Goal: Information Seeking & Learning: Find specific page/section

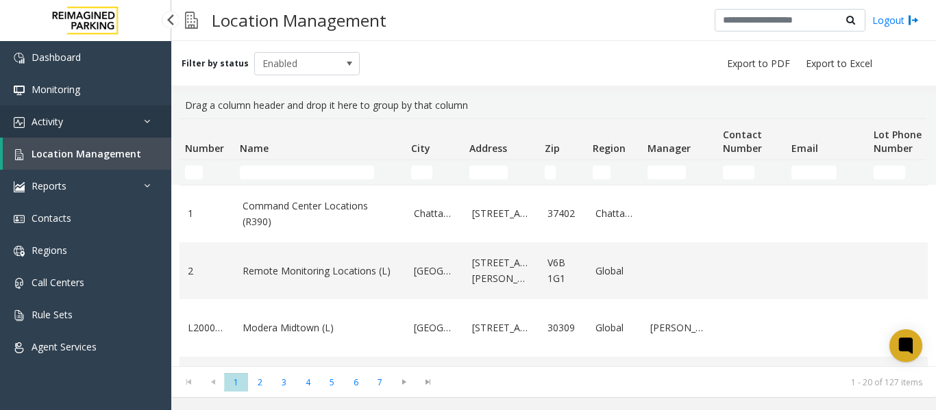
drag, startPoint x: 60, startPoint y: 116, endPoint x: 70, endPoint y: 125, distance: 13.2
click at [60, 116] on span "Activity" at bounding box center [48, 121] width 32 height 13
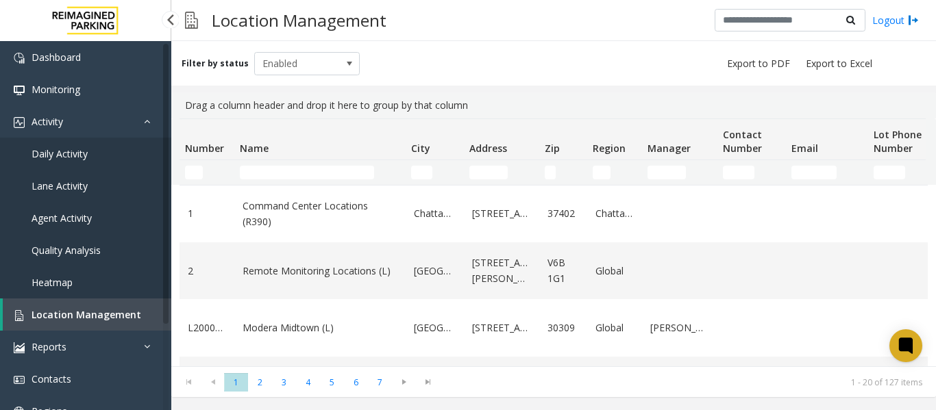
click at [72, 153] on span "Daily Activity" at bounding box center [60, 153] width 56 height 13
click at [73, 154] on span "Daily Activity" at bounding box center [60, 153] width 56 height 13
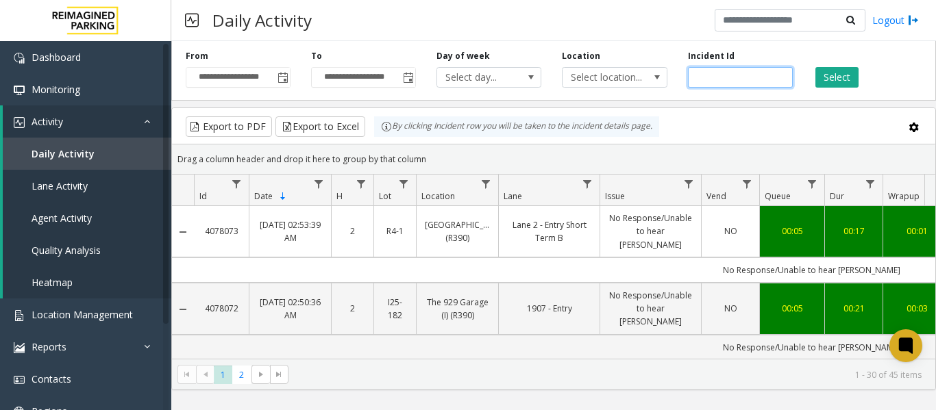
click at [714, 78] on input "number" at bounding box center [740, 77] width 105 height 21
paste input "*******"
type input "*******"
click at [837, 77] on button "Select" at bounding box center [836, 77] width 43 height 21
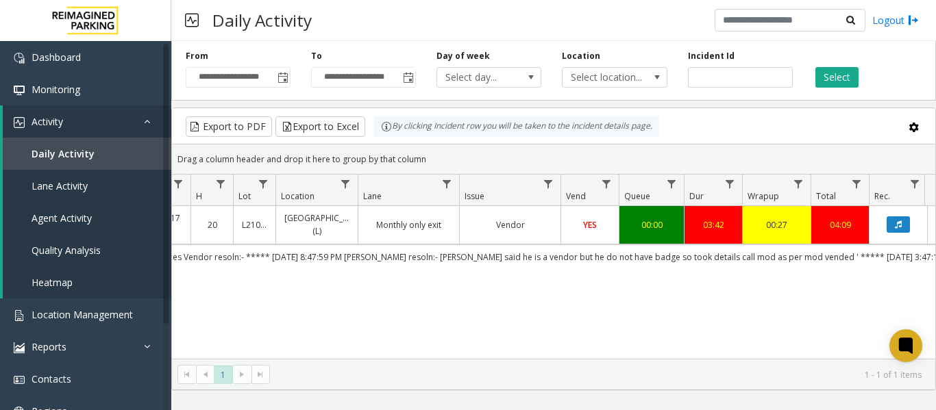
scroll to position [0, 187]
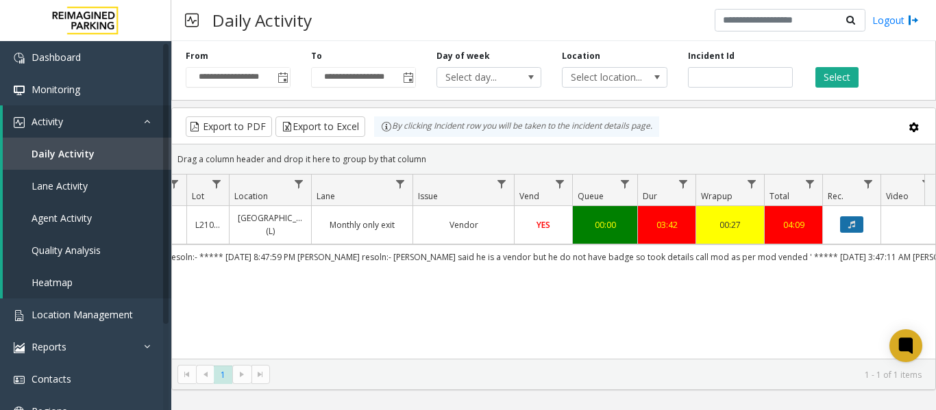
click at [852, 227] on icon "Data table" at bounding box center [851, 225] width 7 height 8
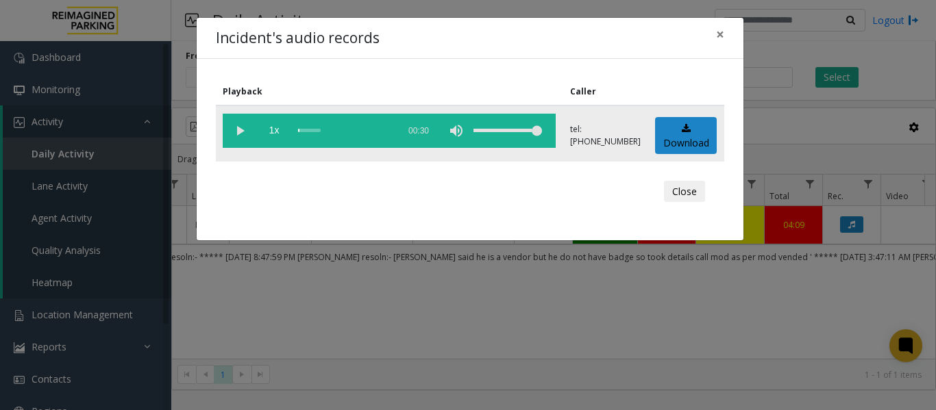
click at [242, 129] on vg-play-pause at bounding box center [240, 131] width 34 height 34
click at [318, 127] on div "scrub bar" at bounding box center [344, 131] width 93 height 34
click at [346, 129] on div "scrub bar" at bounding box center [344, 131] width 93 height 34
click at [372, 127] on div "scrub bar" at bounding box center [344, 131] width 93 height 34
click at [241, 131] on vg-play-pause at bounding box center [240, 131] width 34 height 34
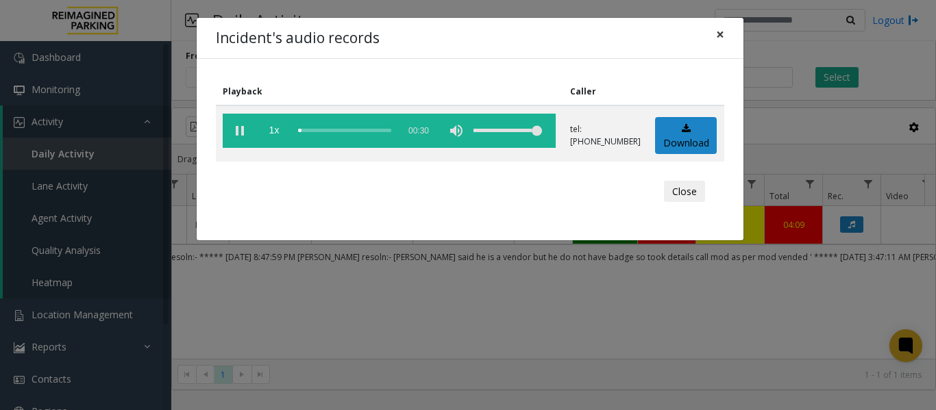
click at [716, 36] on span "×" at bounding box center [720, 34] width 8 height 19
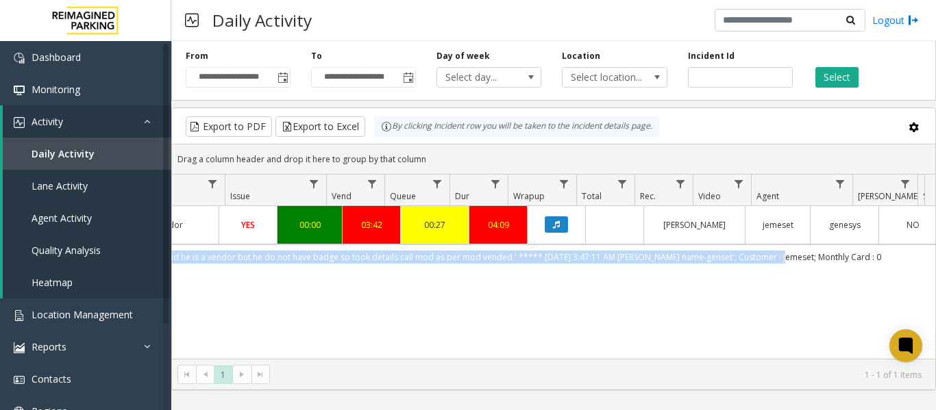
scroll to position [0, 504]
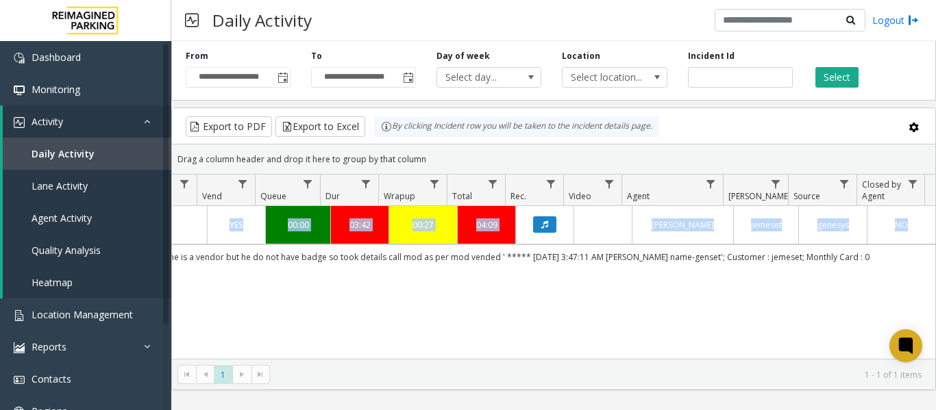
drag, startPoint x: 197, startPoint y: 252, endPoint x: 934, endPoint y: 249, distance: 736.3
click at [934, 249] on div "3890632 Feb 13, 2025 08:43:17 PM 20 L21077700 One Biscayne Tower (L) Monthly on…" at bounding box center [553, 291] width 763 height 171
click at [899, 248] on td "''Issue - Services Vendor resoln:- ***** 2/13/2025 8:47:59 PM Laxmipriya Prasad…" at bounding box center [317, 257] width 1235 height 25
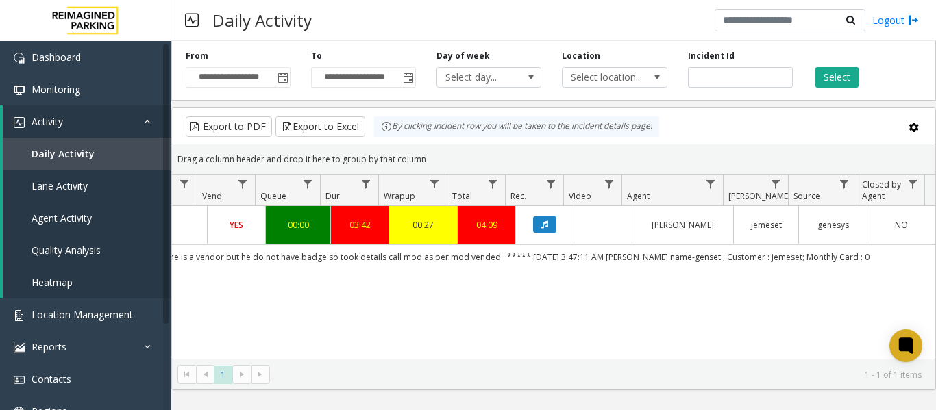
drag, startPoint x: 899, startPoint y: 248, endPoint x: 818, endPoint y: 246, distance: 80.2
click at [818, 246] on td "''Issue - Services Vendor resoln:- ***** 2/13/2025 8:47:59 PM Laxmipriya Prasad…" at bounding box center [317, 257] width 1235 height 25
click at [610, 292] on div "3890632 Feb 13, 2025 08:43:17 PM 20 L21077700 One Biscayne Tower (L) Monthly on…" at bounding box center [553, 291] width 763 height 171
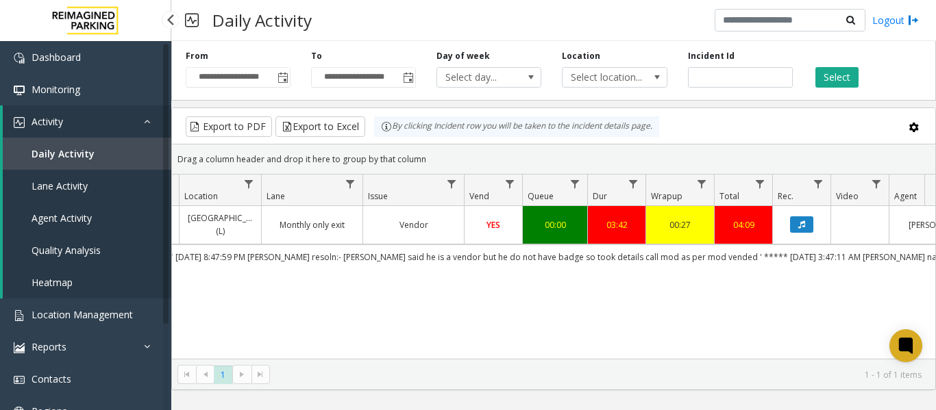
scroll to position [0, 0]
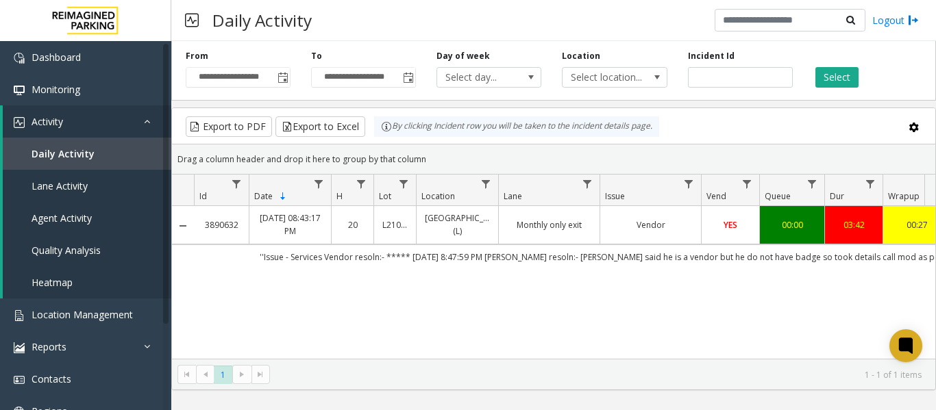
drag, startPoint x: 881, startPoint y: 254, endPoint x: 274, endPoint y: 279, distance: 607.3
click at [274, 279] on div "3890632 Feb 13, 2025 08:43:17 PM 20 L21077700 One Biscayne Tower (L) Monthly on…" at bounding box center [553, 291] width 763 height 171
click at [218, 323] on div "3890632 Feb 13, 2025 08:43:17 PM 20 L21077700 One Biscayne Tower (L) Monthly on…" at bounding box center [553, 291] width 763 height 171
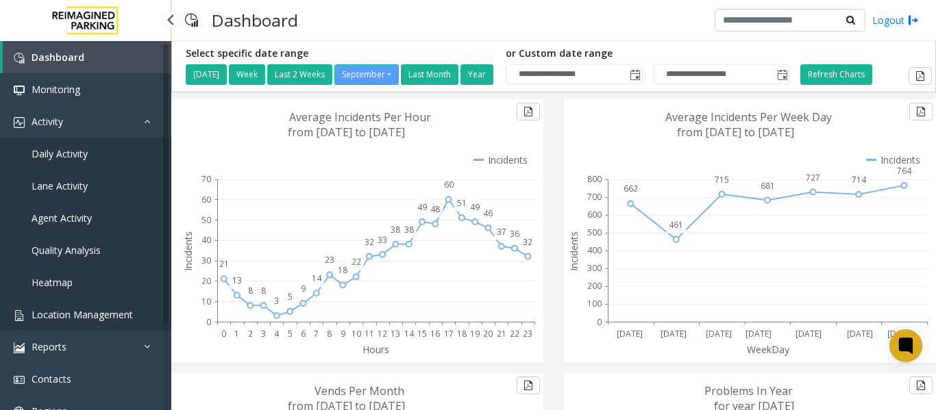
click at [75, 309] on span "Location Management" at bounding box center [82, 314] width 101 height 13
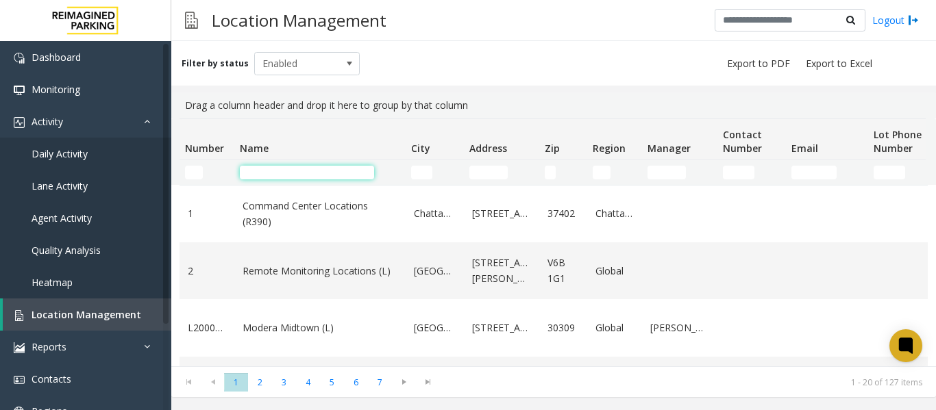
click at [269, 168] on input "Name Filter" at bounding box center [307, 173] width 134 height 14
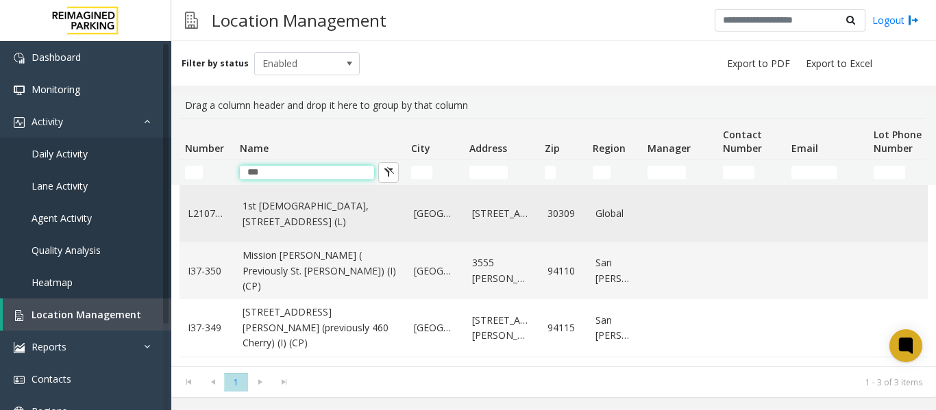
type input "***"
click at [290, 213] on link "1st [DEMOGRAPHIC_DATA], [STREET_ADDRESS] (L)" at bounding box center [319, 214] width 155 height 31
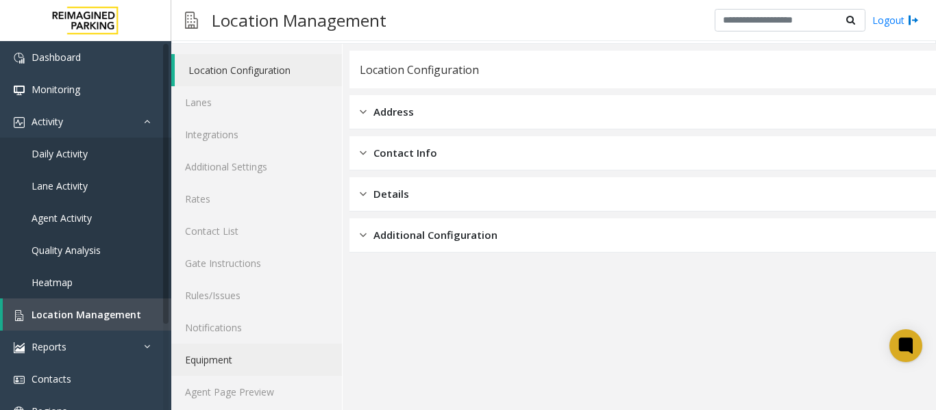
scroll to position [41, 0]
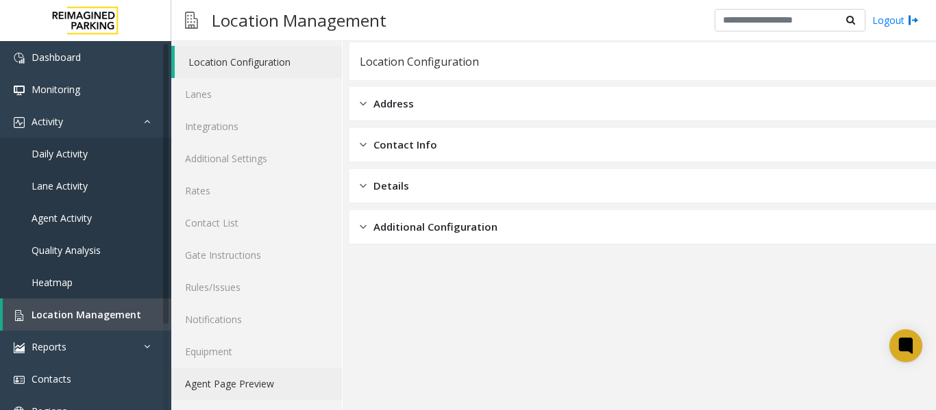
click at [253, 386] on link "Agent Page Preview" at bounding box center [256, 384] width 171 height 32
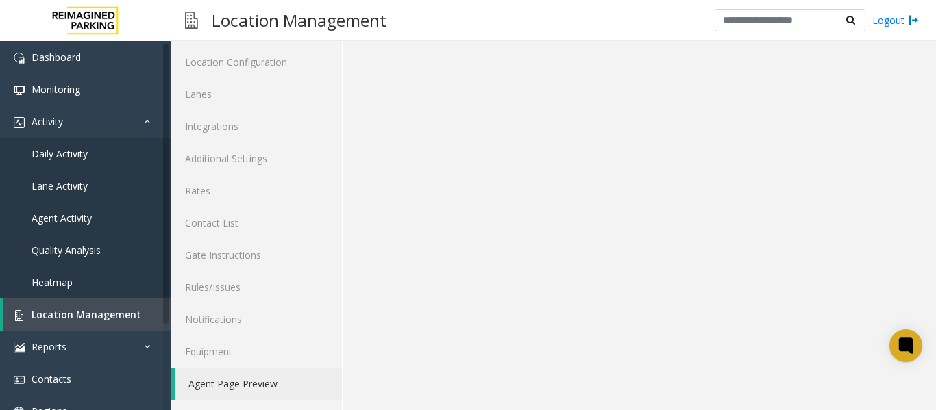
drag, startPoint x: 634, startPoint y: 18, endPoint x: 640, endPoint y: 13, distance: 7.3
click at [634, 18] on div "Location Management Logout" at bounding box center [553, 20] width 764 height 41
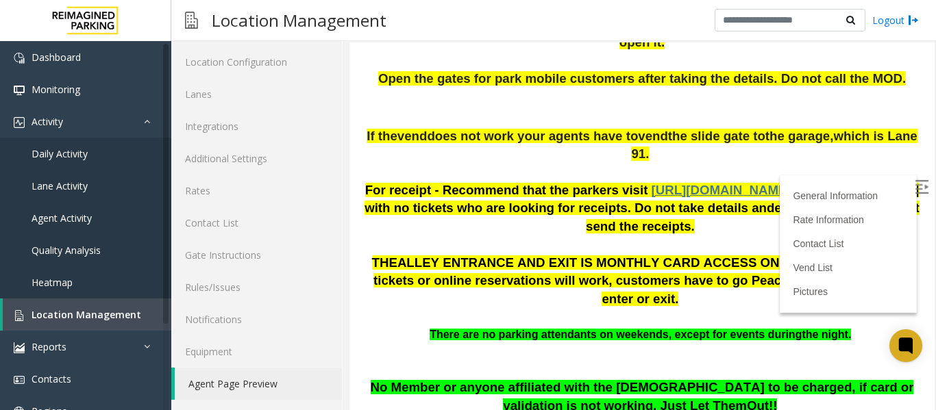
scroll to position [634, 0]
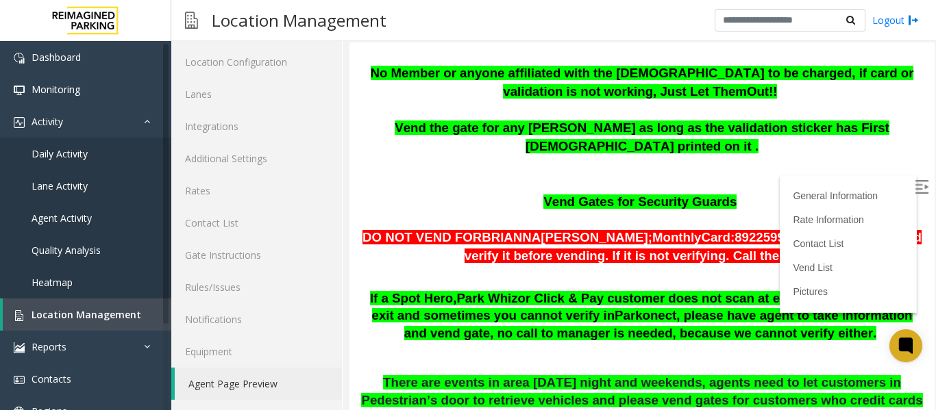
click at [914, 186] on img at bounding box center [921, 187] width 14 height 14
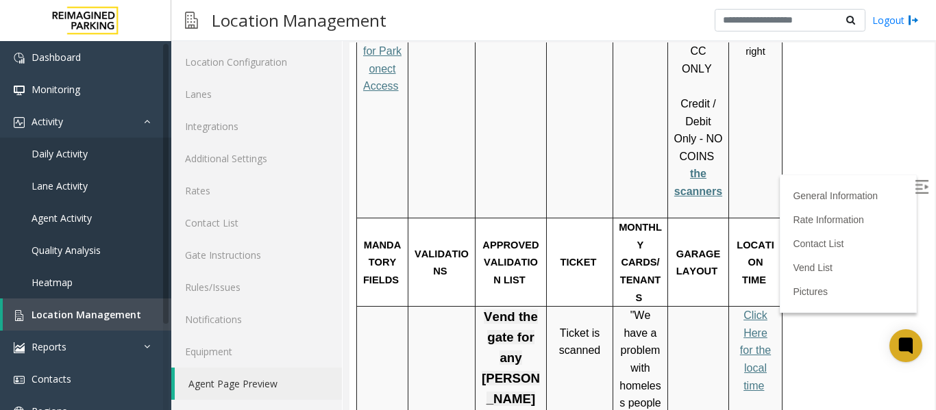
scroll to position [2551, 0]
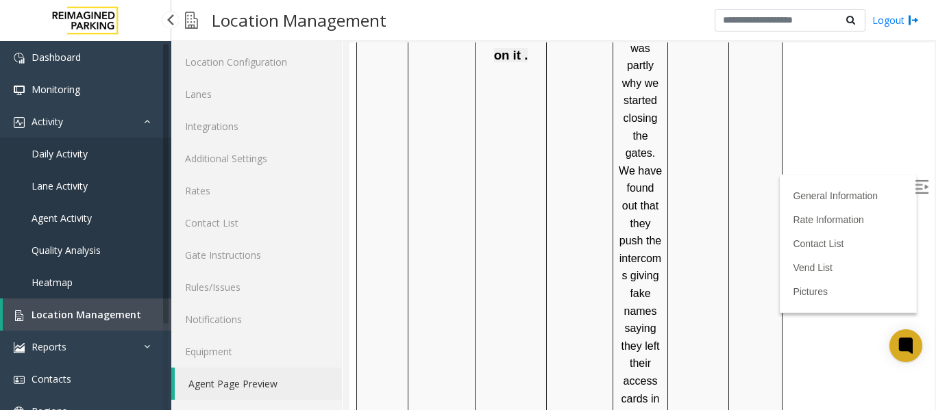
click at [114, 305] on link "Location Management" at bounding box center [87, 315] width 168 height 32
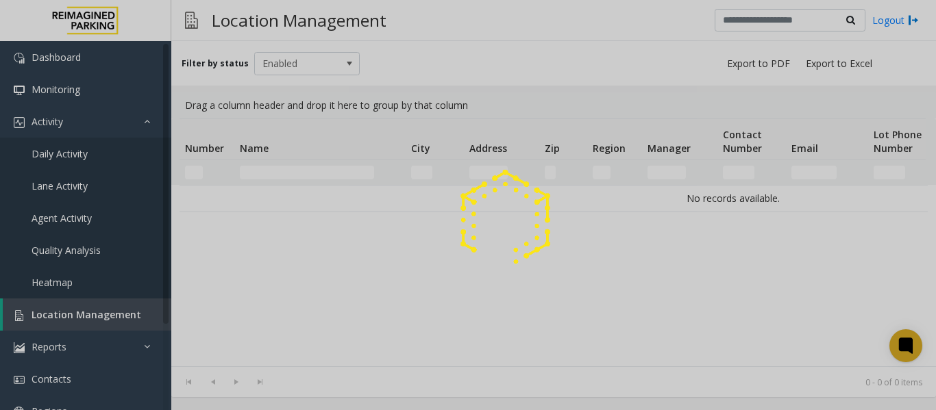
click at [310, 175] on div at bounding box center [468, 205] width 936 height 410
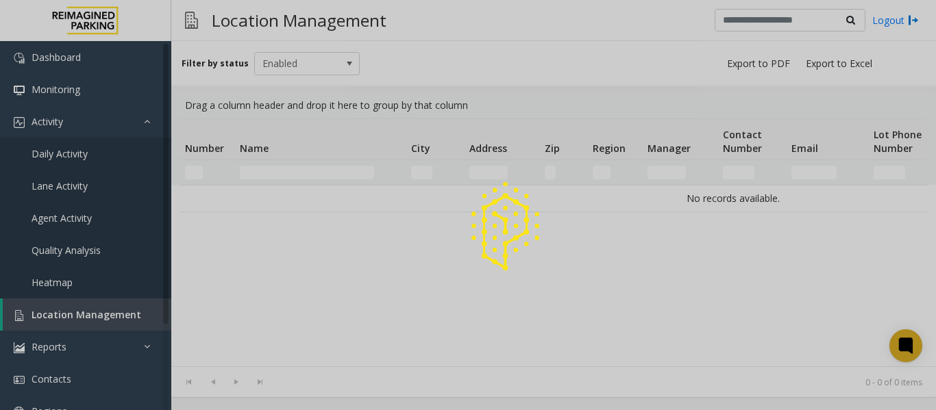
click at [310, 175] on div at bounding box center [468, 205] width 936 height 410
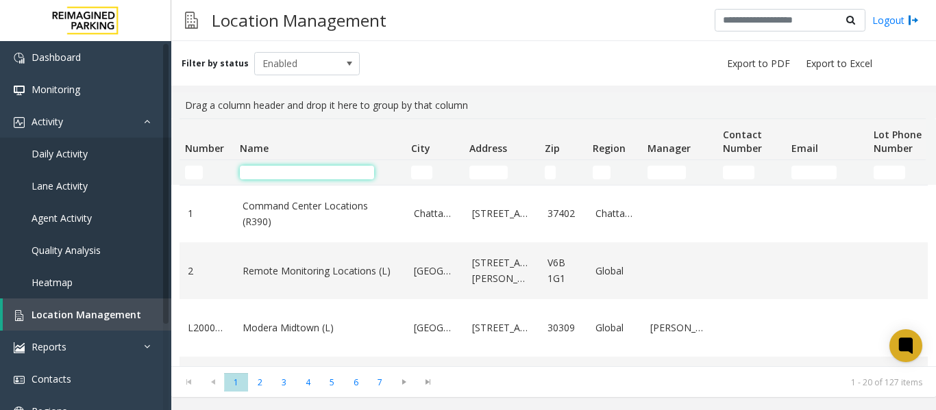
click at [305, 175] on input "Name Filter" at bounding box center [307, 173] width 134 height 14
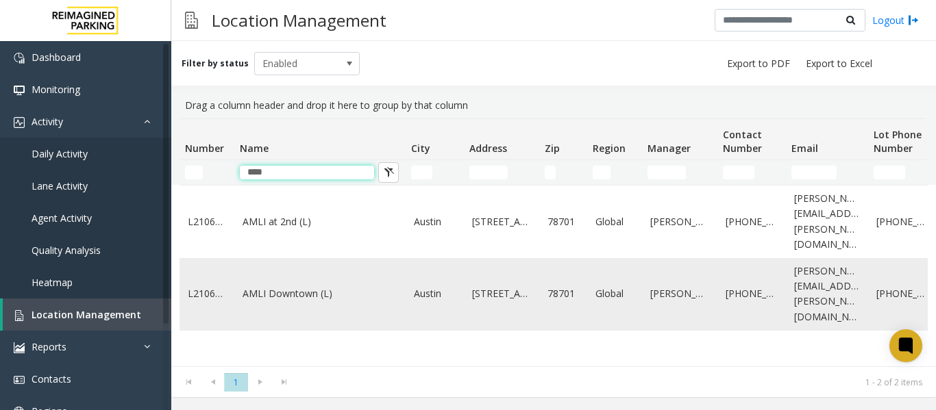
type input "****"
click at [265, 286] on link "AMLI Downtown (L)" at bounding box center [319, 293] width 155 height 15
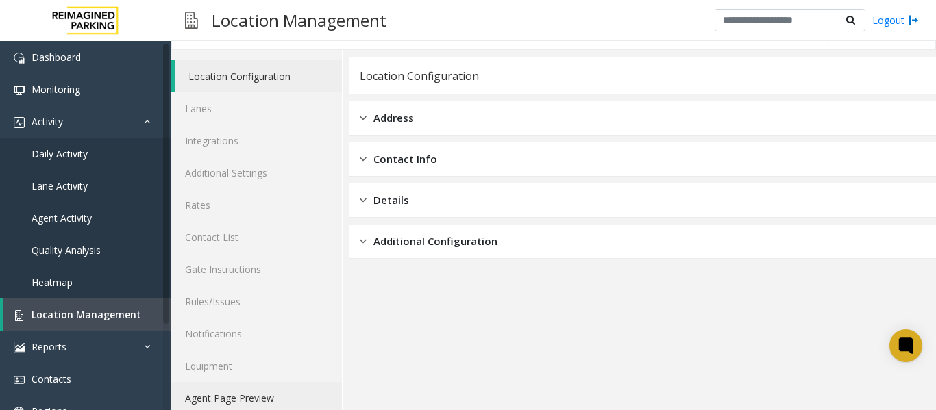
scroll to position [41, 0]
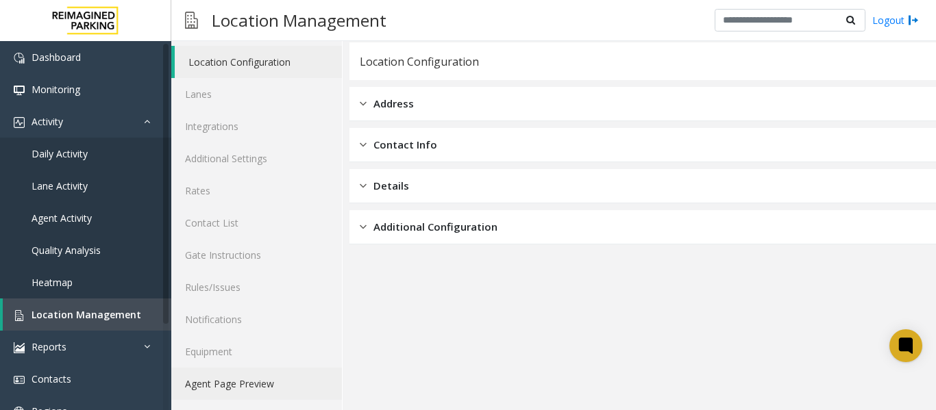
click at [231, 383] on link "Agent Page Preview" at bounding box center [256, 384] width 171 height 32
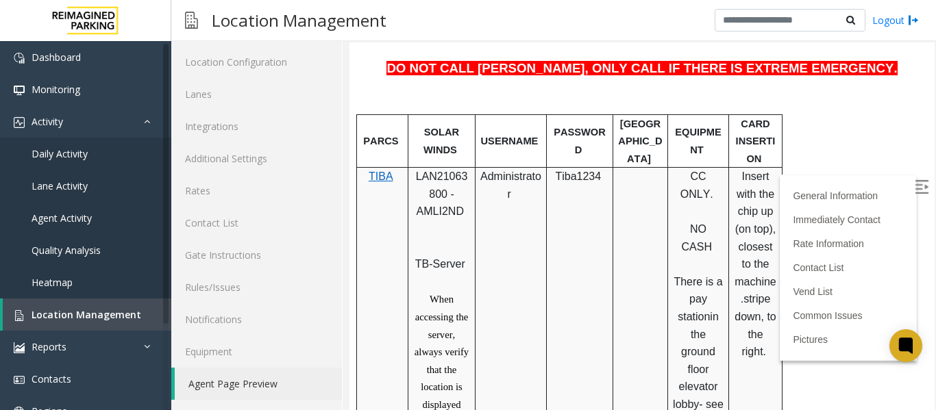
scroll to position [540, 0]
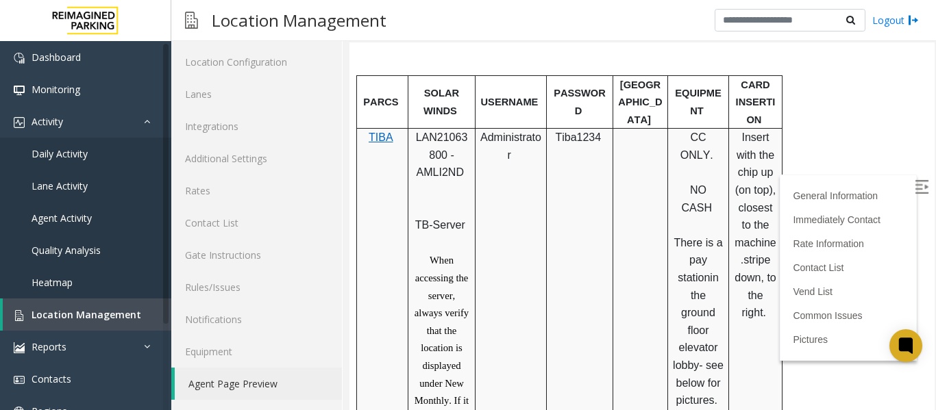
click at [914, 188] on img at bounding box center [921, 187] width 14 height 14
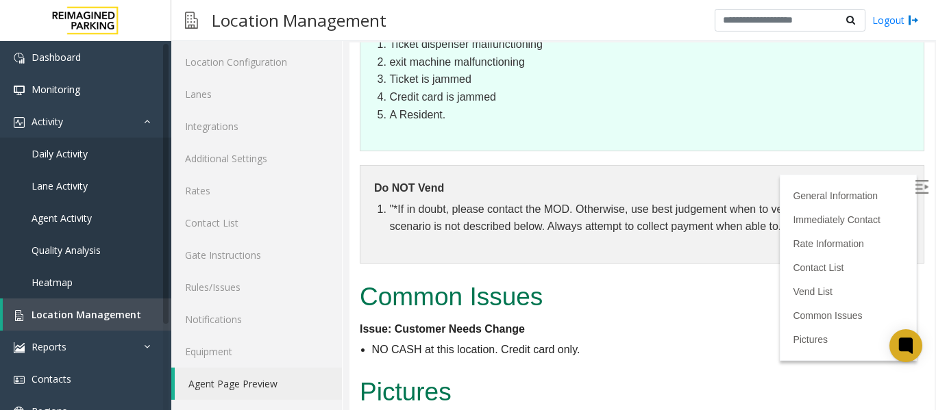
scroll to position [3549, 0]
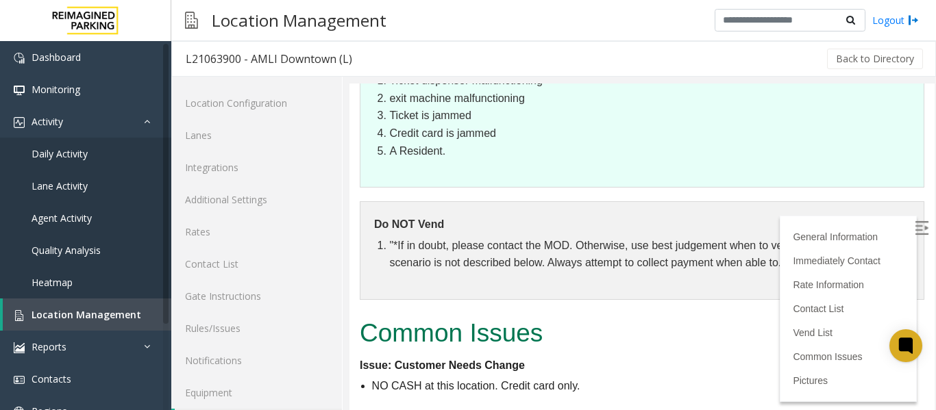
scroll to position [41, 0]
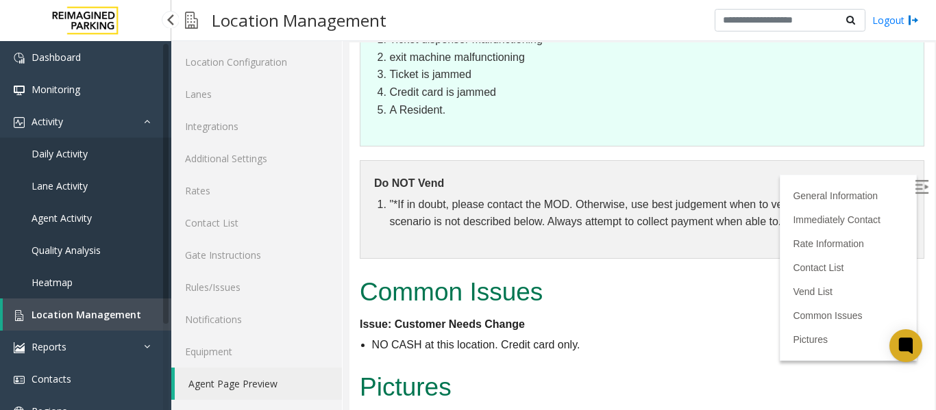
click at [70, 154] on span "Daily Activity" at bounding box center [60, 153] width 56 height 13
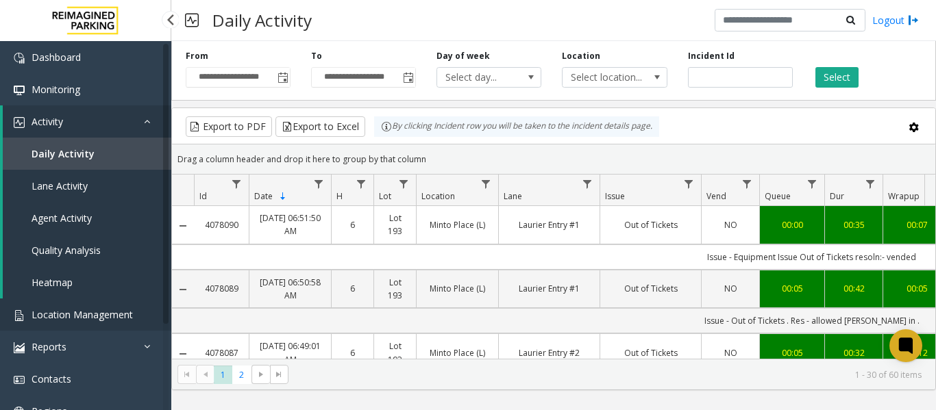
click at [75, 304] on link "Location Management" at bounding box center [85, 315] width 171 height 32
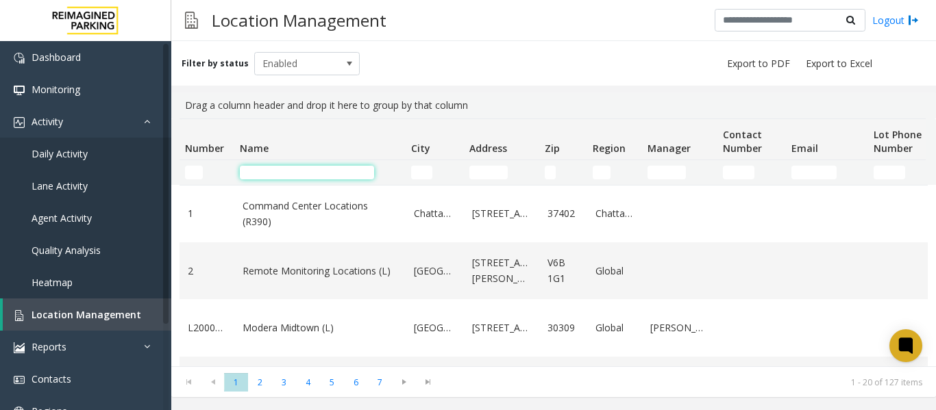
click at [257, 174] on input "Name Filter" at bounding box center [307, 173] width 134 height 14
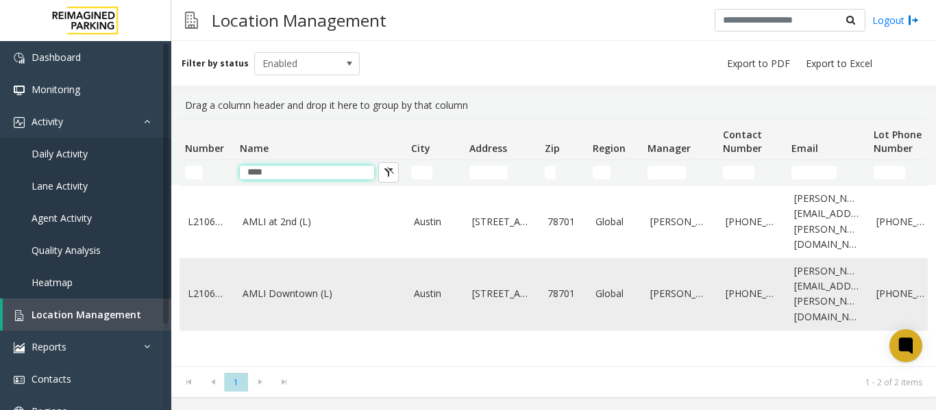
type input "****"
click at [249, 286] on link "AMLI Downtown (L)" at bounding box center [319, 293] width 155 height 15
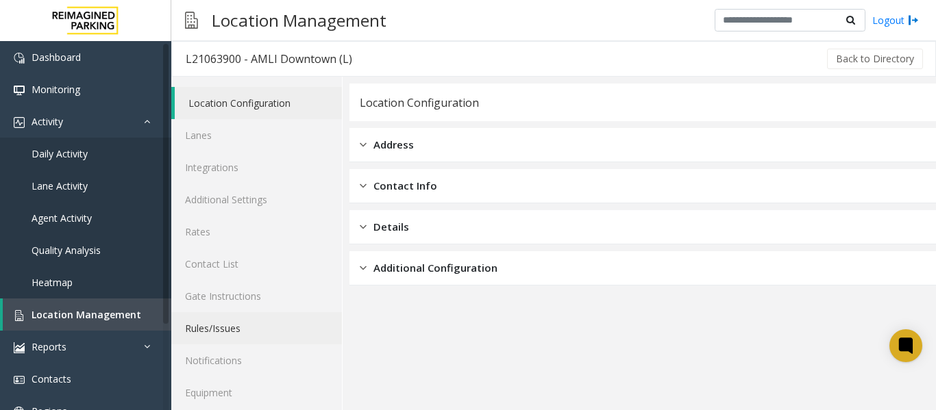
scroll to position [41, 0]
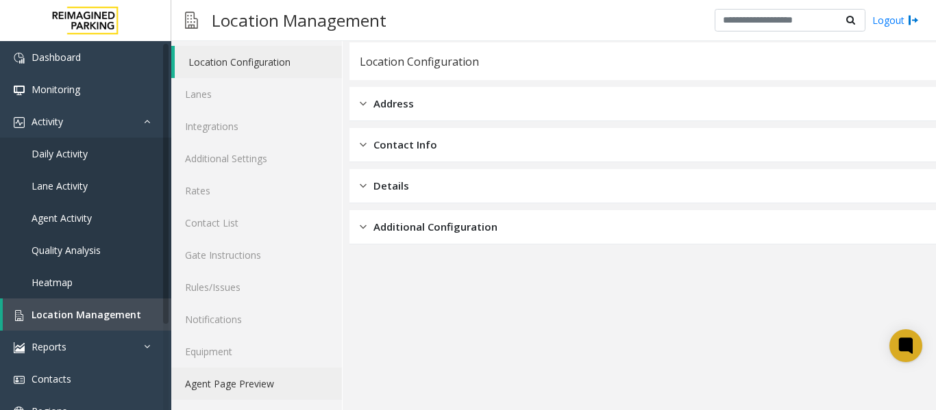
click at [255, 388] on link "Agent Page Preview" at bounding box center [256, 384] width 171 height 32
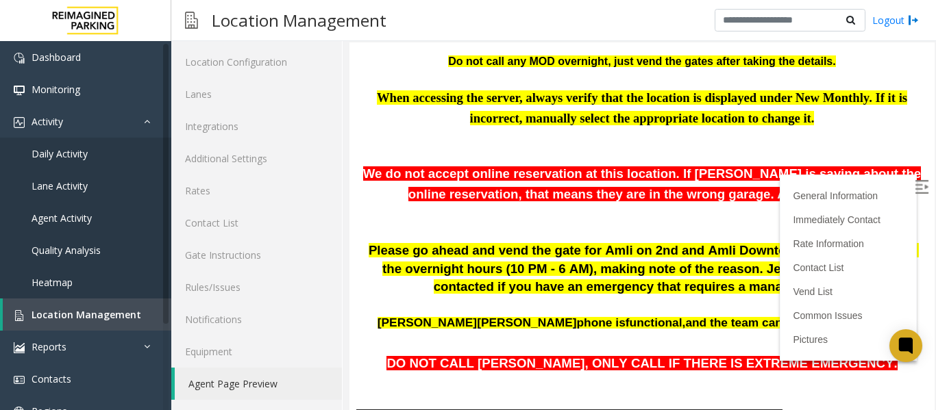
click at [914, 189] on img at bounding box center [921, 187] width 14 height 14
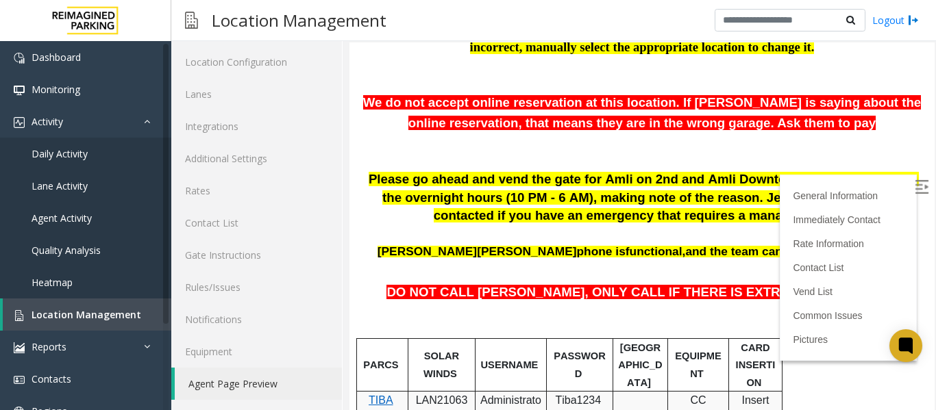
scroll to position [548, 0]
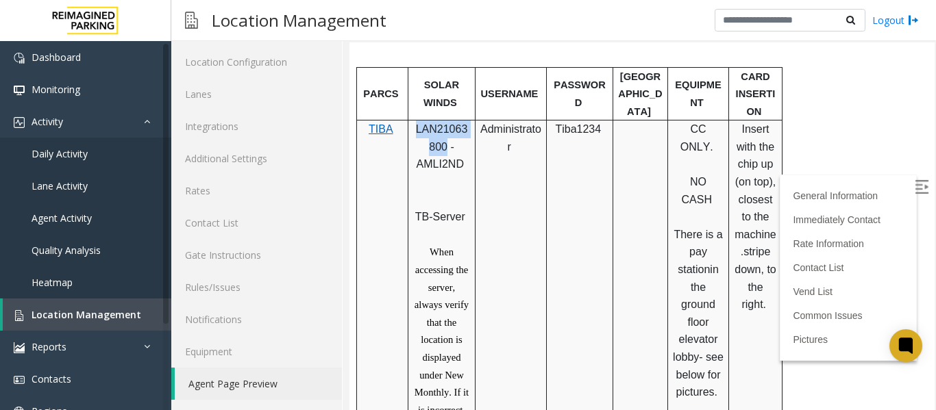
drag, startPoint x: 445, startPoint y: 148, endPoint x: 414, endPoint y: 134, distance: 34.6
click at [414, 134] on p "LAN21063800 - AMLI2ND" at bounding box center [441, 156] width 57 height 70
copy span "LAN21063800"
click at [86, 317] on span "Location Management" at bounding box center [87, 314] width 110 height 13
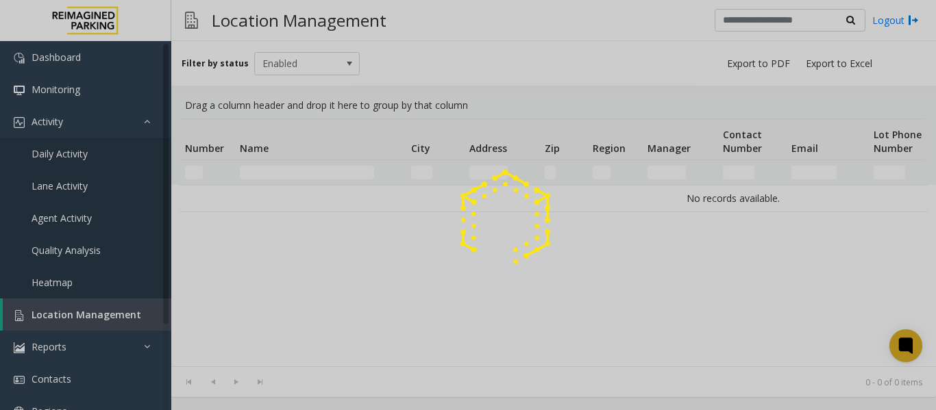
click at [288, 170] on div at bounding box center [468, 205] width 936 height 410
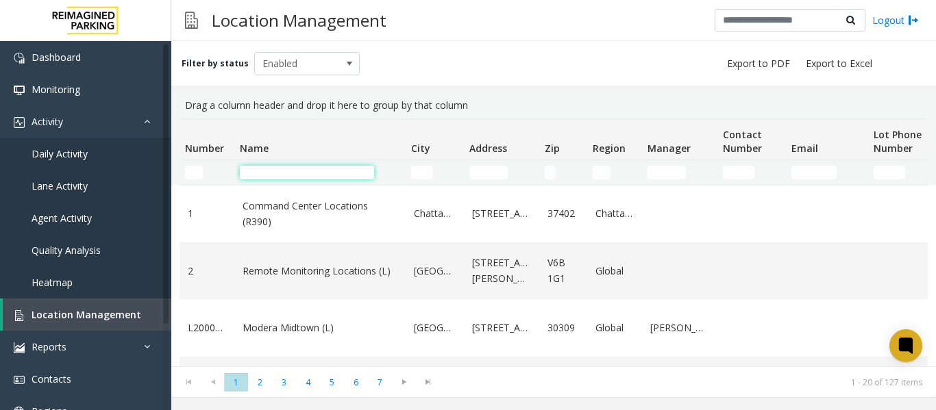
click at [288, 170] on input "Name Filter" at bounding box center [307, 173] width 134 height 14
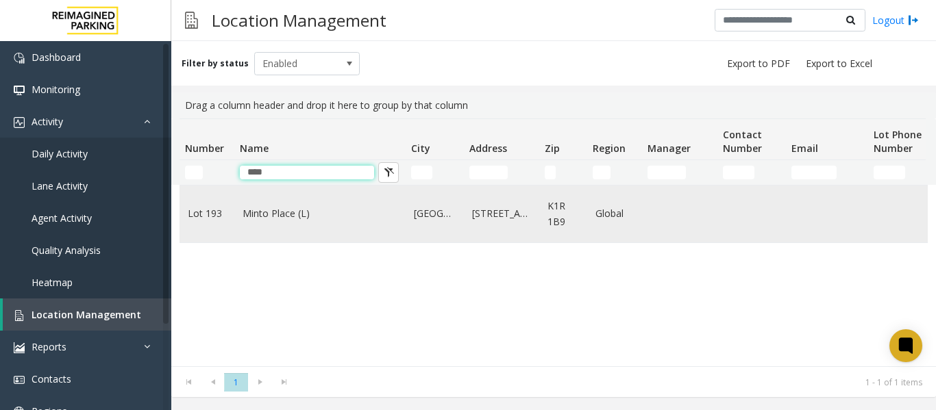
type input "****"
click at [292, 209] on link "Minto Place (L)" at bounding box center [319, 213] width 155 height 15
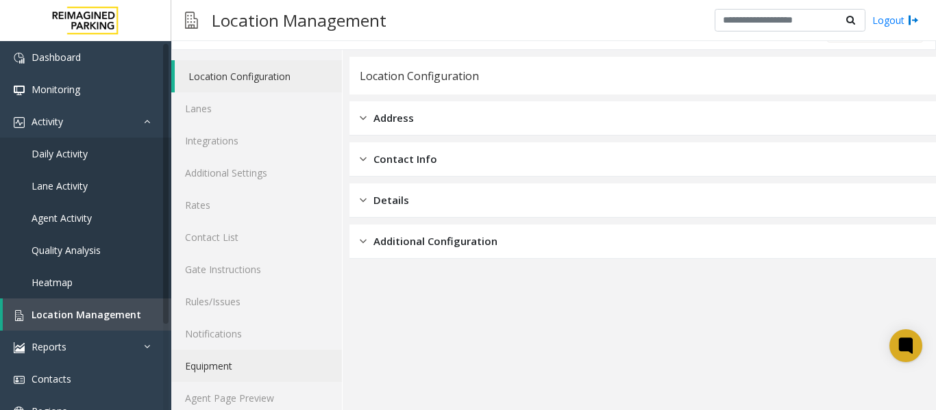
scroll to position [41, 0]
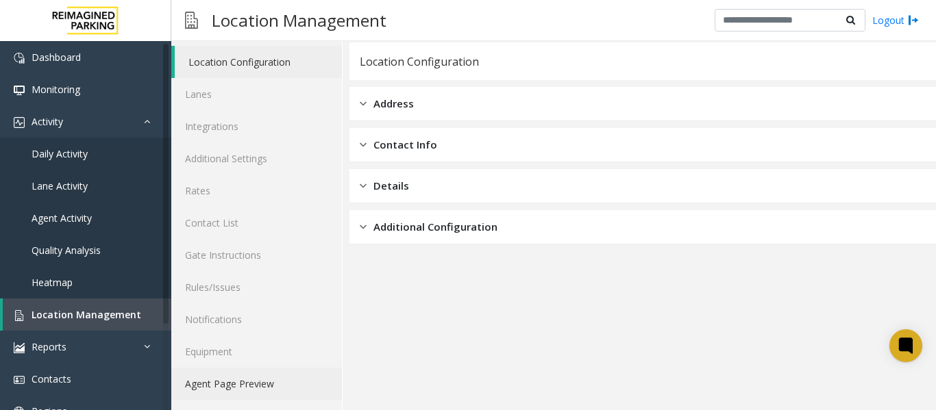
click at [234, 377] on link "Agent Page Preview" at bounding box center [256, 384] width 171 height 32
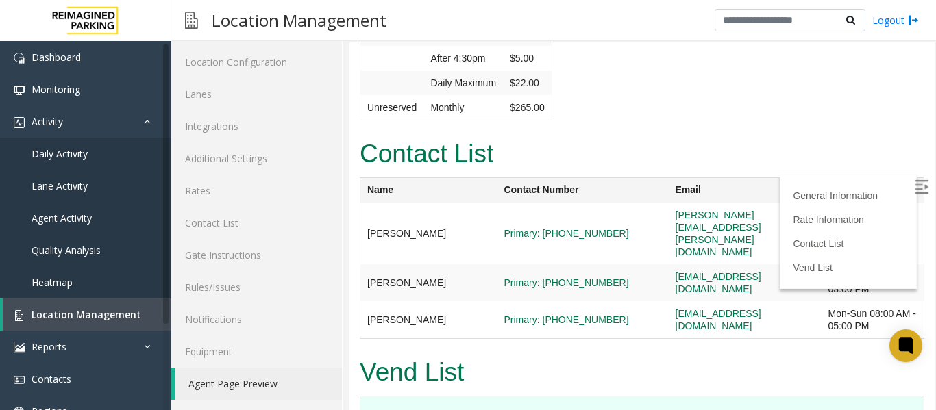
scroll to position [479, 0]
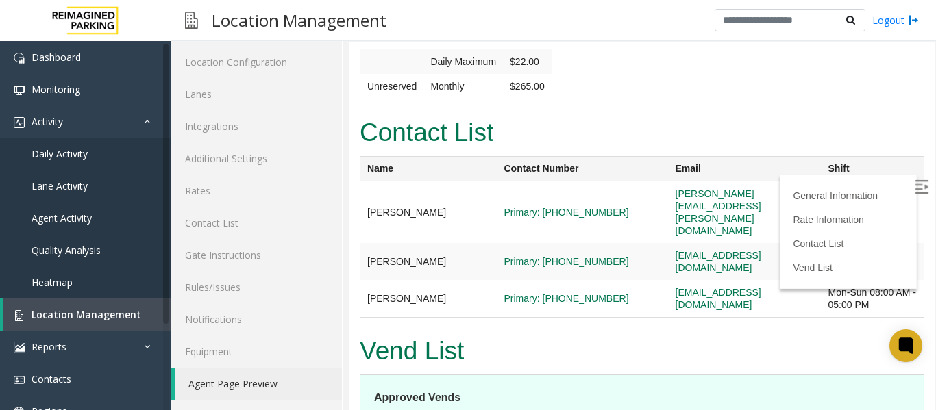
click at [914, 185] on img at bounding box center [921, 187] width 14 height 14
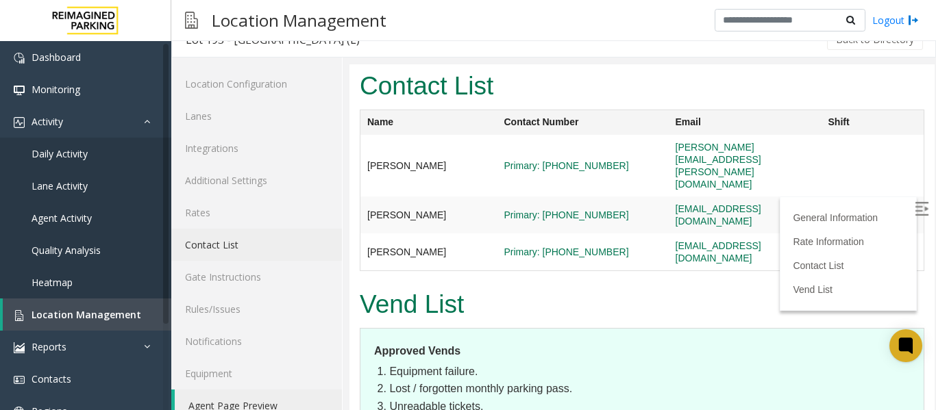
scroll to position [0, 0]
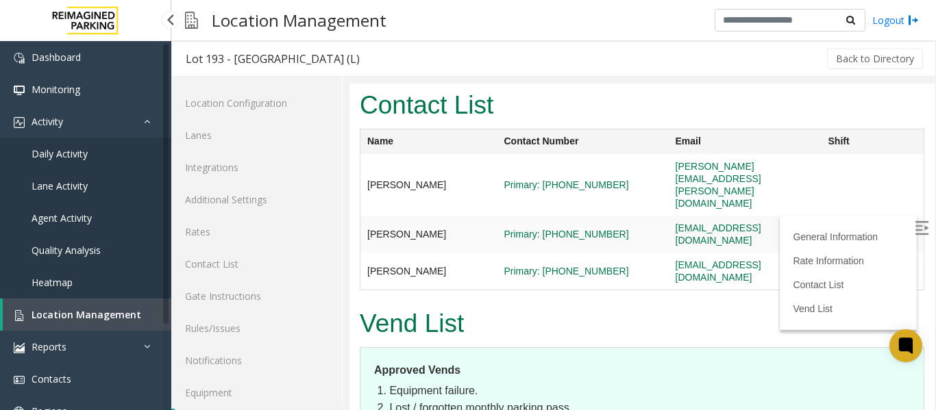
click at [101, 314] on span "Location Management" at bounding box center [87, 314] width 110 height 13
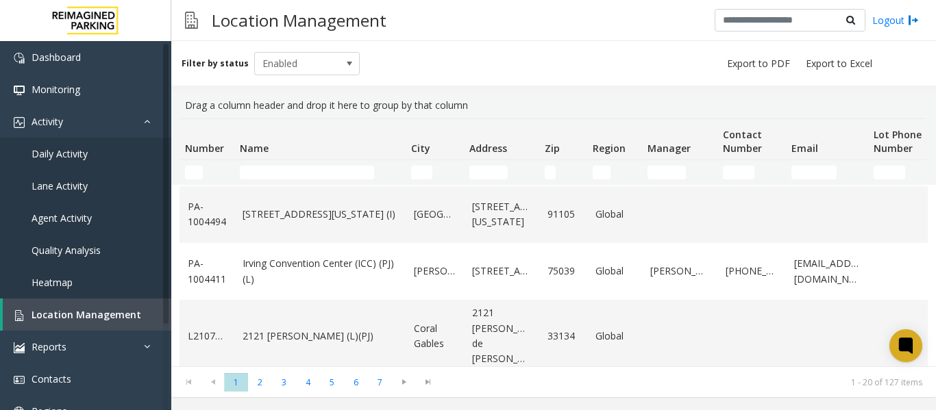
scroll to position [970, 0]
click at [317, 166] on input "Name Filter" at bounding box center [307, 173] width 134 height 14
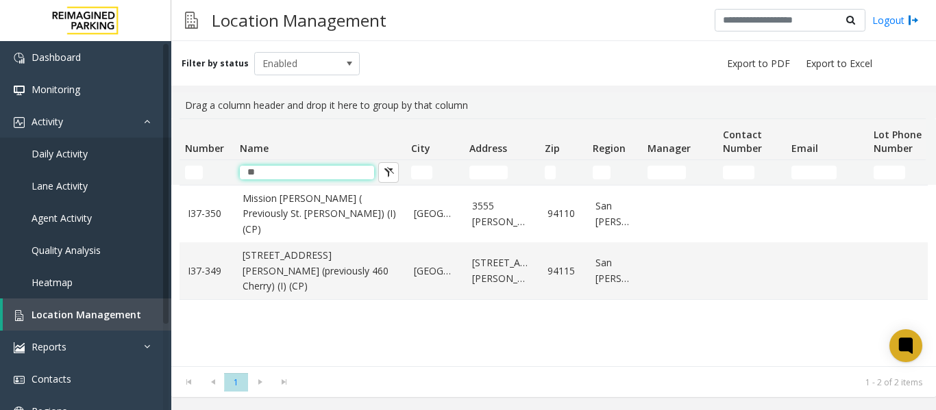
scroll to position [0, 0]
type input "*"
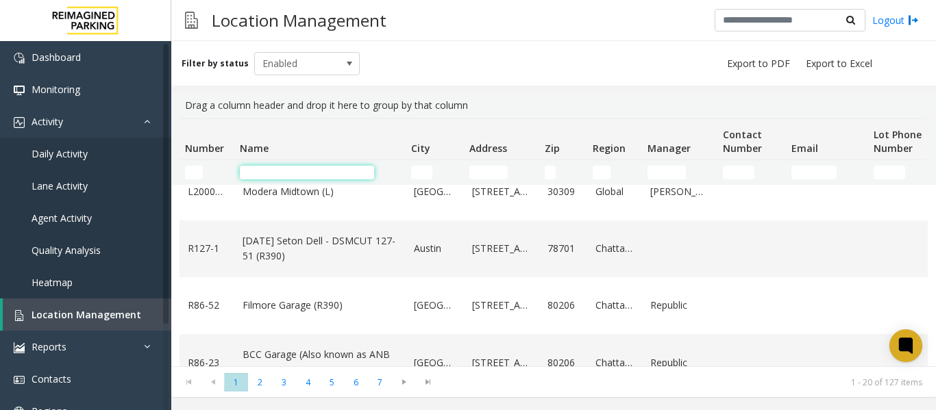
scroll to position [137, 0]
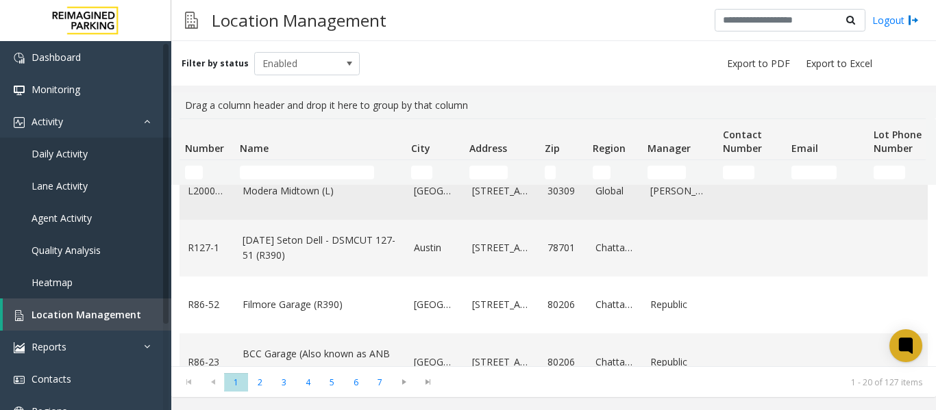
click at [277, 194] on link "Modera Midtown (L)" at bounding box center [319, 191] width 155 height 15
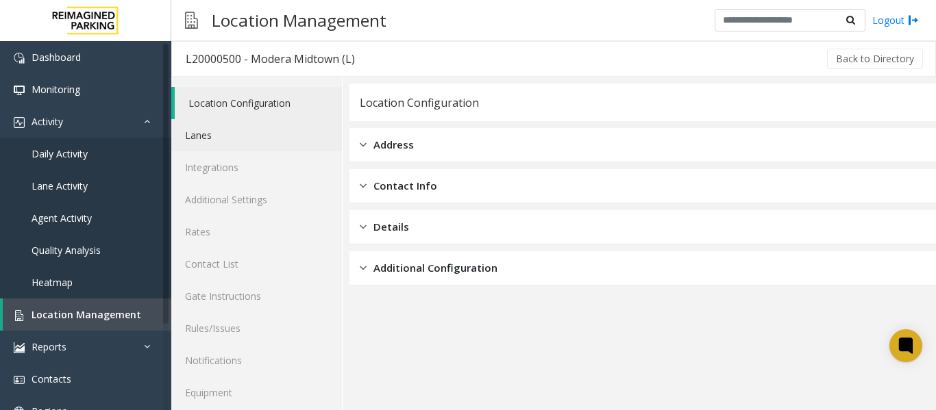
click at [209, 138] on link "Lanes" at bounding box center [256, 135] width 171 height 32
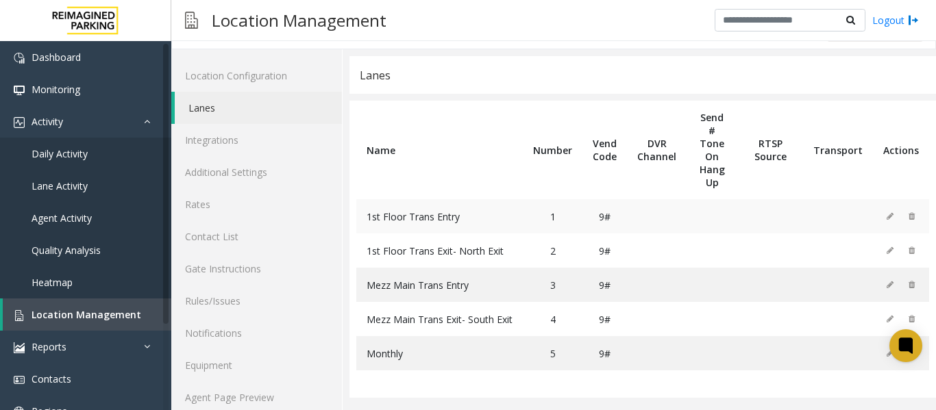
scroll to position [41, 0]
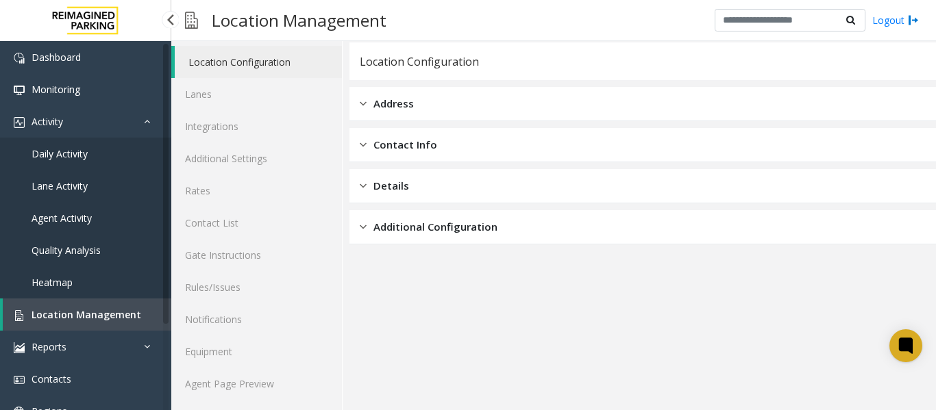
click at [59, 312] on span "Location Management" at bounding box center [87, 314] width 110 height 13
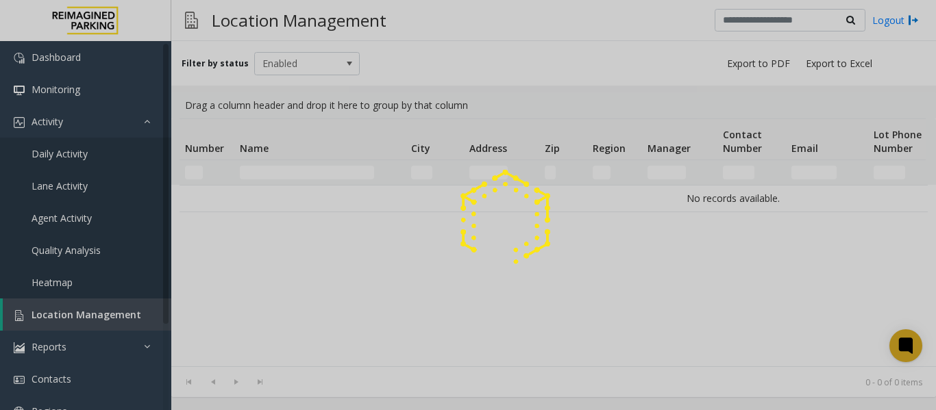
click at [323, 169] on div at bounding box center [468, 205] width 936 height 410
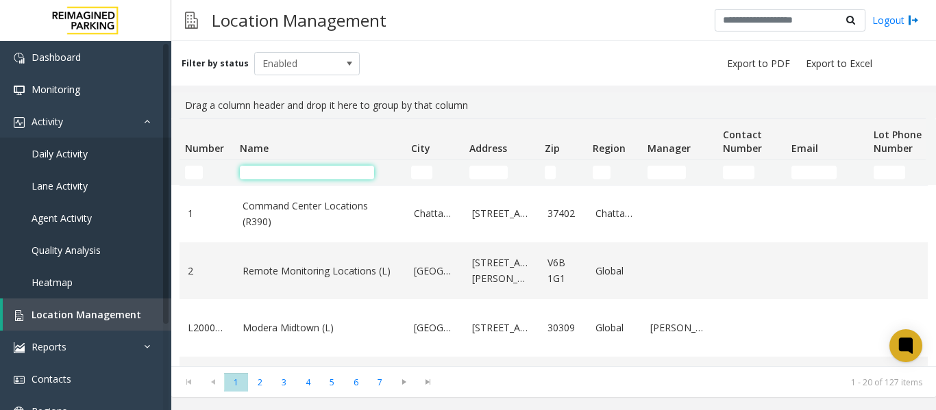
click at [327, 173] on input "Name Filter" at bounding box center [307, 173] width 134 height 14
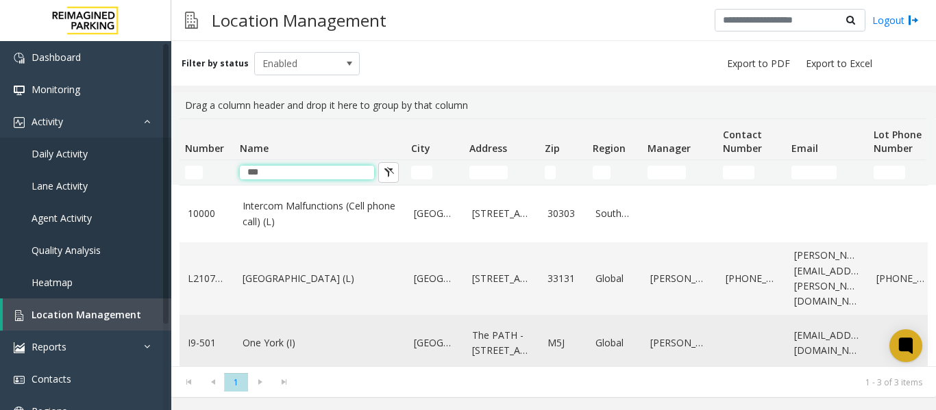
type input "***"
click at [279, 345] on link "One York (I)" at bounding box center [319, 343] width 155 height 15
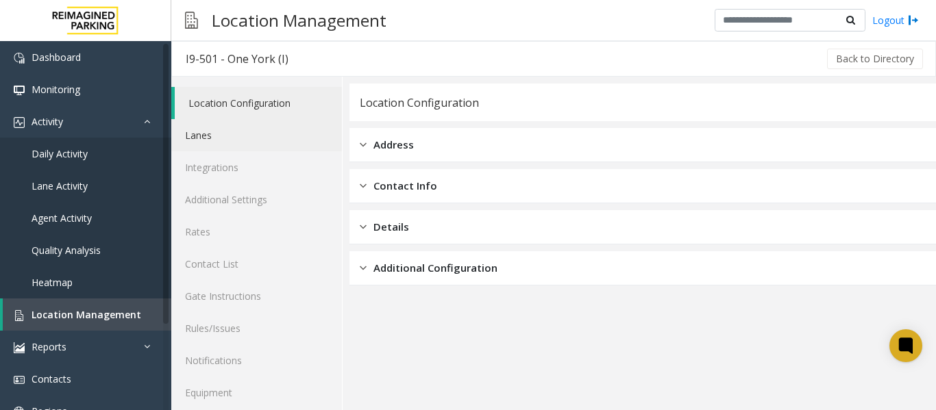
click at [220, 146] on link "Lanes" at bounding box center [256, 135] width 171 height 32
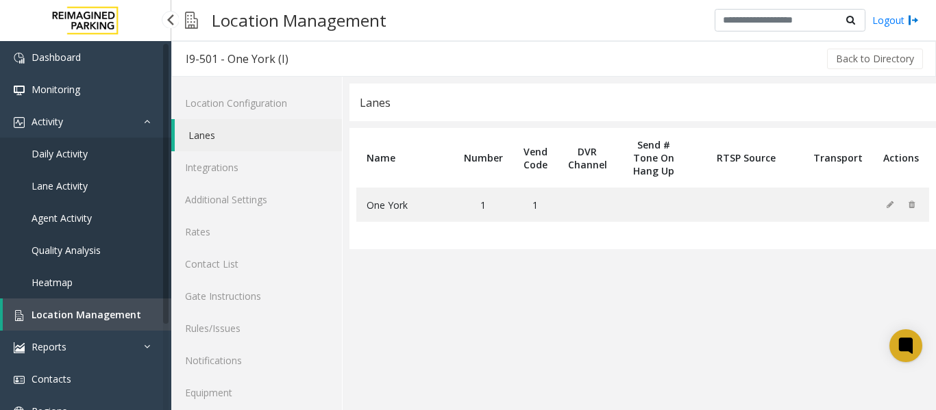
click at [126, 315] on span "Location Management" at bounding box center [87, 314] width 110 height 13
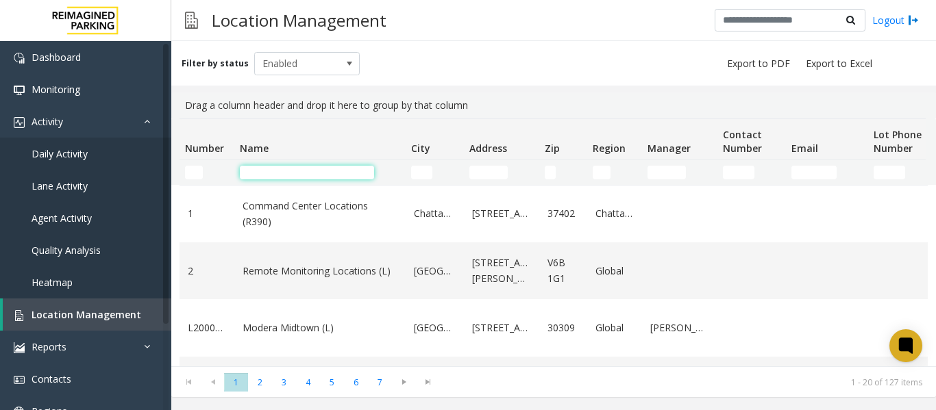
click at [268, 167] on input "Name Filter" at bounding box center [307, 173] width 134 height 14
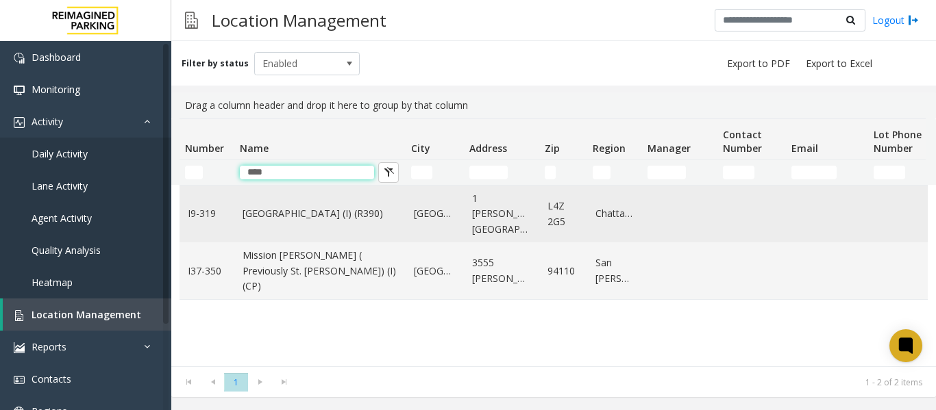
type input "****"
click at [328, 214] on link "[GEOGRAPHIC_DATA] (I) (R390)" at bounding box center [319, 213] width 155 height 15
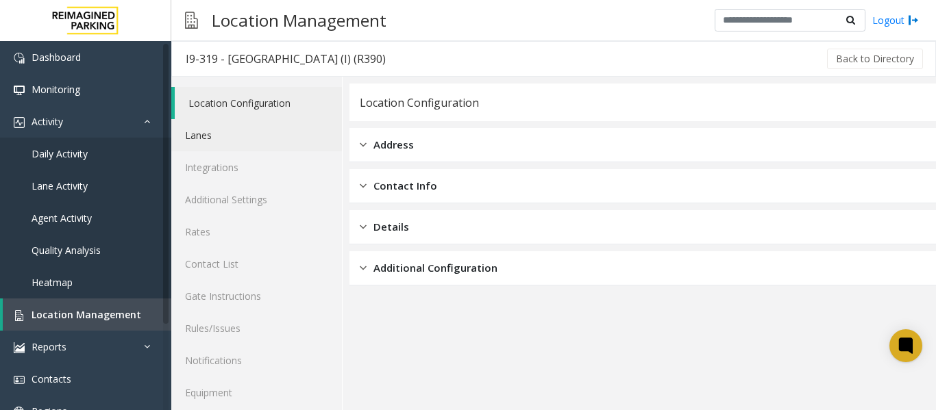
click at [209, 136] on link "Lanes" at bounding box center [256, 135] width 171 height 32
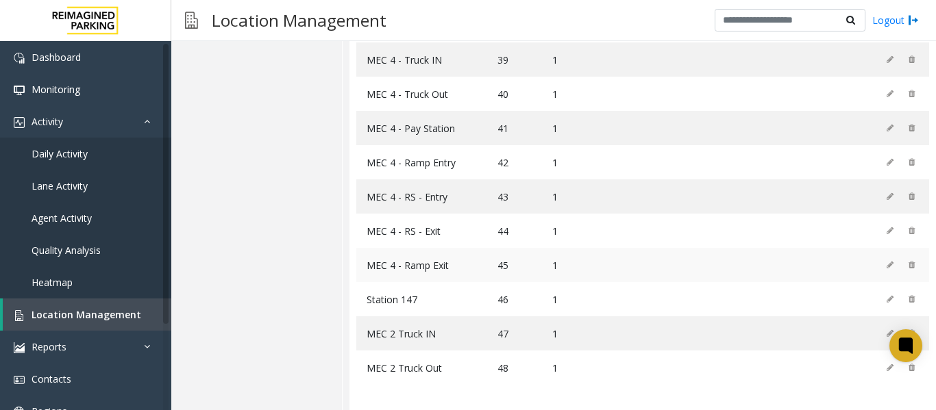
scroll to position [1449, 0]
click at [74, 320] on span "Location Management" at bounding box center [87, 314] width 110 height 13
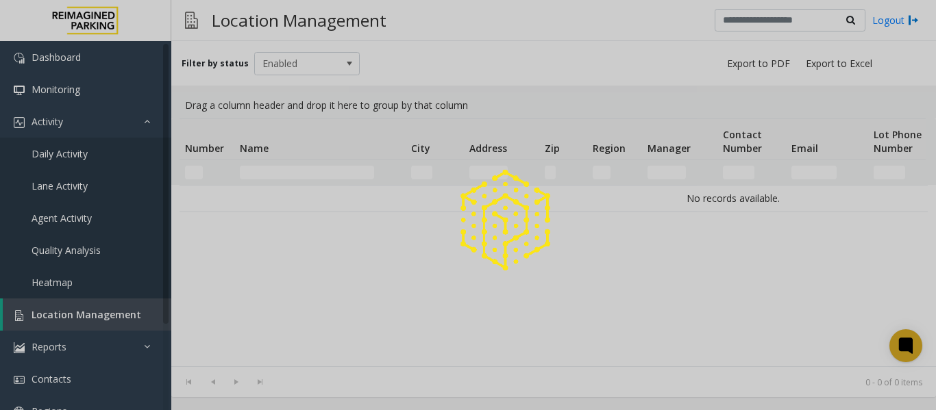
click at [272, 173] on div at bounding box center [468, 205] width 936 height 410
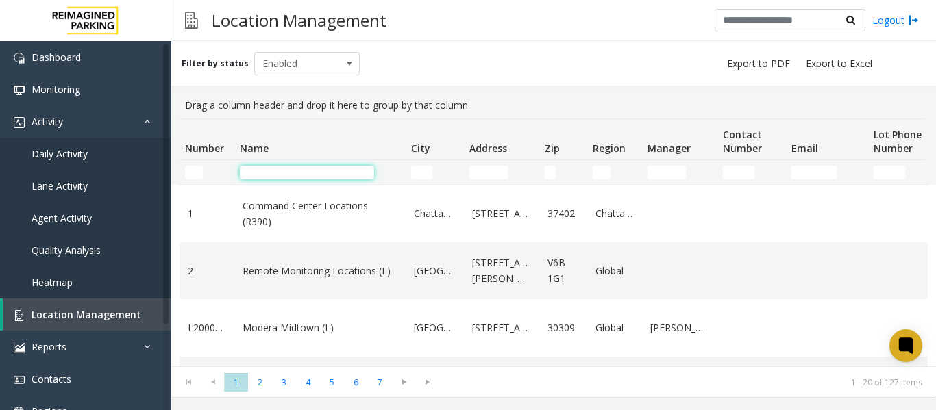
click at [272, 173] on input "Name Filter" at bounding box center [307, 173] width 134 height 14
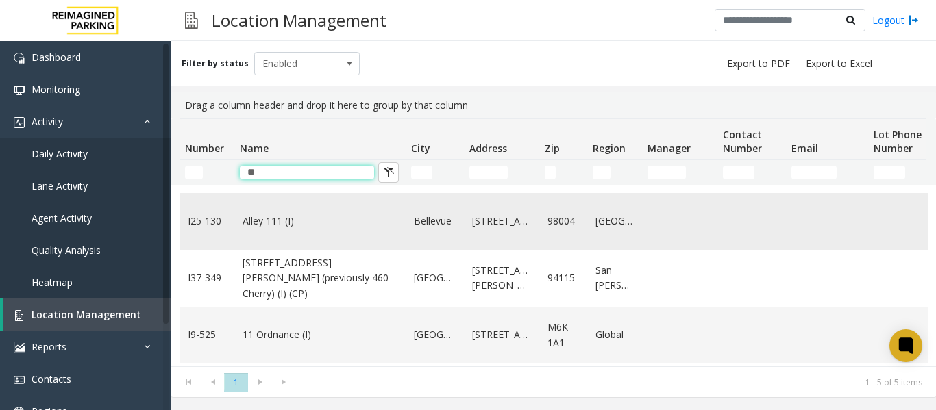
scroll to position [115, 0]
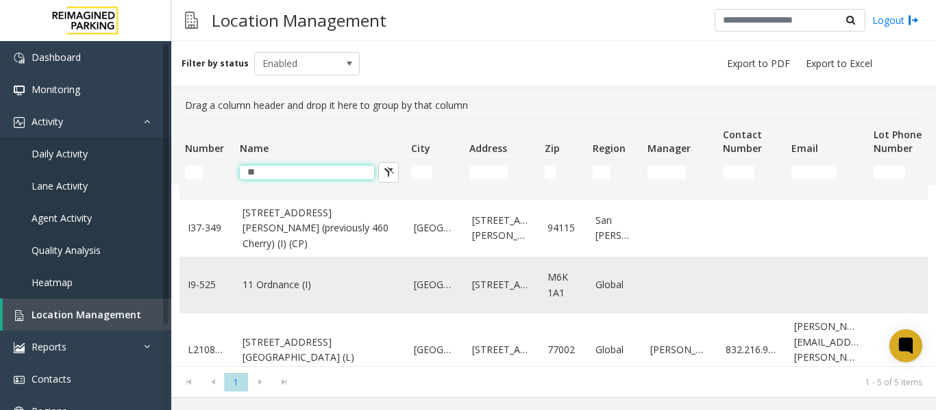
type input "**"
click at [281, 277] on link "11 Ordnance (I)" at bounding box center [319, 284] width 155 height 15
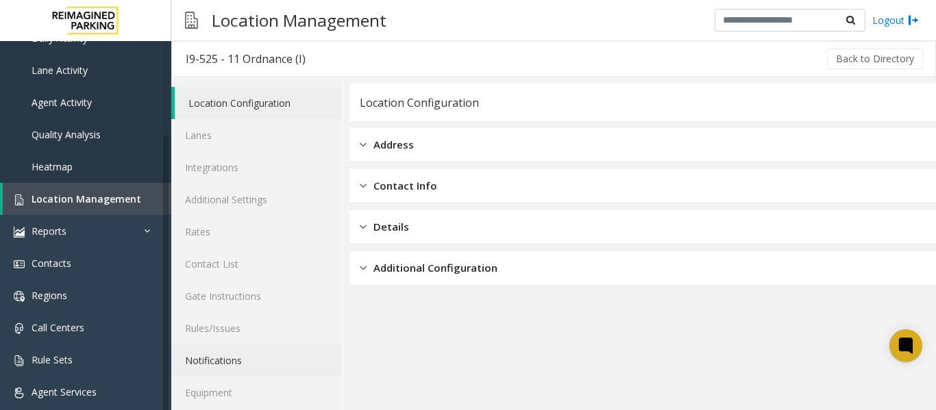
scroll to position [41, 0]
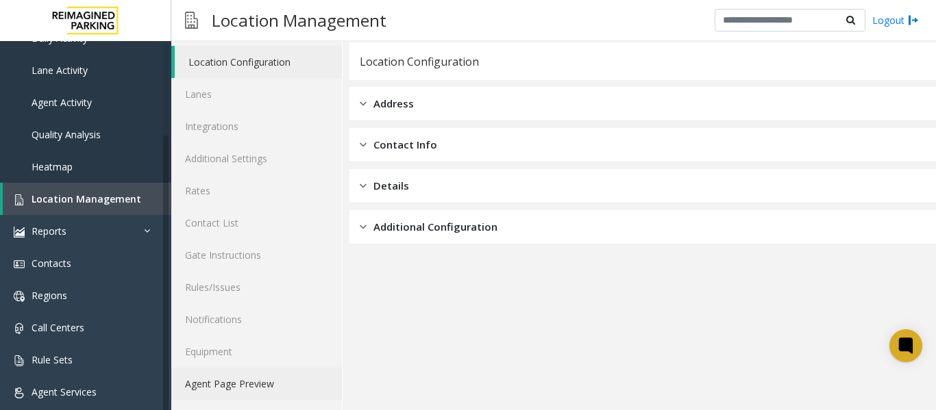
drag, startPoint x: 242, startPoint y: 384, endPoint x: 251, endPoint y: 380, distance: 9.8
click at [242, 384] on link "Agent Page Preview" at bounding box center [256, 384] width 171 height 32
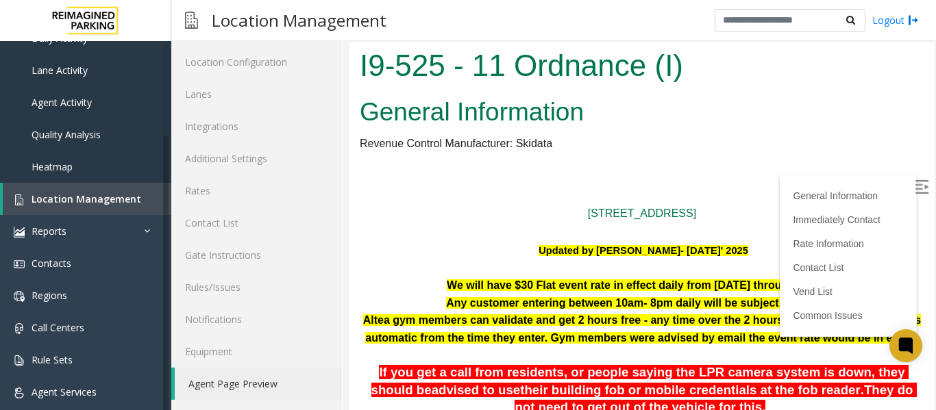
click at [912, 182] on label at bounding box center [922, 189] width 21 height 21
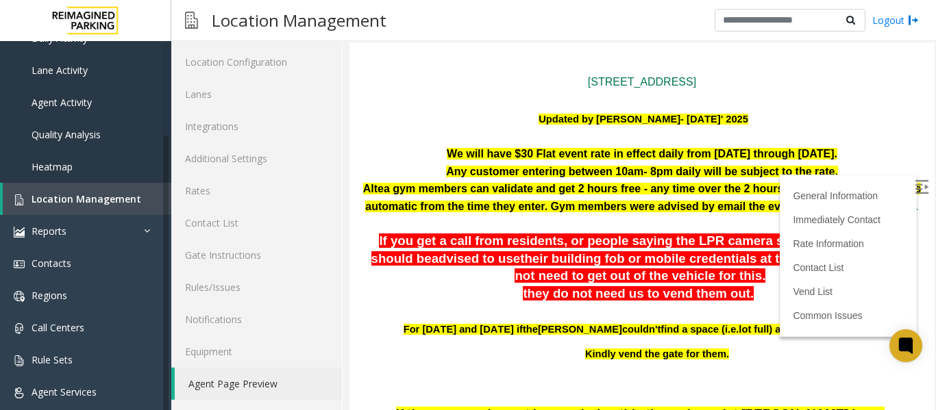
scroll to position [137, 0]
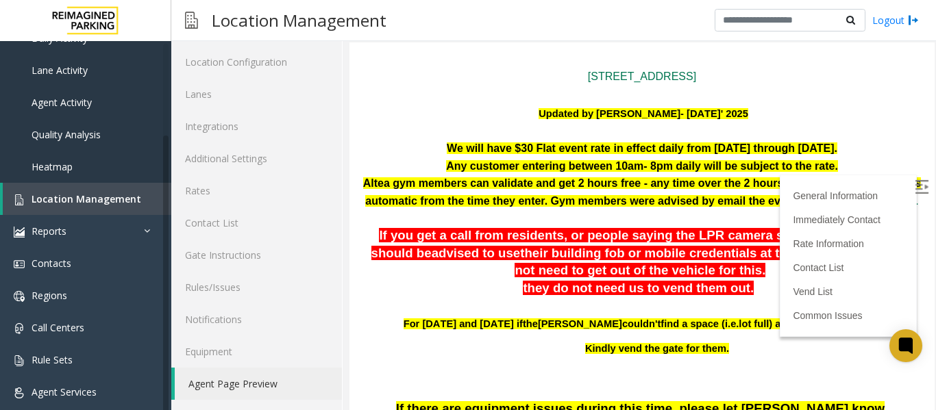
drag, startPoint x: 425, startPoint y: 141, endPoint x: 830, endPoint y: 160, distance: 405.9
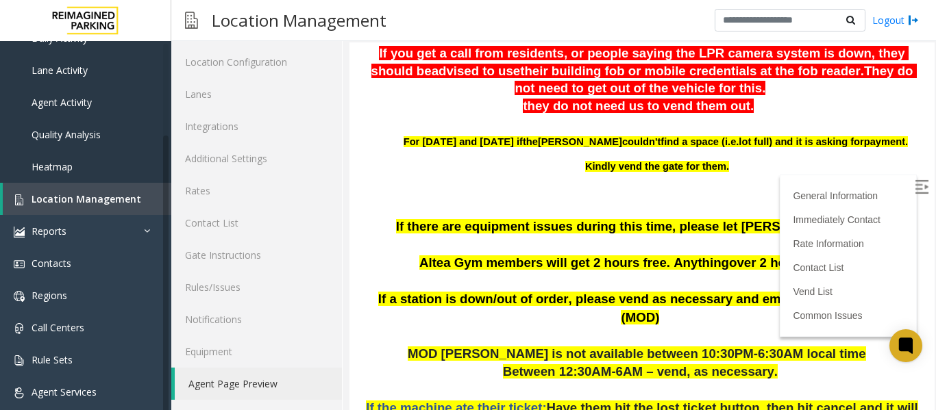
scroll to position [342, 0]
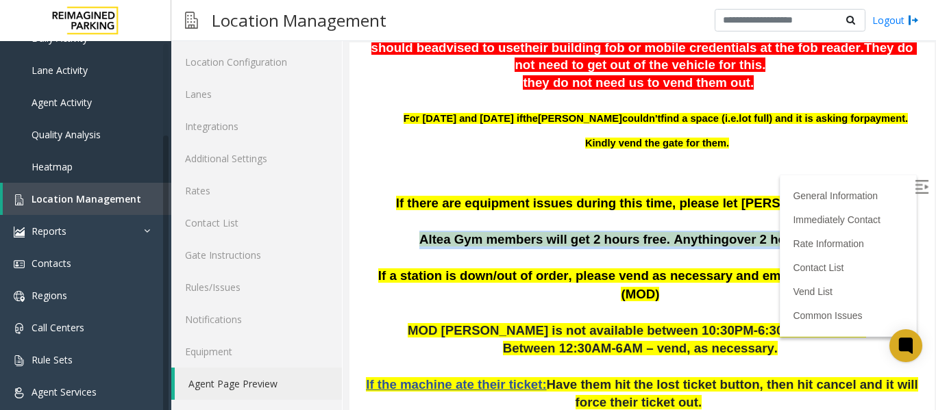
drag, startPoint x: 411, startPoint y: 265, endPoint x: 849, endPoint y: 255, distance: 437.8
click at [849, 255] on p "If there are equipment issues during this time, please let OM Vairavan Jegathee…" at bounding box center [642, 231] width 564 height 73
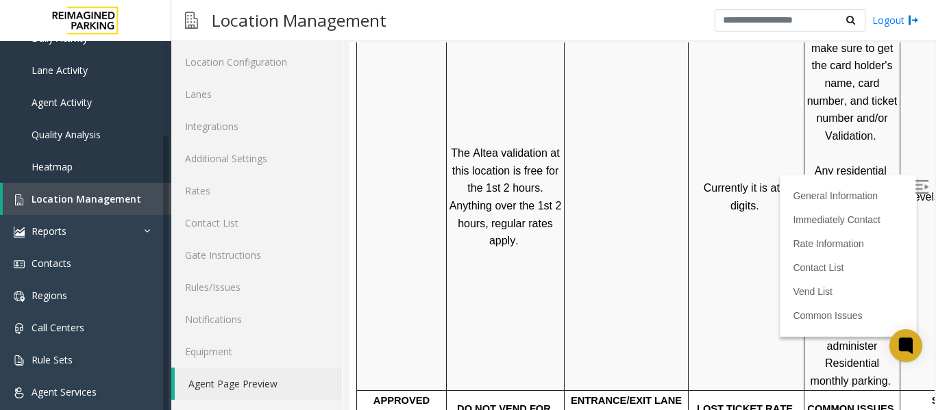
scroll to position [1096, 0]
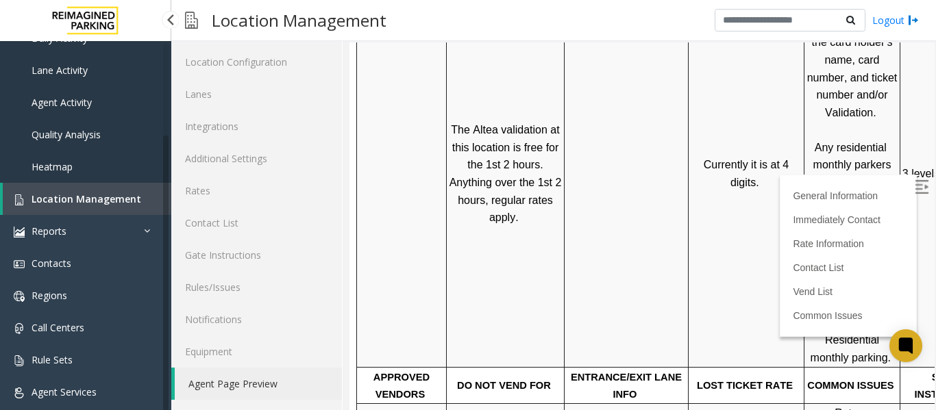
click at [97, 201] on span "Location Management" at bounding box center [87, 198] width 110 height 13
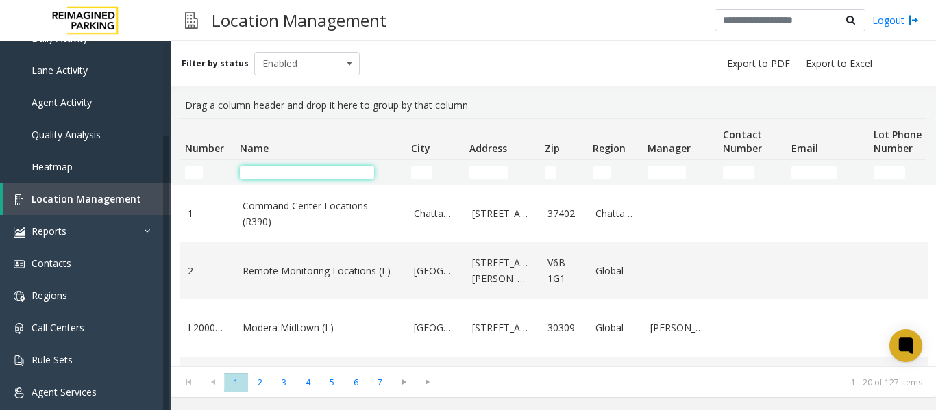
click at [262, 171] on input "Name Filter" at bounding box center [307, 173] width 134 height 14
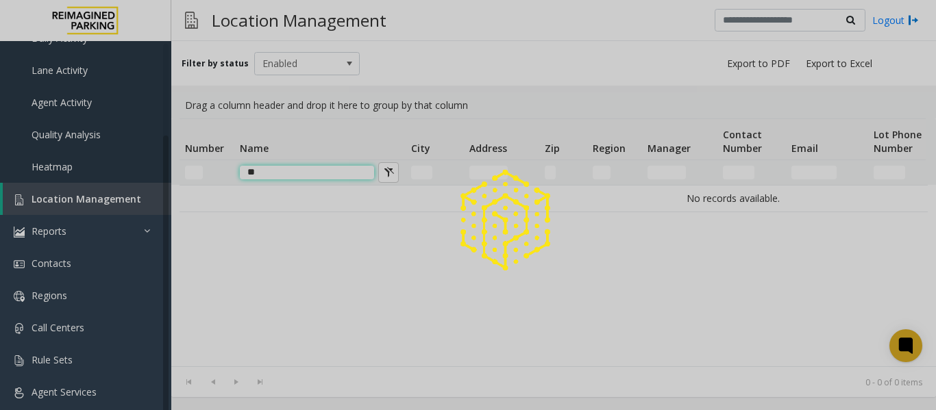
type input "*"
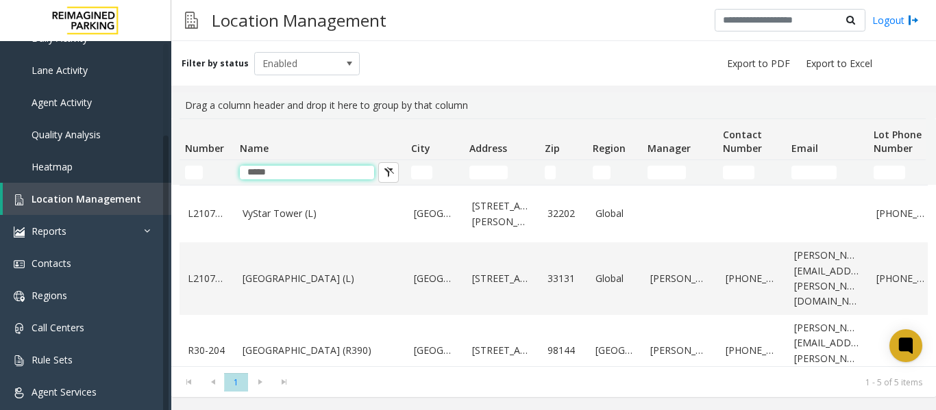
drag, startPoint x: 314, startPoint y: 176, endPoint x: 241, endPoint y: 184, distance: 73.1
click at [241, 184] on td "*****" at bounding box center [319, 172] width 171 height 25
type input "*****"
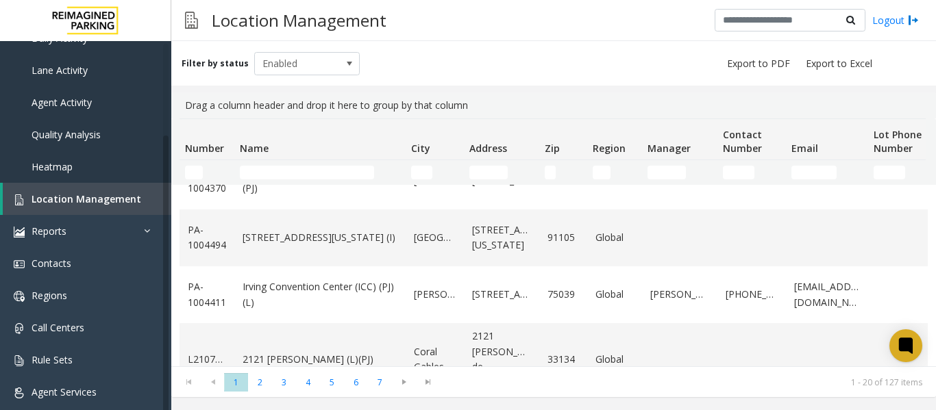
scroll to position [970, 0]
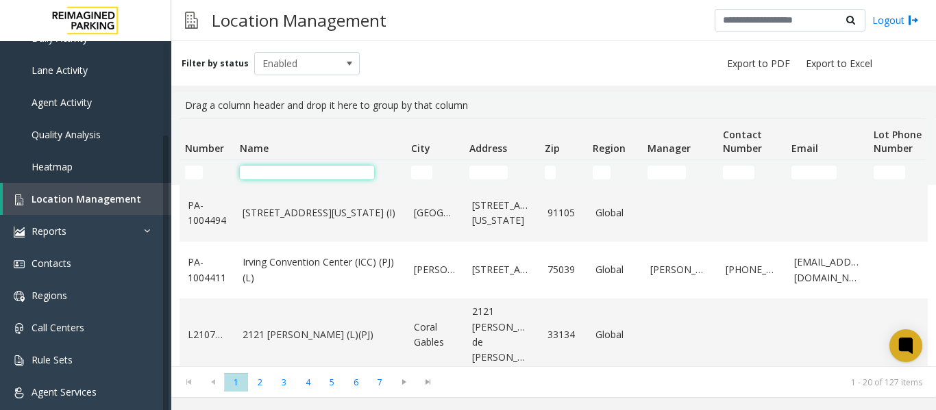
click at [260, 171] on input "Name Filter" at bounding box center [307, 173] width 134 height 14
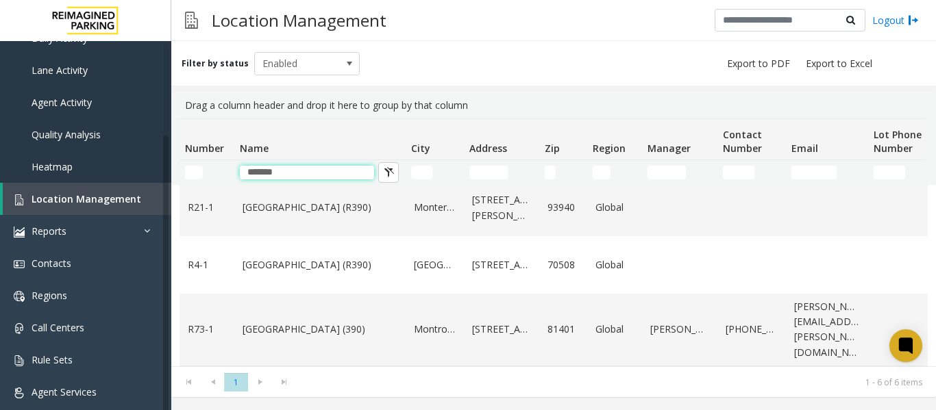
scroll to position [172, 0]
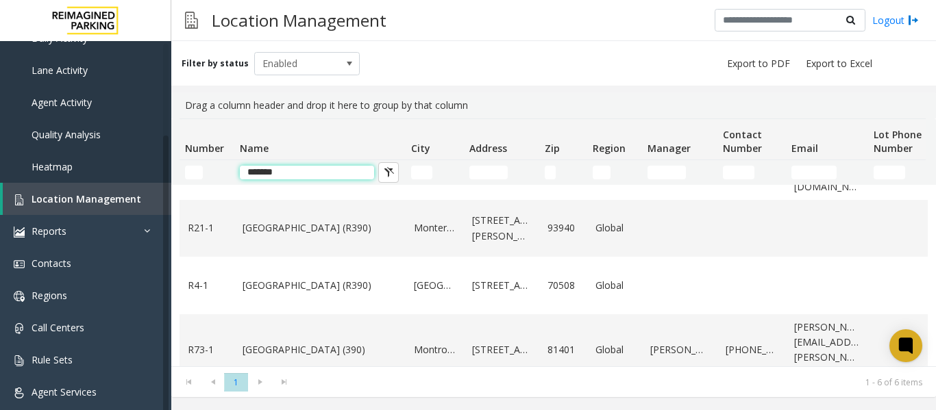
click at [308, 176] on input "*******" at bounding box center [307, 173] width 134 height 14
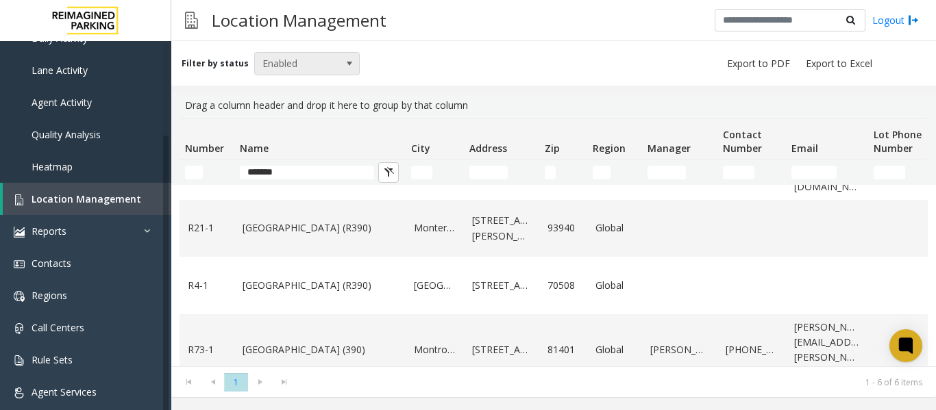
click at [344, 65] on span at bounding box center [349, 63] width 11 height 11
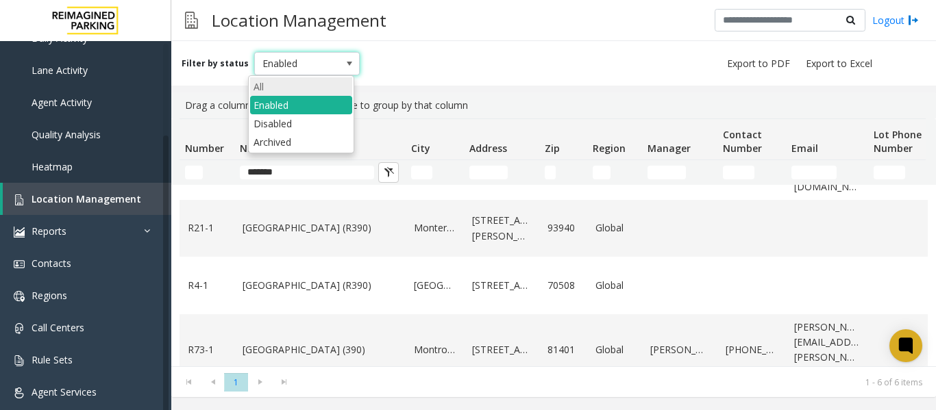
click at [275, 88] on li "All" at bounding box center [301, 86] width 102 height 18
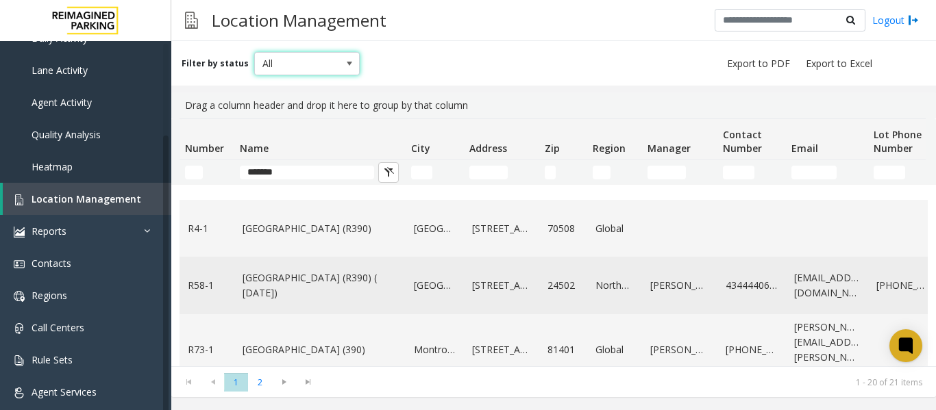
scroll to position [986, 0]
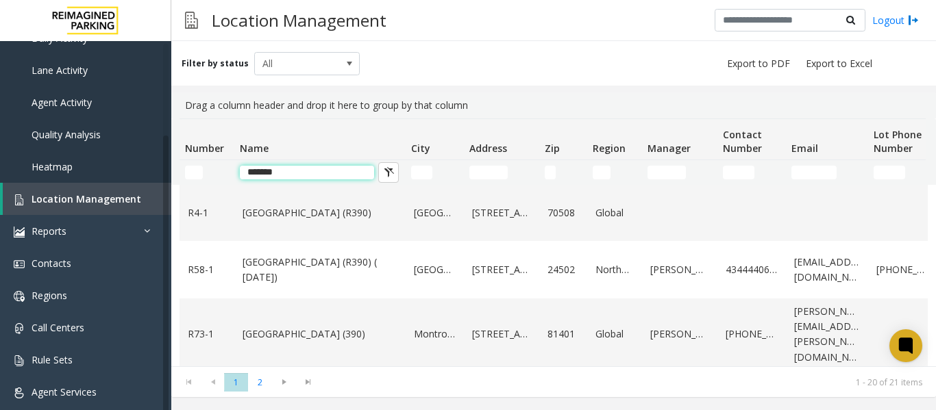
click at [291, 175] on input "*******" at bounding box center [307, 173] width 134 height 14
type input "*"
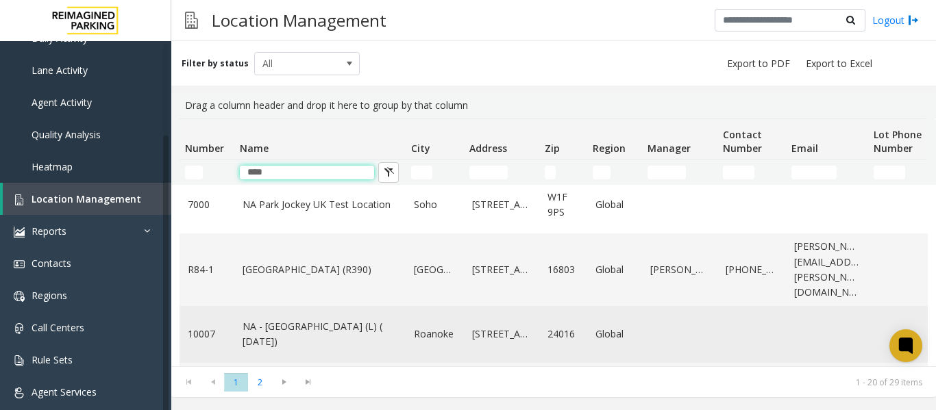
scroll to position [195, 0]
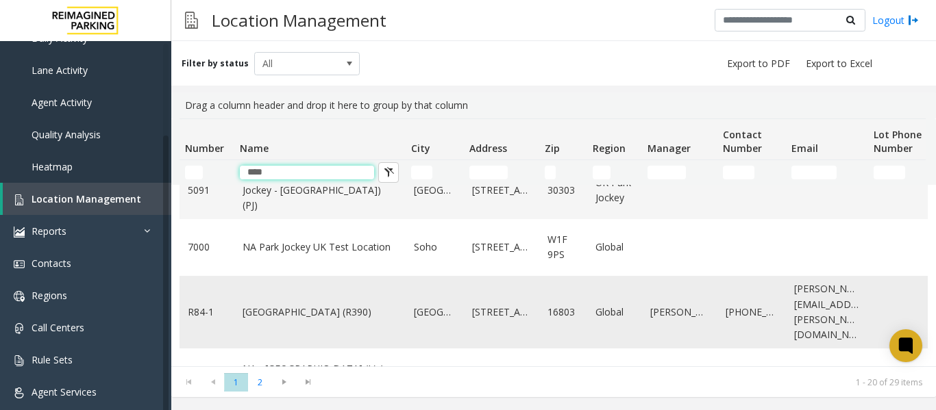
type input "****"
click at [312, 320] on link "[GEOGRAPHIC_DATA] (R390)" at bounding box center [319, 312] width 155 height 15
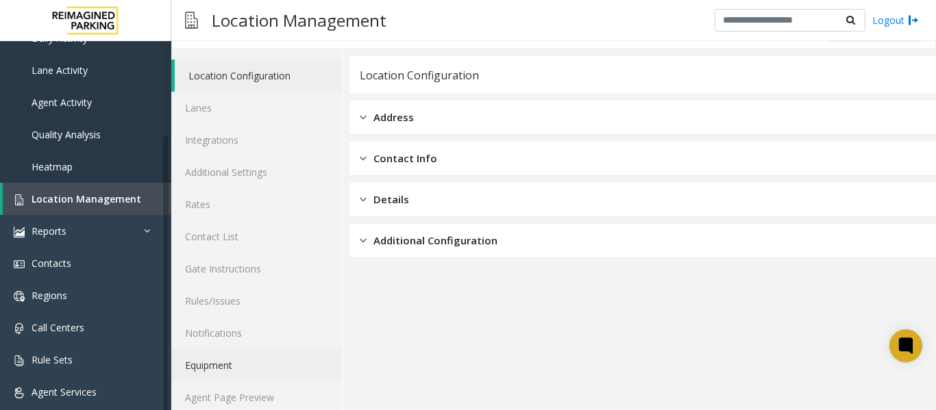
scroll to position [41, 0]
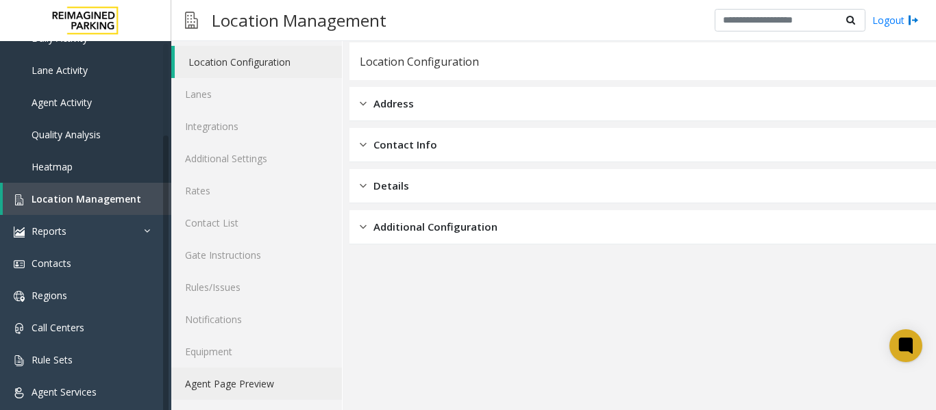
click at [257, 388] on link "Agent Page Preview" at bounding box center [256, 384] width 171 height 32
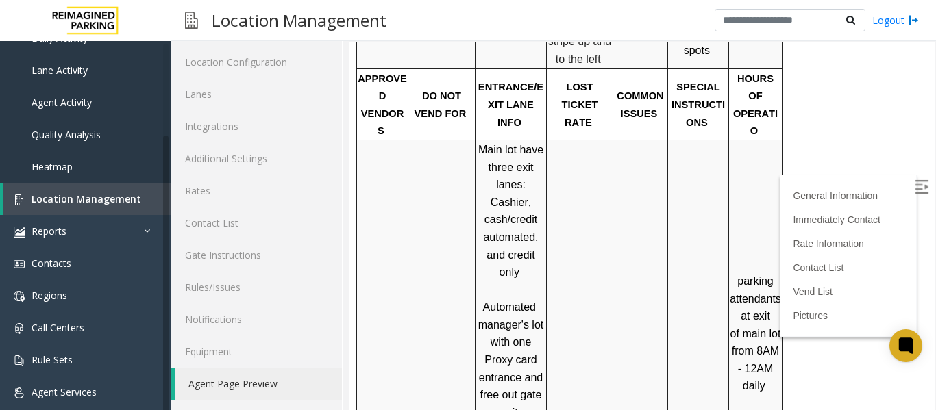
scroll to position [685, 0]
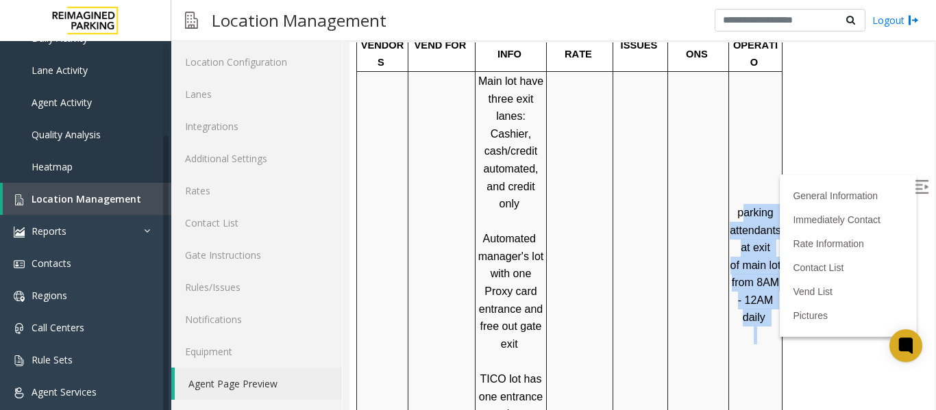
drag, startPoint x: 742, startPoint y: 107, endPoint x: 673, endPoint y: 205, distance: 119.9
click at [777, 299] on td "parking attendants at exit of main lot from 8AM - 12AM daily" at bounding box center [755, 273] width 53 height 405
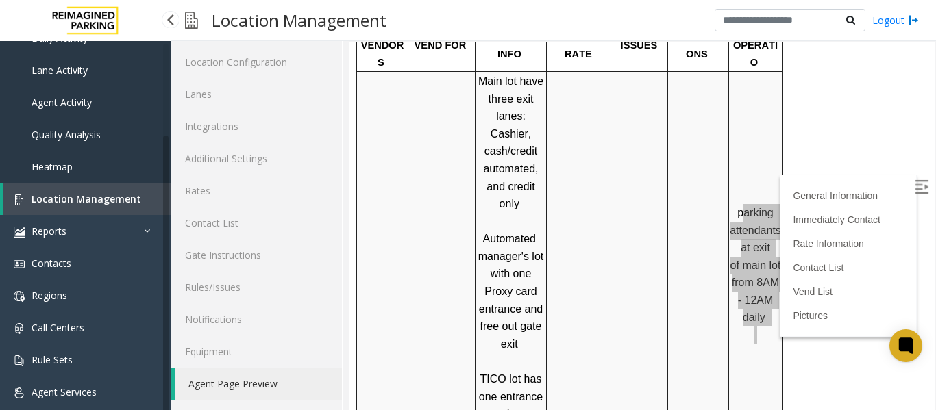
click at [127, 196] on span "Location Management" at bounding box center [87, 198] width 110 height 13
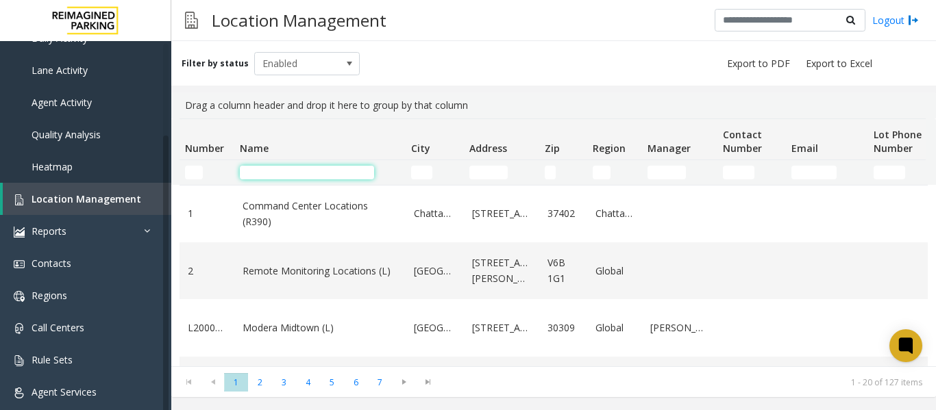
click at [302, 172] on input "Name Filter" at bounding box center [307, 173] width 134 height 14
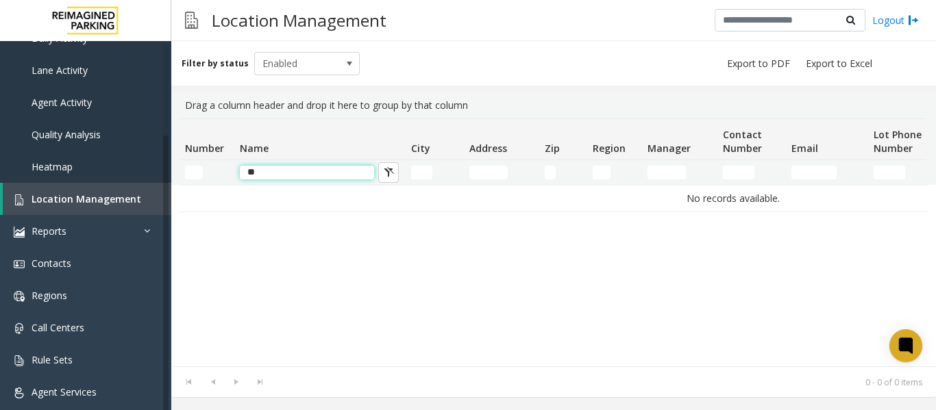
type input "*"
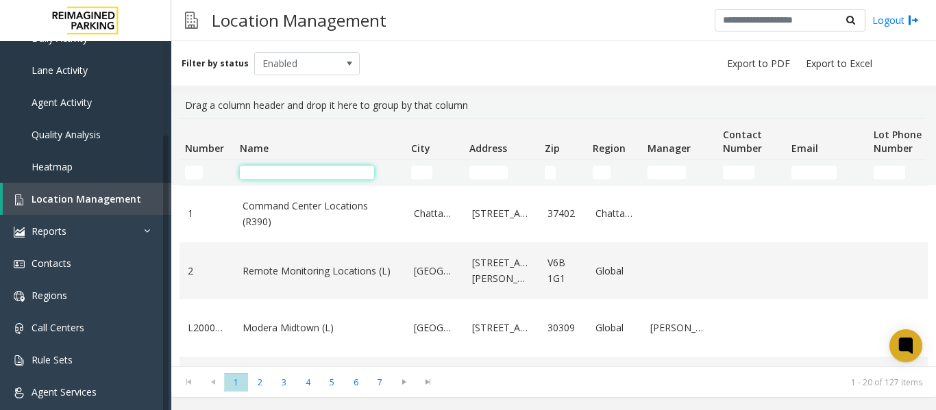
click at [268, 173] on input "Name Filter" at bounding box center [307, 173] width 134 height 14
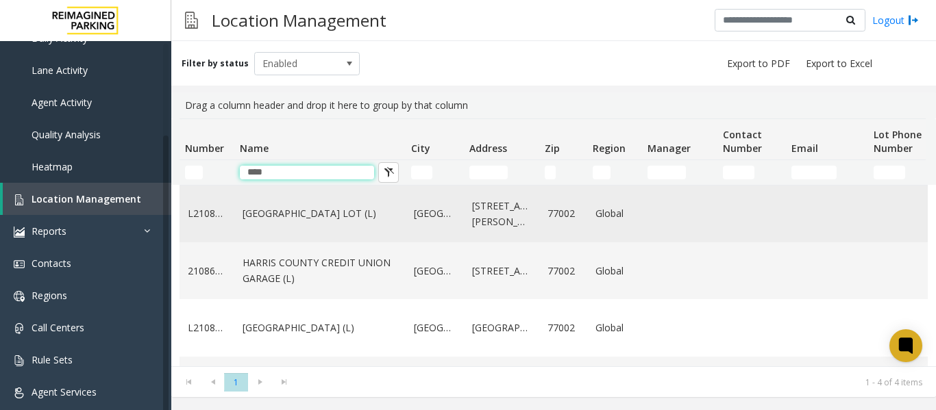
type input "****"
click at [303, 211] on link "[GEOGRAPHIC_DATA] LOT (L)" at bounding box center [319, 213] width 155 height 15
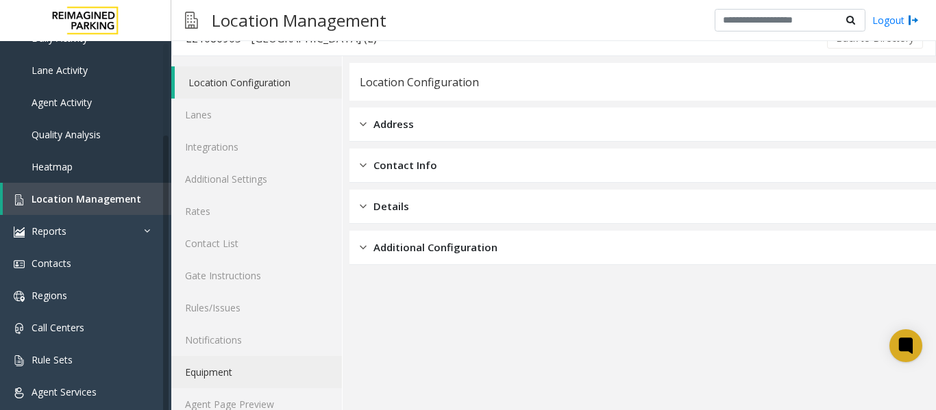
scroll to position [41, 0]
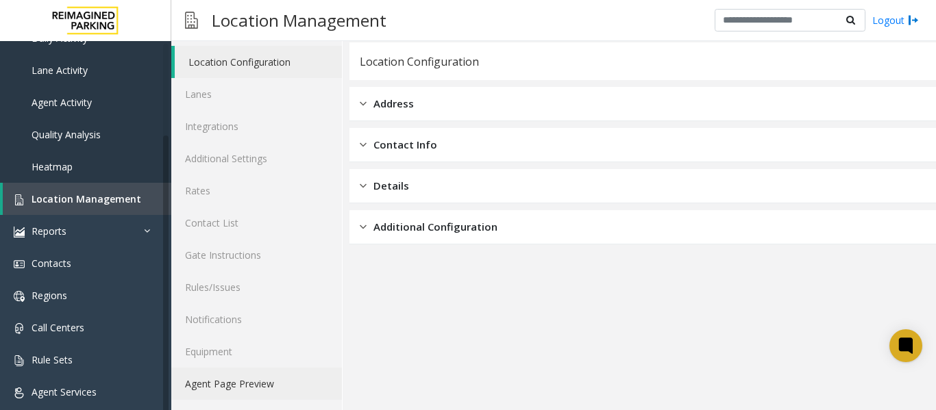
click at [235, 376] on link "Agent Page Preview" at bounding box center [256, 384] width 171 height 32
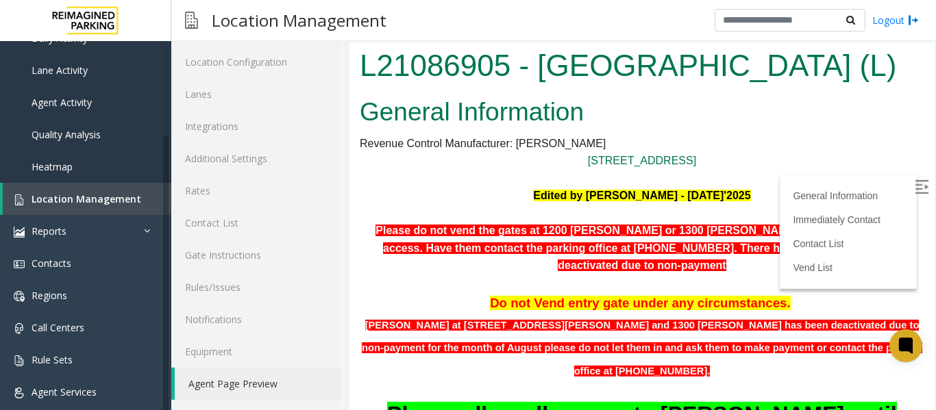
scroll to position [68, 0]
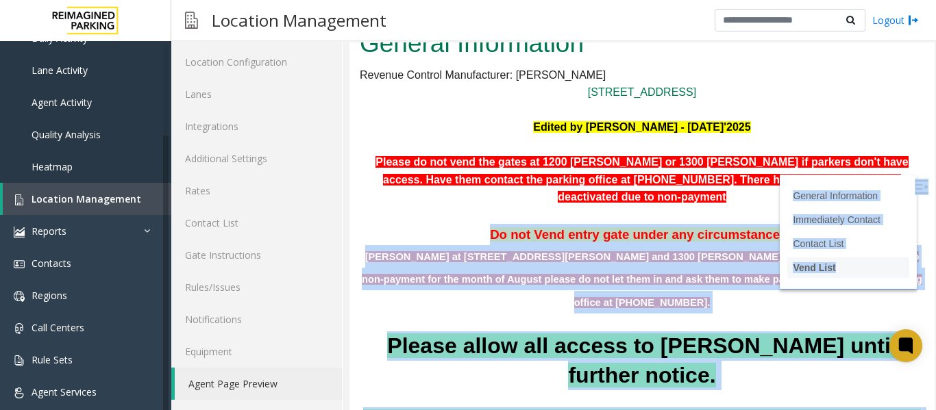
drag, startPoint x: 697, startPoint y: 390, endPoint x: 815, endPoint y: 266, distance: 172.0
click at [815, 266] on body "L21086905 - HARRIS COUNTY BAKER STREET LOT (L) General Information Revenue Cont…" at bounding box center [641, 158] width 585 height 368
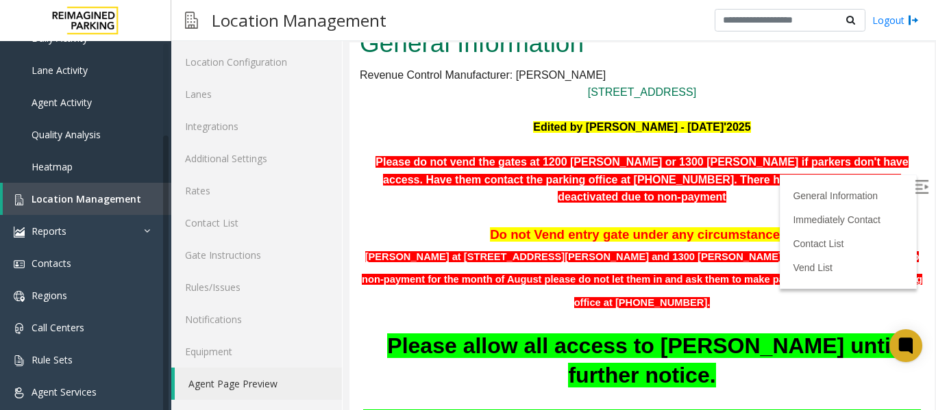
click at [897, 136] on p "Edited by Sanjeev Mishra - 8th Aug'2025" at bounding box center [642, 127] width 564 height 18
click at [914, 180] on img at bounding box center [921, 187] width 14 height 14
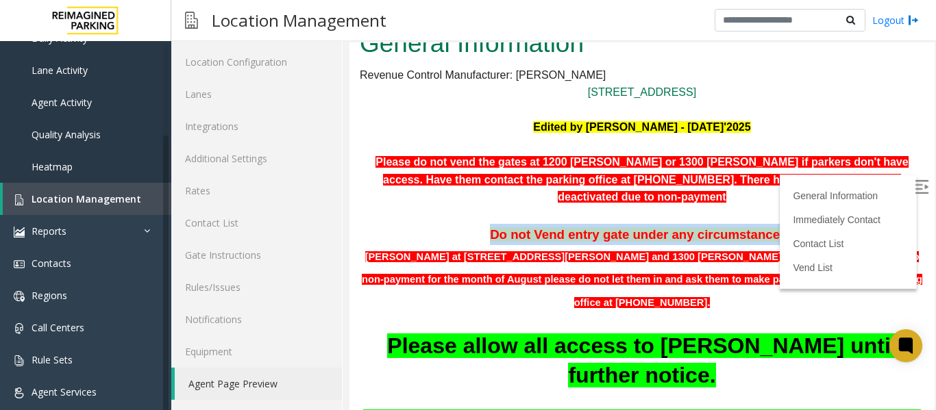
drag, startPoint x: 821, startPoint y: 255, endPoint x: 409, endPoint y: 257, distance: 411.6
click at [409, 245] on p "Do not Vend entry gate under any circumstances." at bounding box center [642, 234] width 564 height 21
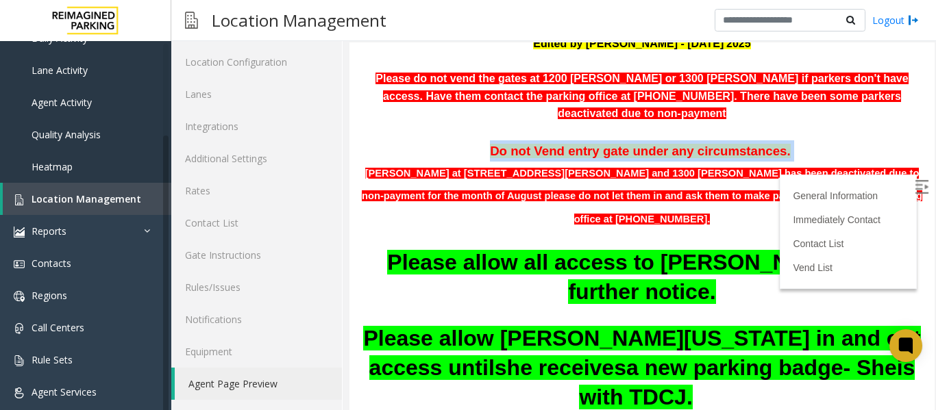
scroll to position [137, 0]
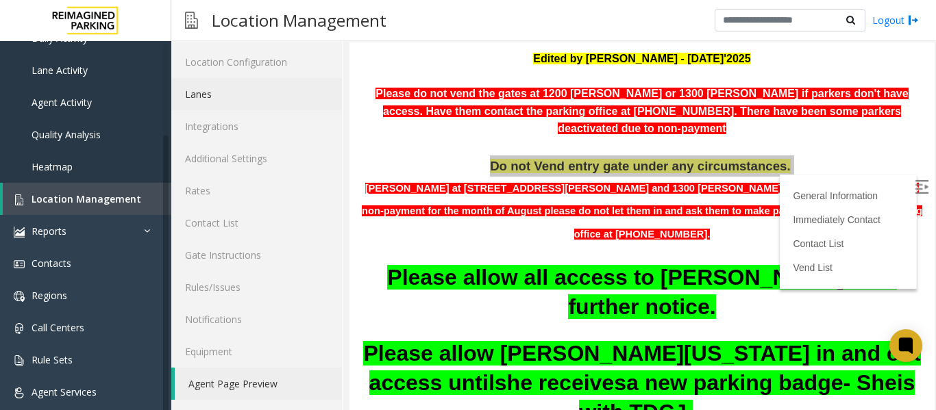
click at [211, 97] on link "Lanes" at bounding box center [256, 94] width 171 height 32
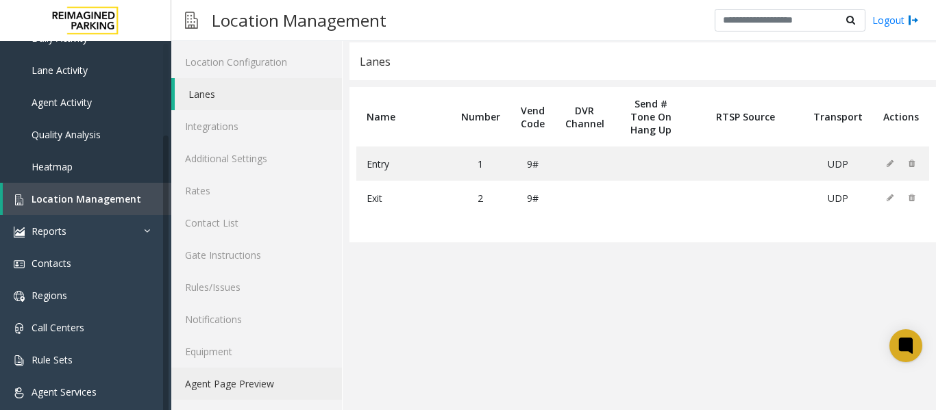
click at [273, 385] on link "Agent Page Preview" at bounding box center [256, 384] width 171 height 32
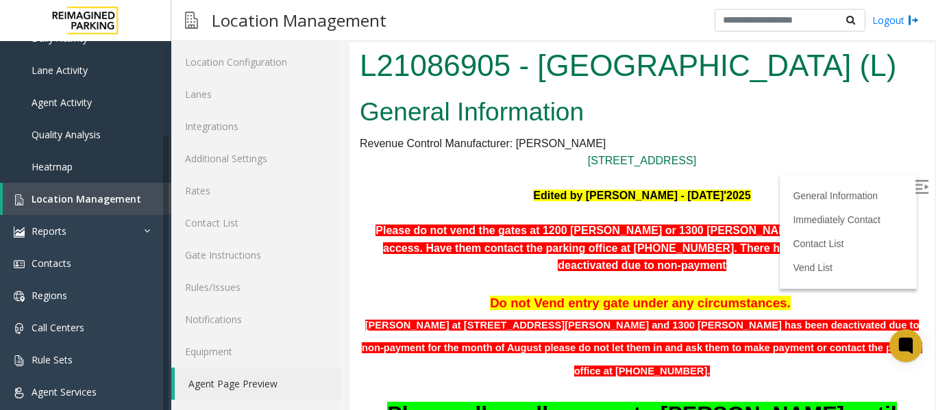
click at [914, 180] on img at bounding box center [921, 187] width 14 height 14
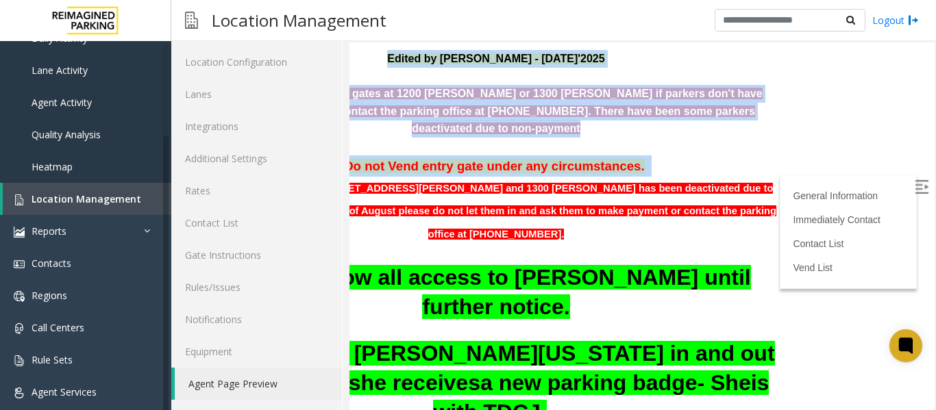
scroll to position [137, 193]
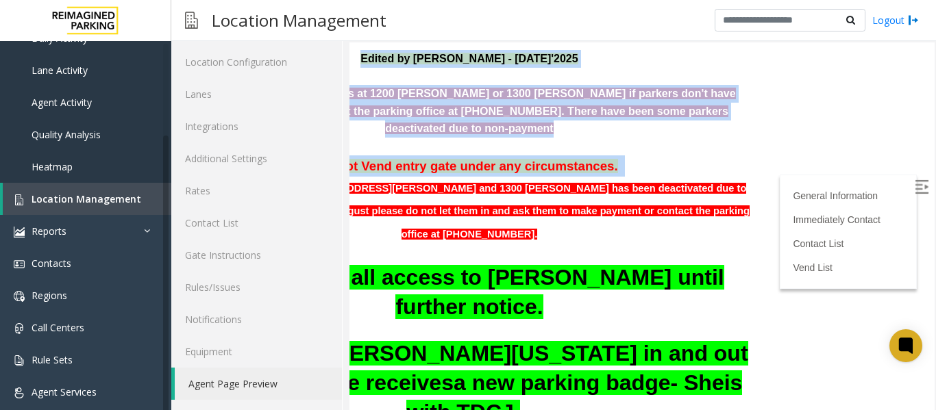
drag, startPoint x: 418, startPoint y: 218, endPoint x: 901, endPoint y: 228, distance: 483.0
click at [762, 227] on html "L21086905 - HARRIS COUNTY BAKER STREET LOT (L) General Information Revenue Cont…" at bounding box center [469, 89] width 585 height 368
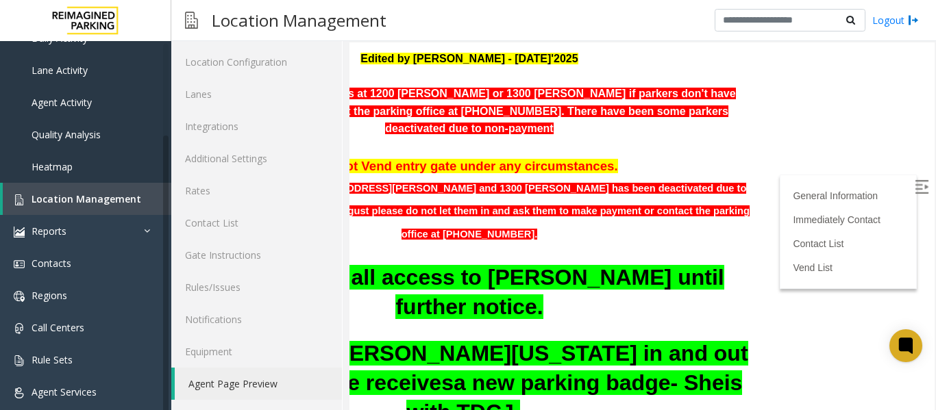
click at [753, 226] on html "L21086905 - HARRIS COUNTY BAKER STREET LOT (L) General Information Revenue Cont…" at bounding box center [469, 89] width 585 height 368
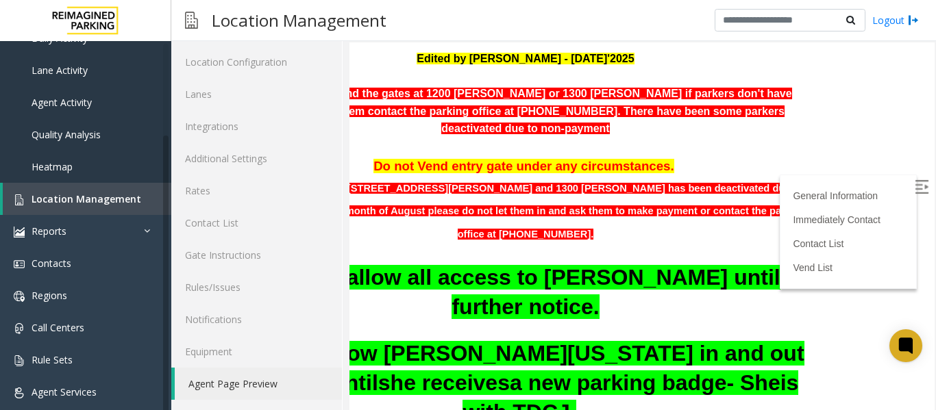
scroll to position [137, 0]
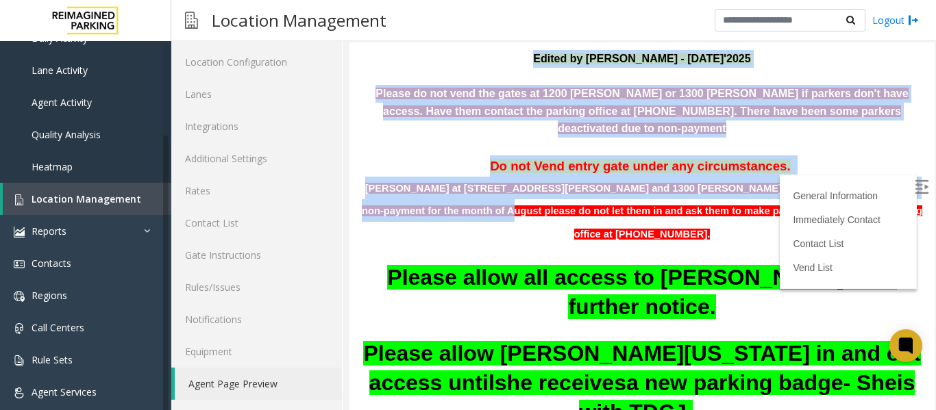
drag, startPoint x: 759, startPoint y: 216, endPoint x: 474, endPoint y: 228, distance: 285.2
click at [474, 228] on html "L21086905 - HARRIS COUNTY BAKER STREET LOT (L) General Information Revenue Cont…" at bounding box center [641, 89] width 585 height 368
click at [381, 229] on p "Parkers at 1200 baker and 1300 Baker has been deactivated due to non-payment fo…" at bounding box center [642, 211] width 564 height 68
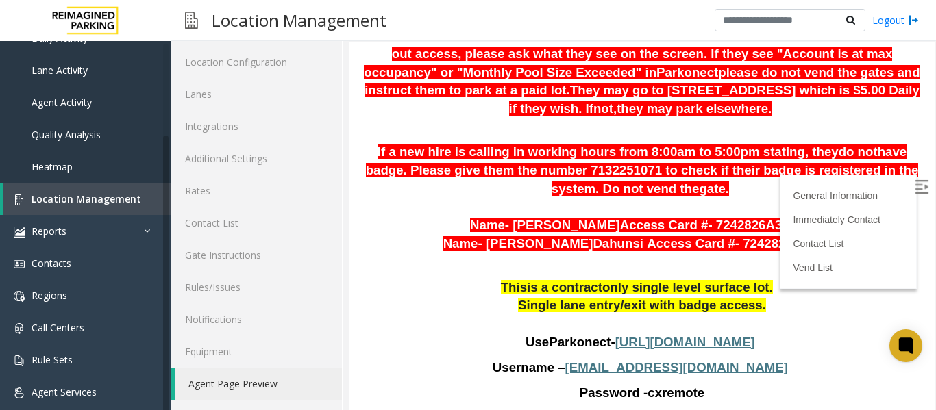
scroll to position [753, 0]
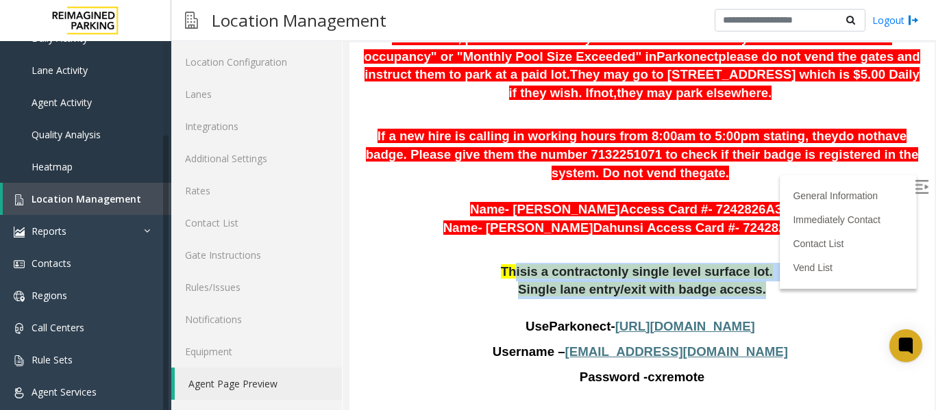
drag, startPoint x: 522, startPoint y: 258, endPoint x: 747, endPoint y: 281, distance: 226.6
click at [747, 281] on div "General Information Revenue Control Manufacturer: Amano McGann 1300 Congress St…" at bounding box center [641, 324] width 585 height 1971
click at [757, 281] on p "Single lane entry/exit with badge access ." at bounding box center [642, 290] width 564 height 18
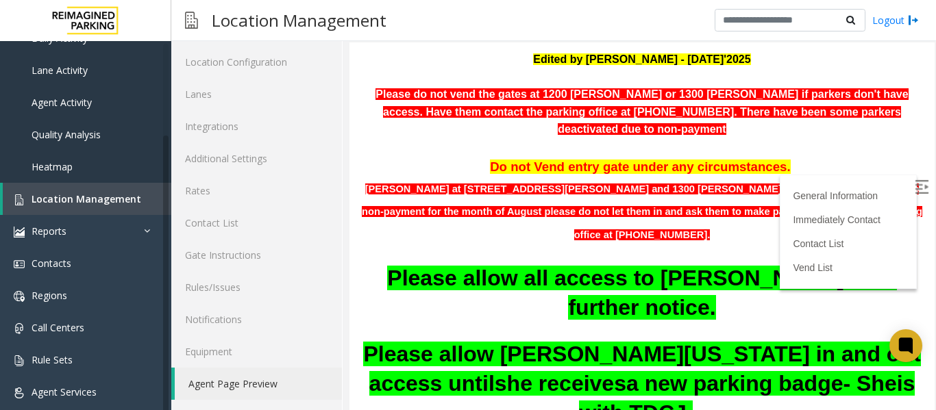
scroll to position [68, 0]
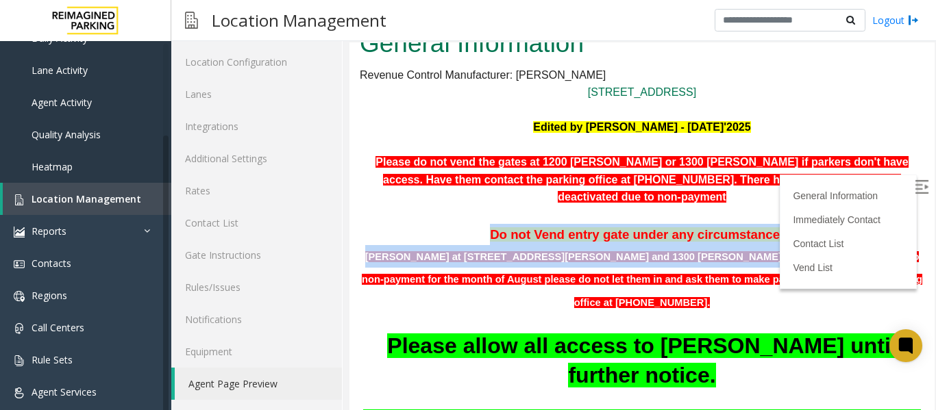
drag, startPoint x: 458, startPoint y: 260, endPoint x: 697, endPoint y: 293, distance: 240.7
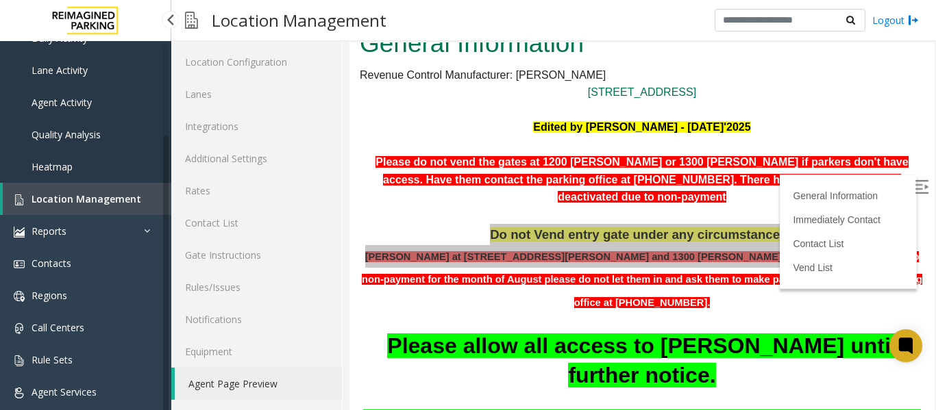
click at [127, 197] on span "Location Management" at bounding box center [87, 198] width 110 height 13
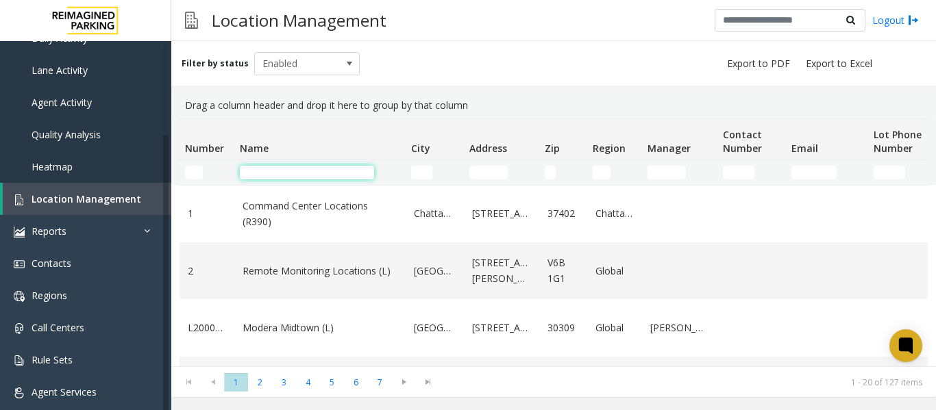
click at [273, 173] on input "Name Filter" at bounding box center [307, 173] width 134 height 14
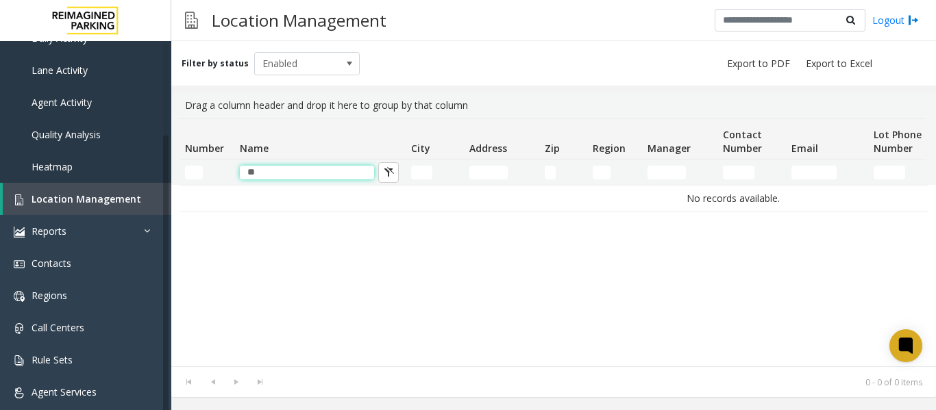
type input "*"
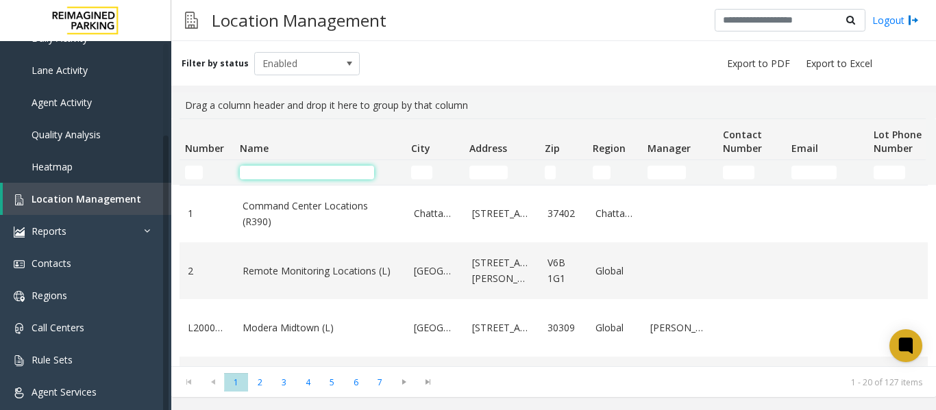
click at [280, 177] on input "Name Filter" at bounding box center [307, 173] width 134 height 14
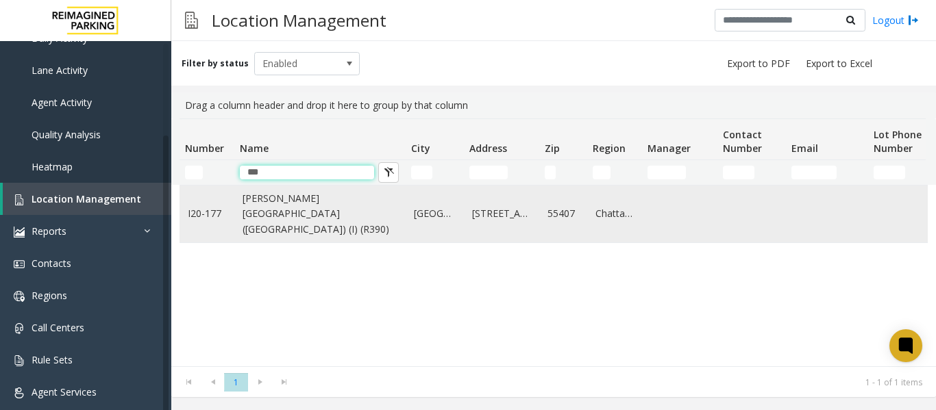
type input "***"
click at [290, 201] on link "[PERSON_NAME][GEOGRAPHIC_DATA] ([GEOGRAPHIC_DATA]) (I) (R390)" at bounding box center [319, 214] width 155 height 46
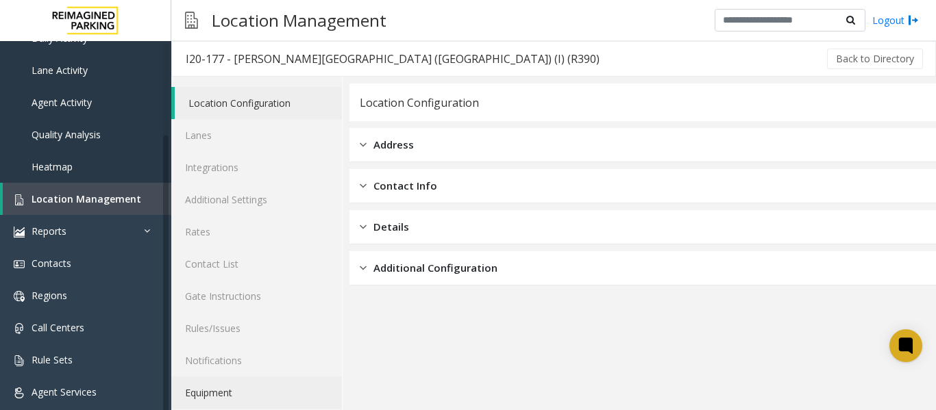
scroll to position [41, 0]
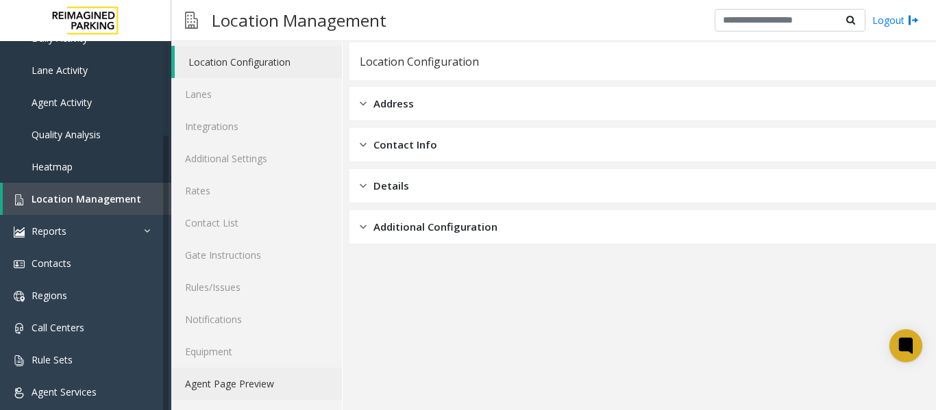
click at [232, 384] on link "Agent Page Preview" at bounding box center [256, 384] width 171 height 32
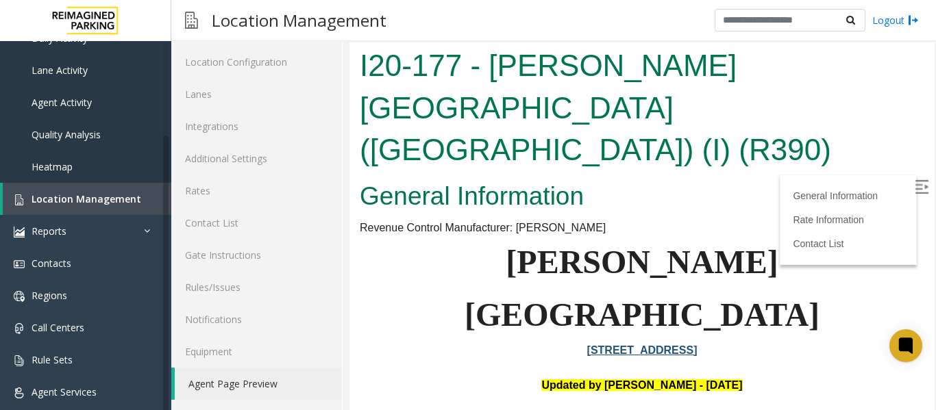
scroll to position [205, 0]
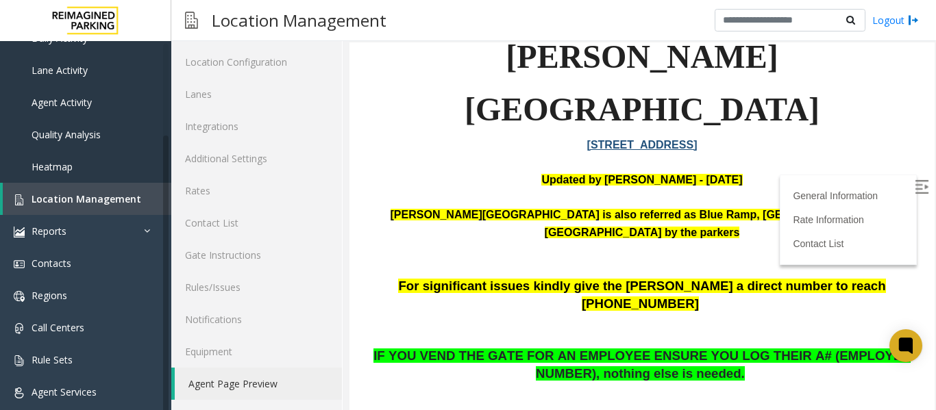
click at [914, 183] on img at bounding box center [921, 187] width 14 height 14
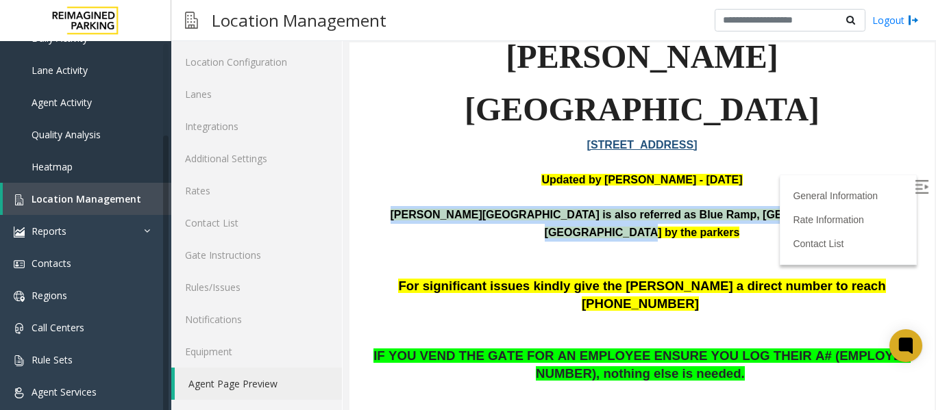
drag, startPoint x: 908, startPoint y: 117, endPoint x: 354, endPoint y: 116, distance: 554.1
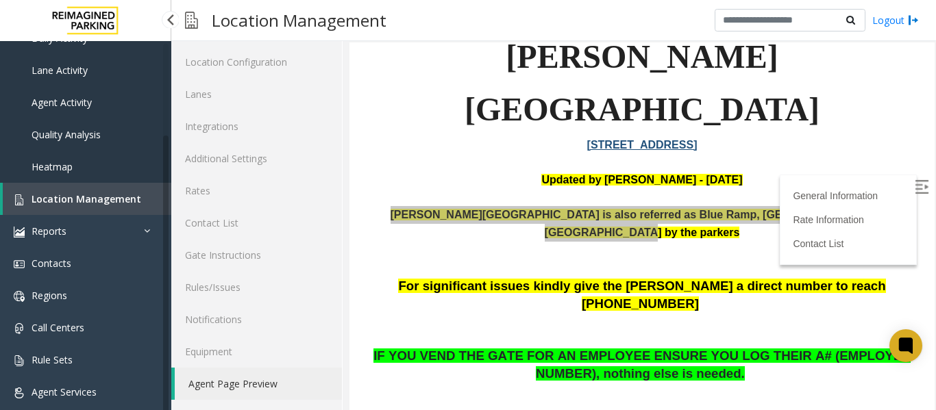
click at [77, 199] on span "Location Management" at bounding box center [87, 198] width 110 height 13
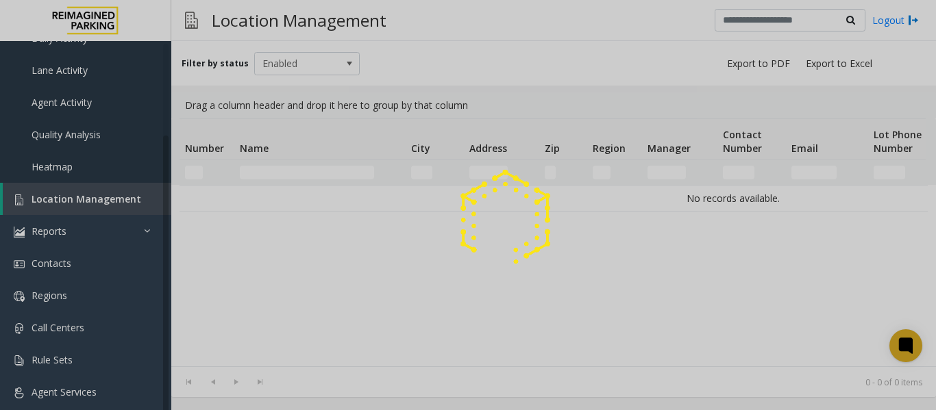
click at [271, 173] on div at bounding box center [468, 205] width 936 height 410
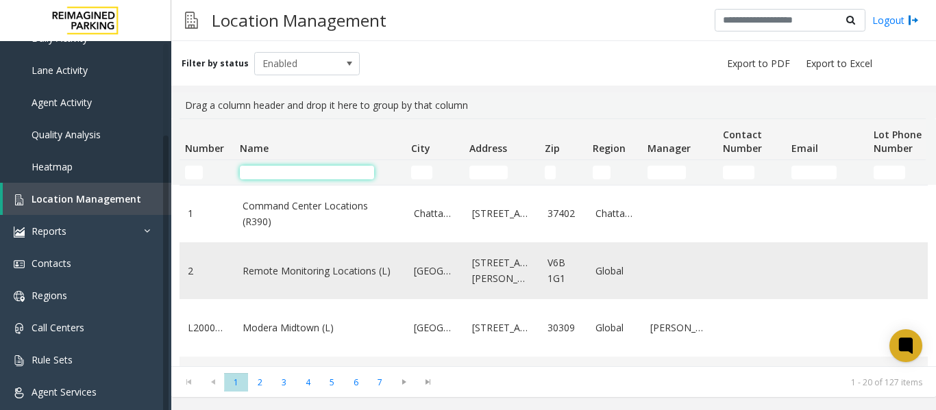
drag, startPoint x: 281, startPoint y: 173, endPoint x: 792, endPoint y: 273, distance: 520.0
click at [281, 174] on input "Name Filter" at bounding box center [307, 173] width 134 height 14
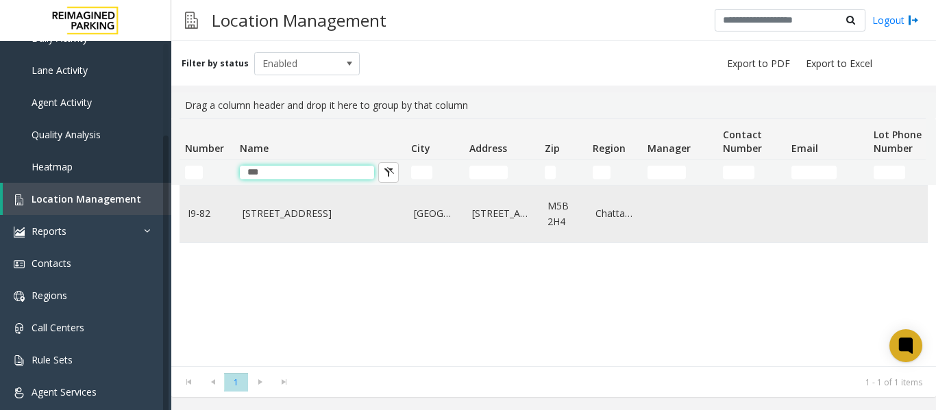
type input "***"
click at [342, 218] on link "777 Bay St. (I)" at bounding box center [319, 213] width 155 height 15
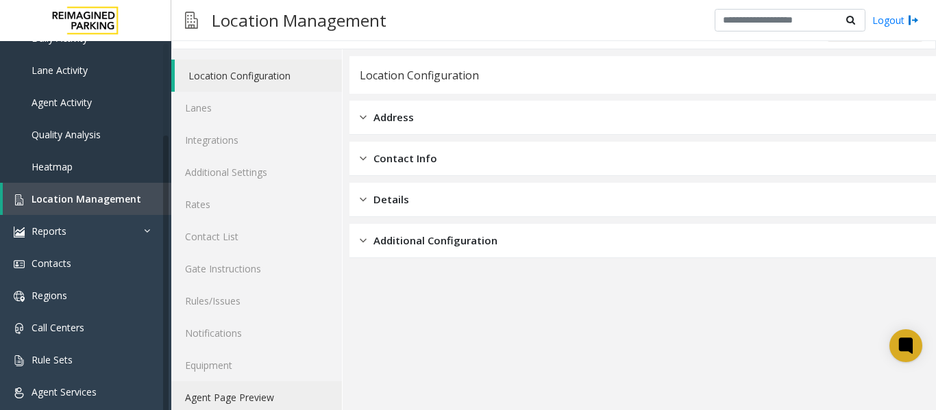
scroll to position [41, 0]
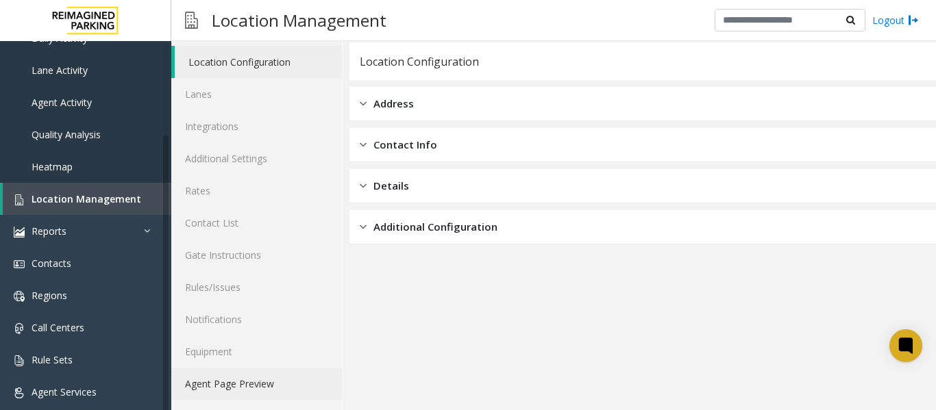
click at [206, 379] on link "Agent Page Preview" at bounding box center [256, 384] width 171 height 32
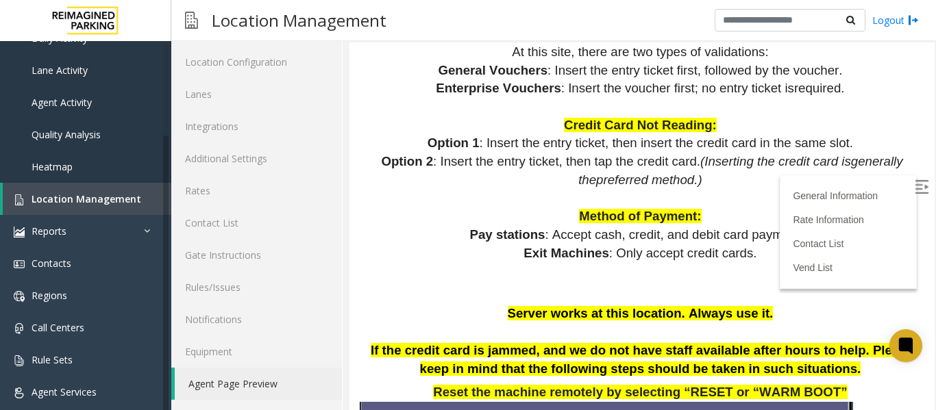
scroll to position [1096, 0]
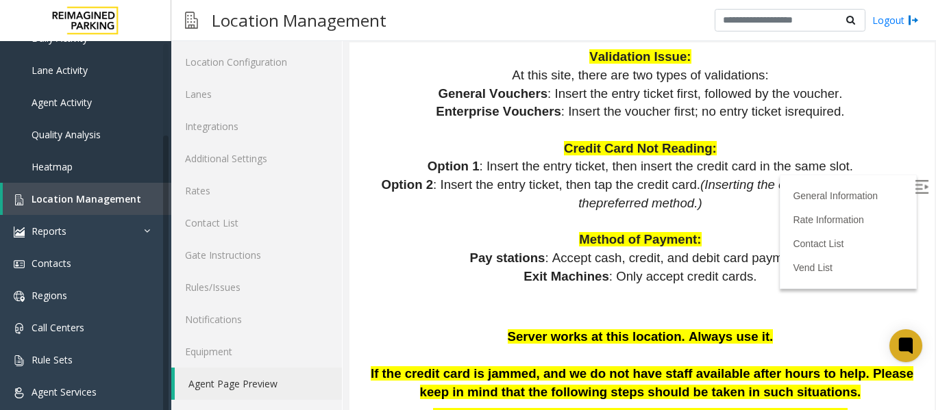
click at [914, 181] on img at bounding box center [921, 187] width 14 height 14
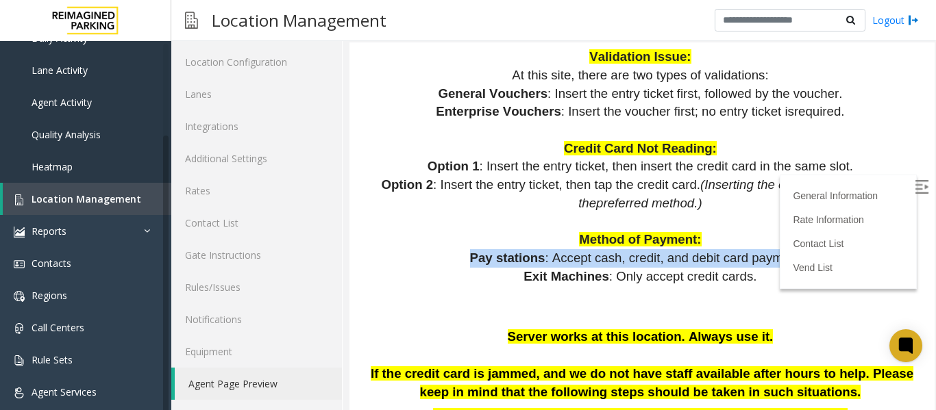
drag, startPoint x: 469, startPoint y: 242, endPoint x: 844, endPoint y: 244, distance: 374.7
click at [844, 249] on p "Pay stations : Accept cash, credit, and debit card payments." at bounding box center [642, 258] width 564 height 18
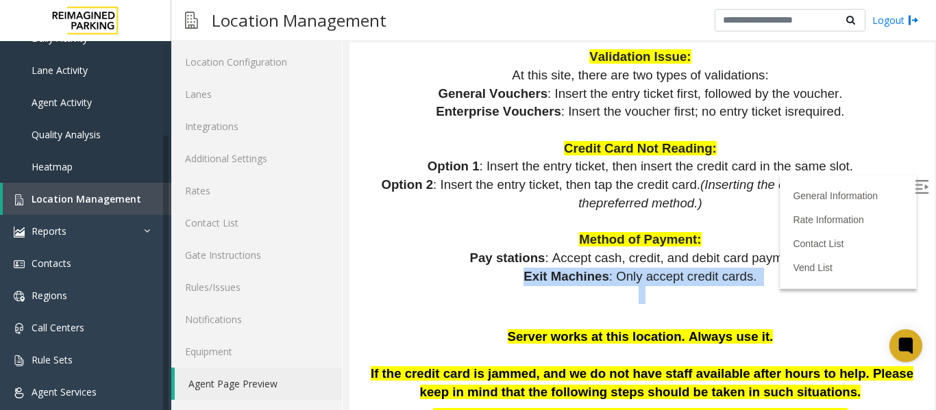
drag, startPoint x: 512, startPoint y: 262, endPoint x: 764, endPoint y: 275, distance: 251.7
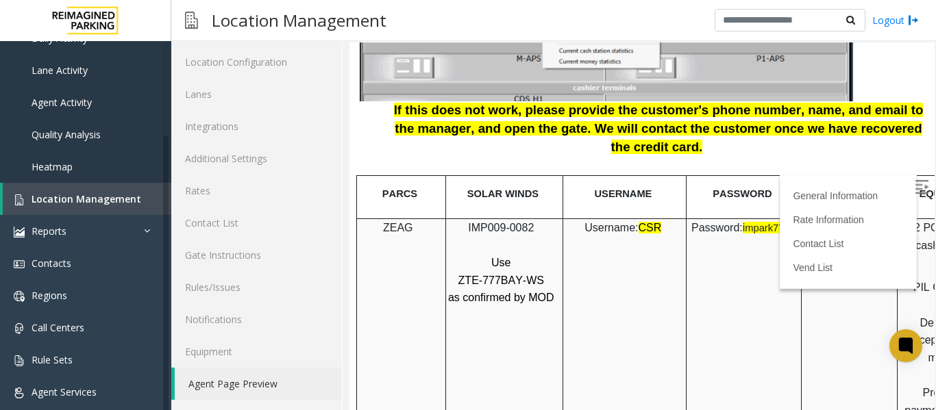
scroll to position [1644, 182]
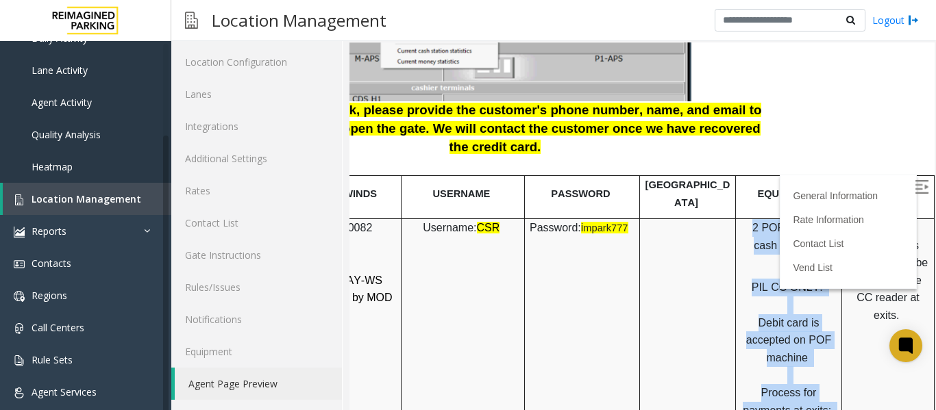
drag, startPoint x: 727, startPoint y: 194, endPoint x: 829, endPoint y: 190, distance: 102.1
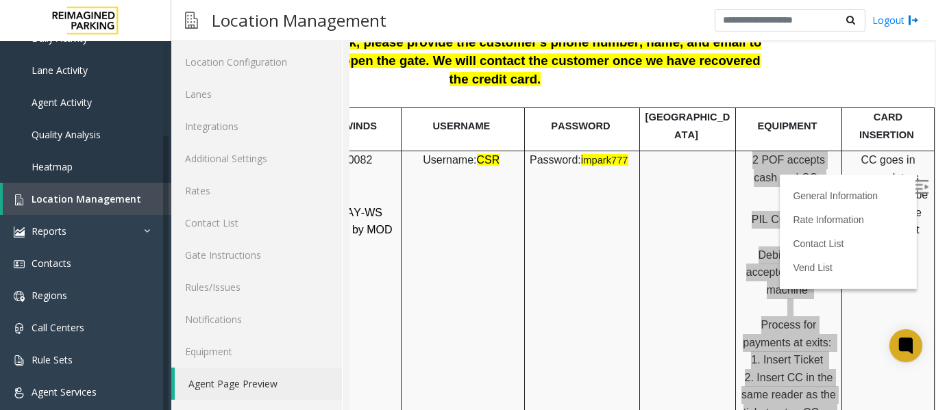
scroll to position [1712, 182]
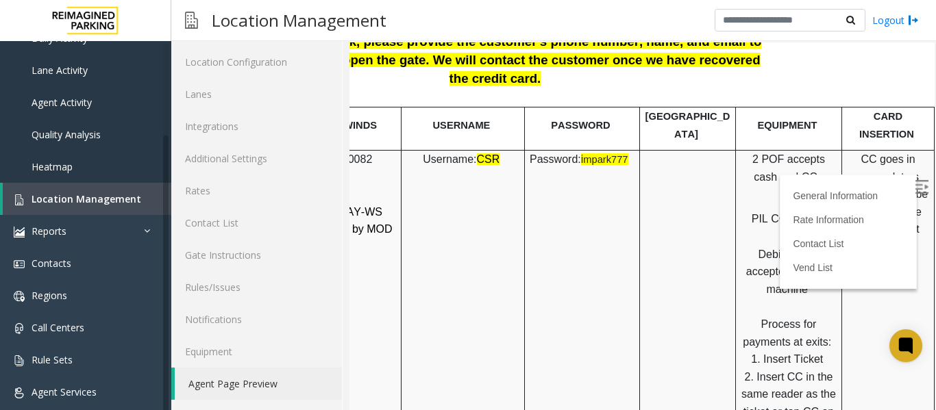
click at [860, 258] on td "CC goes in same slot as tickets or can be tapped on the CC reader at exits." at bounding box center [888, 368] width 92 height 436
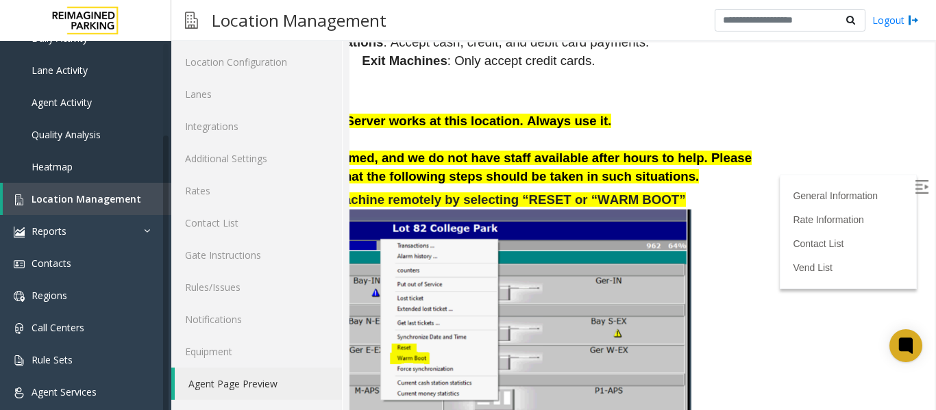
scroll to position [1301, 182]
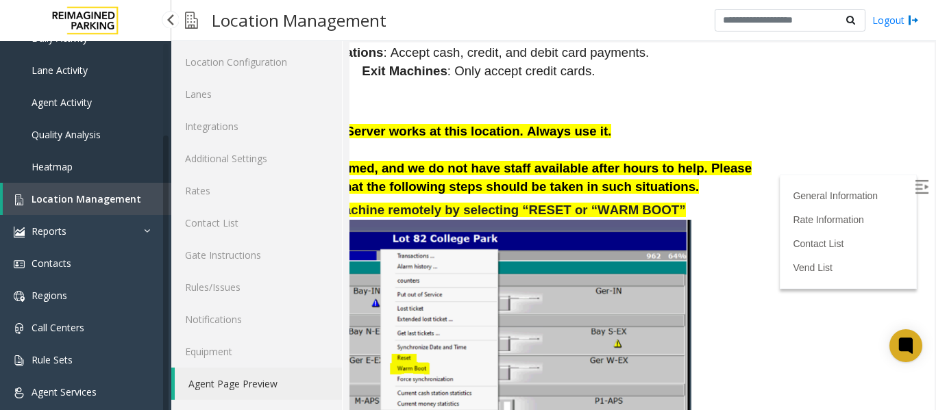
click at [64, 191] on link "Location Management" at bounding box center [87, 199] width 168 height 32
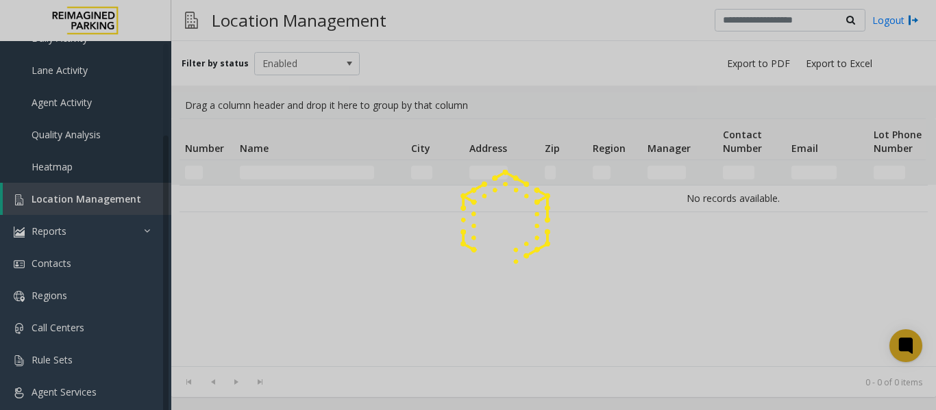
click at [269, 180] on div at bounding box center [468, 205] width 936 height 410
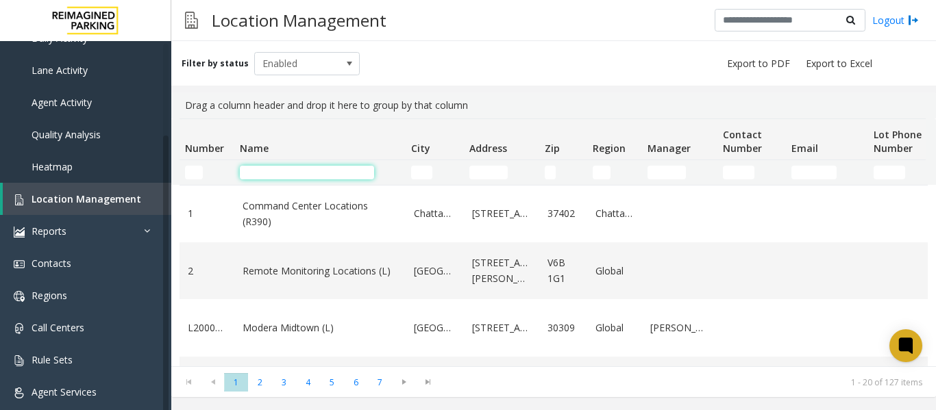
click at [269, 178] on input "Name Filter" at bounding box center [307, 173] width 134 height 14
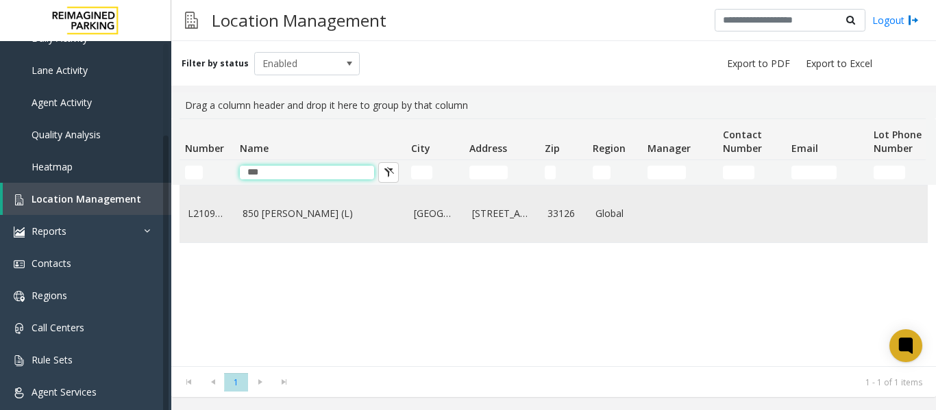
type input "***"
click at [281, 226] on td "850 LeJeune (L)" at bounding box center [319, 214] width 171 height 57
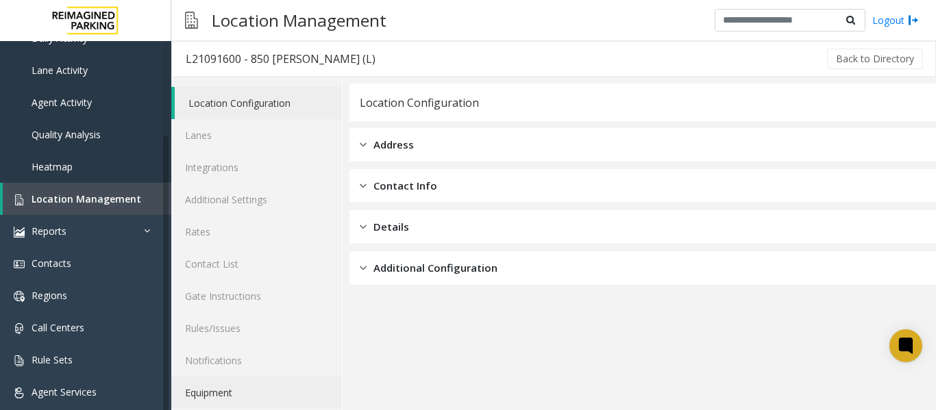
scroll to position [41, 0]
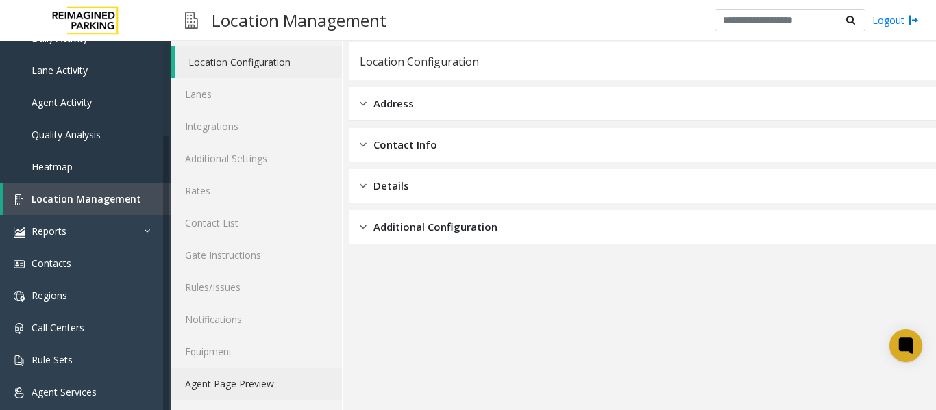
click at [255, 381] on link "Agent Page Preview" at bounding box center [256, 384] width 171 height 32
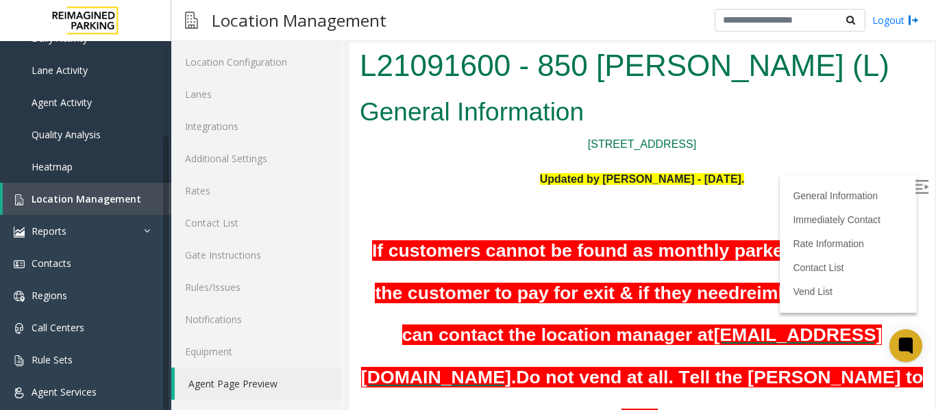
scroll to position [137, 0]
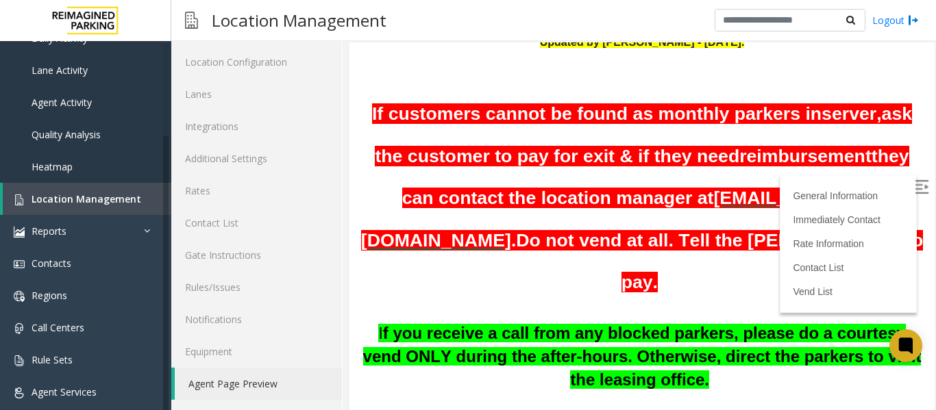
click at [914, 180] on img at bounding box center [921, 187] width 14 height 14
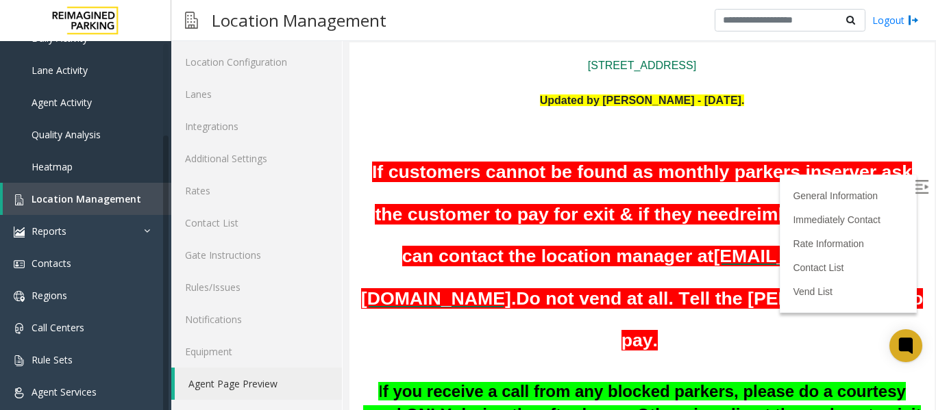
scroll to position [0, 0]
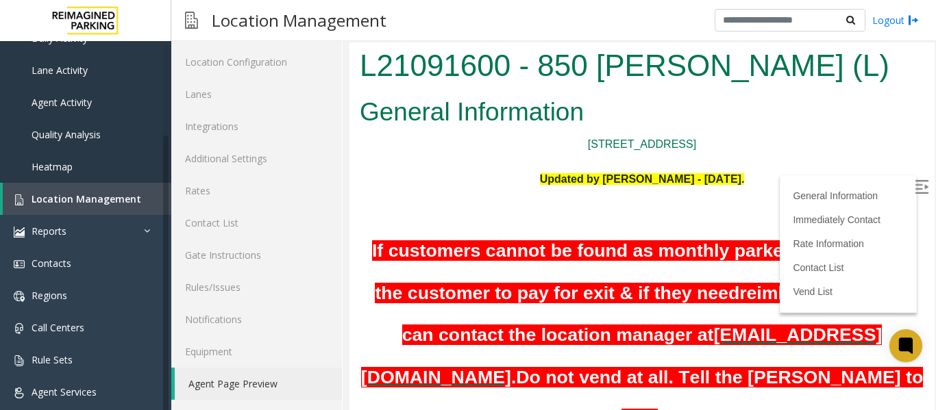
drag, startPoint x: 919, startPoint y: 157, endPoint x: 1262, endPoint y: 82, distance: 350.6
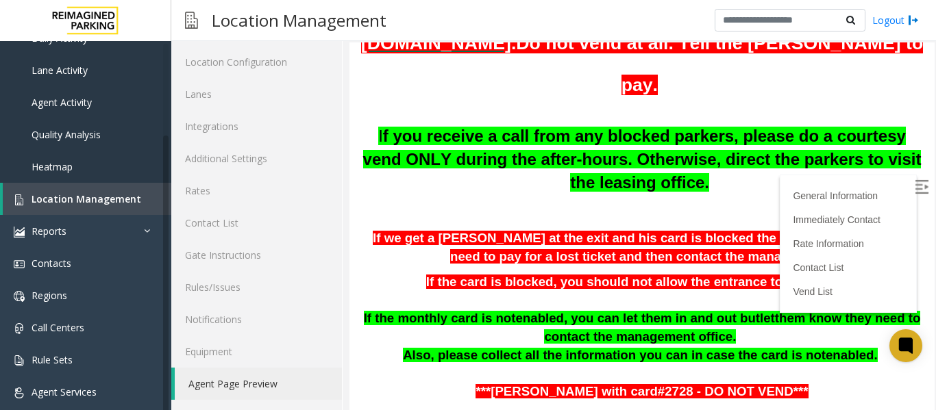
scroll to position [376, 0]
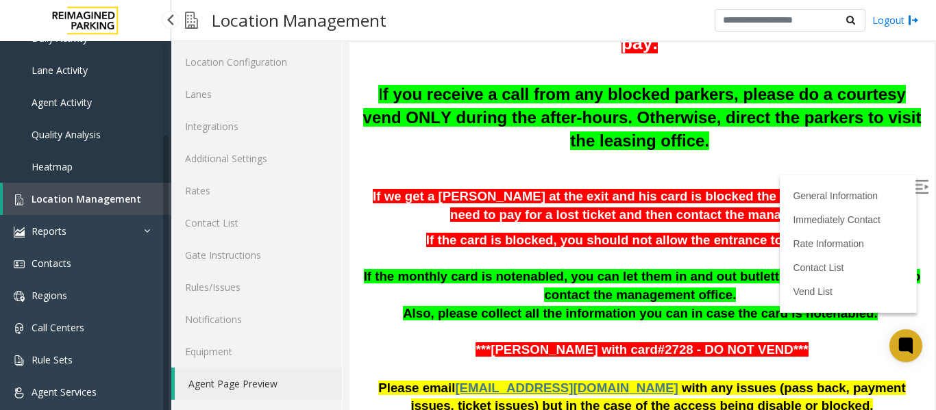
click at [77, 200] on span "Location Management" at bounding box center [87, 198] width 110 height 13
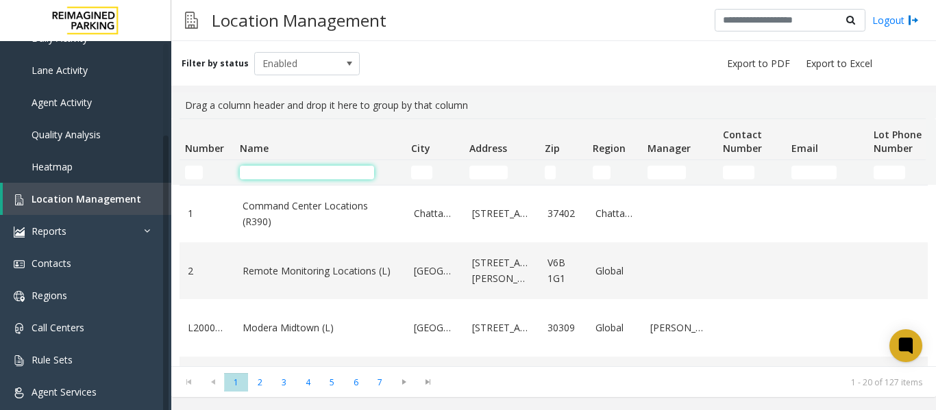
click at [274, 170] on input "Name Filter" at bounding box center [307, 173] width 134 height 14
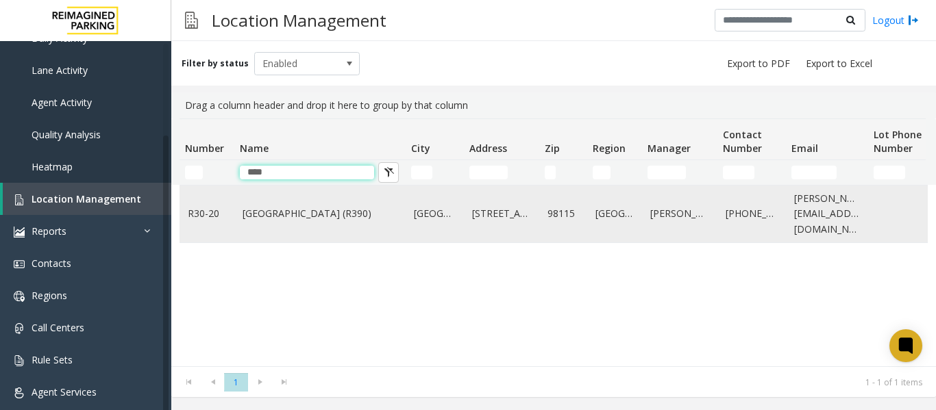
type input "****"
click at [292, 216] on link "[GEOGRAPHIC_DATA] (R390)" at bounding box center [319, 213] width 155 height 15
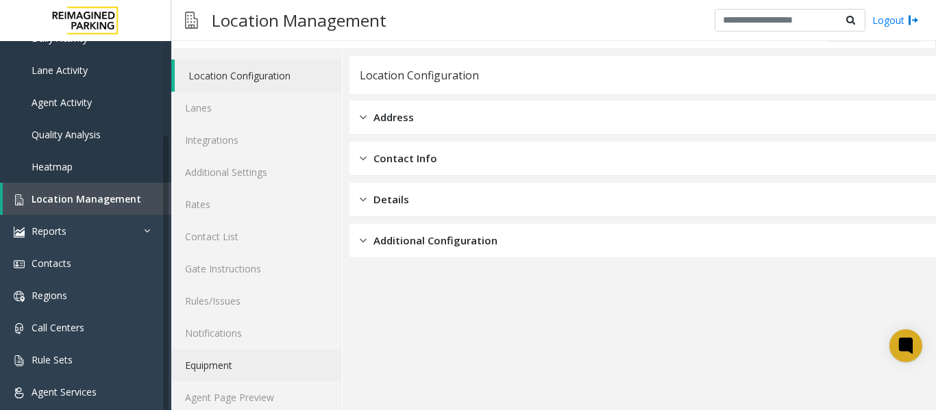
scroll to position [41, 0]
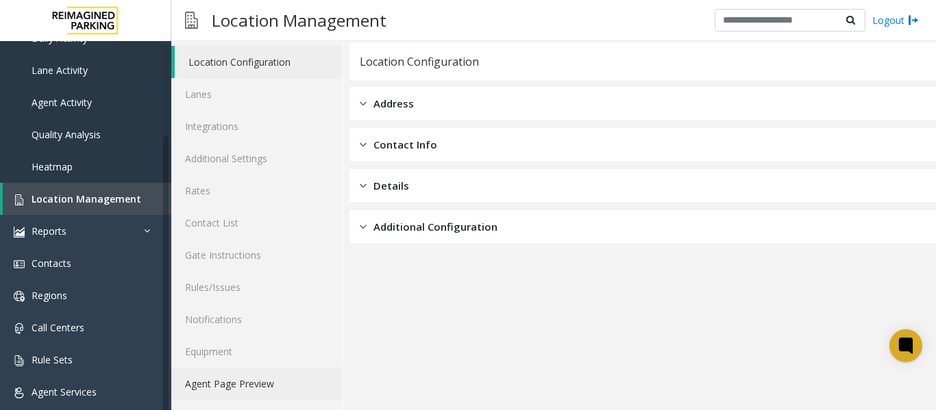
click at [271, 381] on link "Agent Page Preview" at bounding box center [256, 384] width 171 height 32
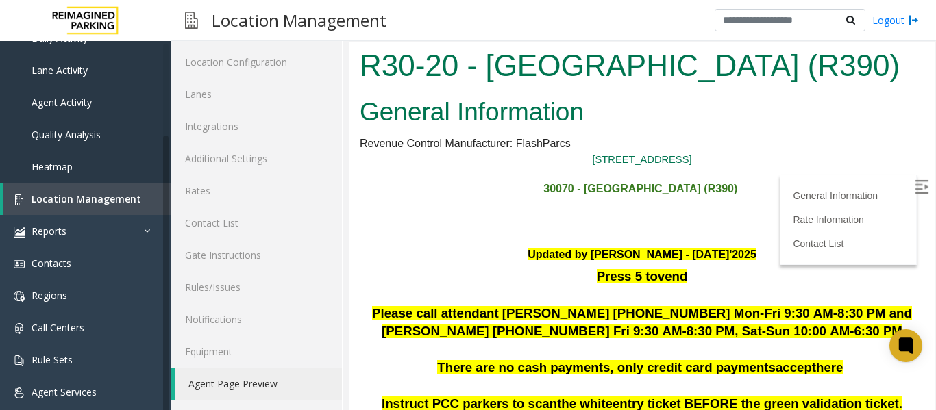
scroll to position [274, 0]
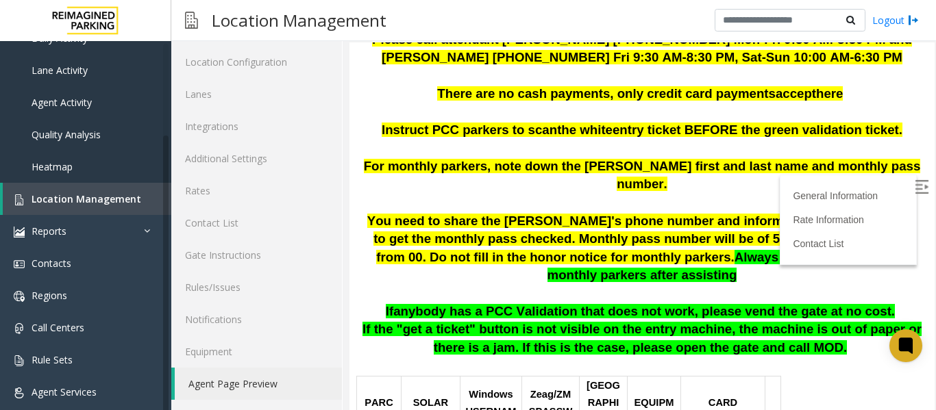
click at [914, 184] on img at bounding box center [921, 187] width 14 height 14
drag, startPoint x: 379, startPoint y: 175, endPoint x: 868, endPoint y: 166, distance: 489.8
click at [868, 166] on div "Instruct PCC parkers to scan the white entry ticket BEFORE the green validation…" at bounding box center [642, 212] width 564 height 182
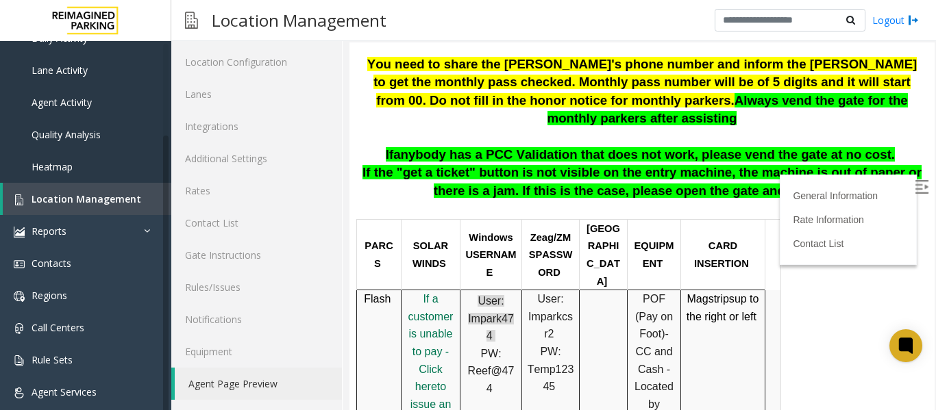
scroll to position [342, 0]
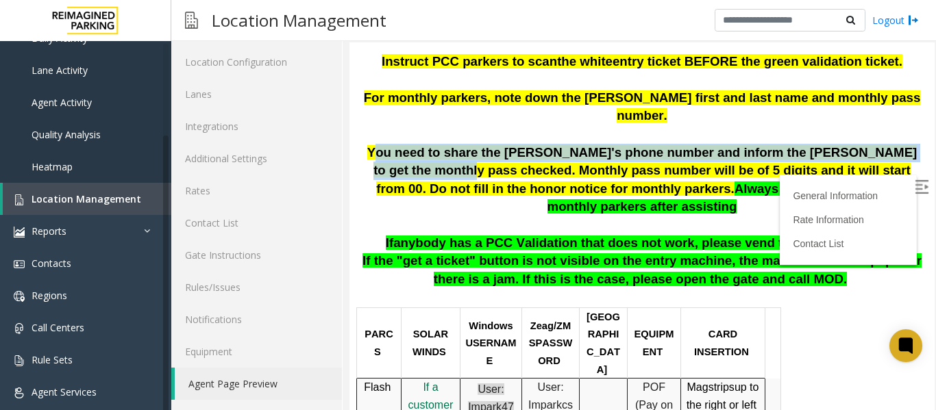
drag, startPoint x: 358, startPoint y: 124, endPoint x: 899, endPoint y: 134, distance: 541.2
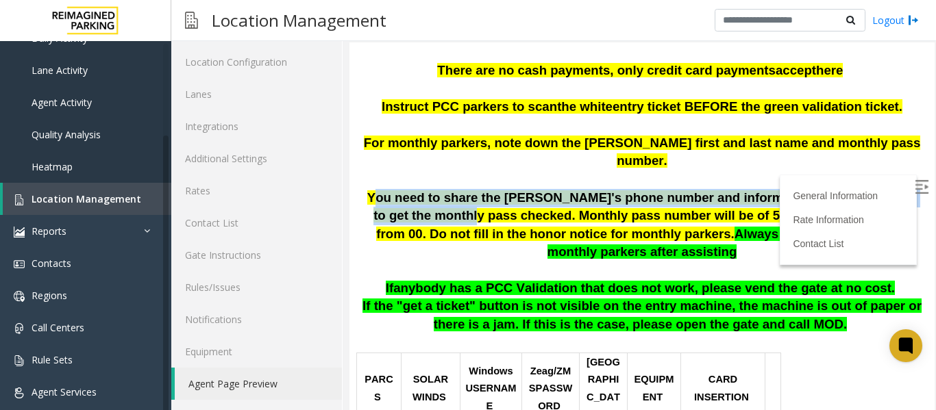
scroll to position [274, 0]
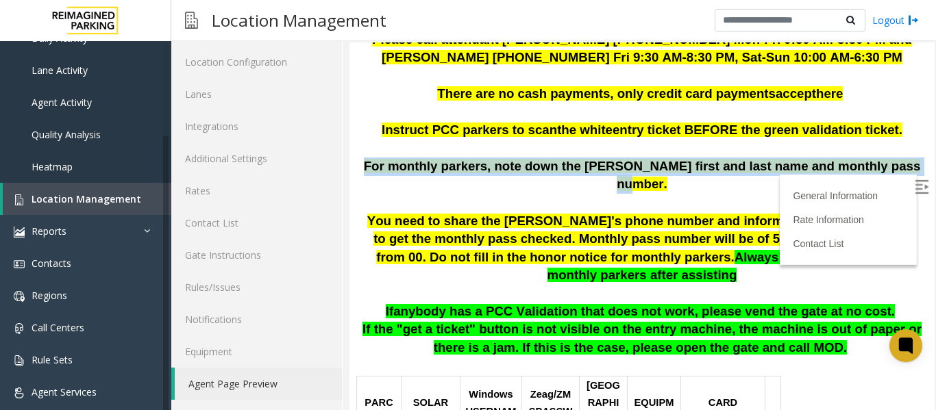
drag, startPoint x: 389, startPoint y: 160, endPoint x: 887, endPoint y: 159, distance: 497.9
click at [887, 159] on p "For monthly parkers, note down the parker's first and last name and monthly pas…" at bounding box center [642, 176] width 564 height 36
click at [362, 163] on p "For monthly parkers, note down the parker's first and last name and monthly pas…" at bounding box center [642, 176] width 564 height 36
drag, startPoint x: 521, startPoint y: 154, endPoint x: 897, endPoint y: 162, distance: 376.1
click at [897, 162] on p "For monthly parkers, note down the parker's first and last name and monthly pas…" at bounding box center [642, 176] width 564 height 36
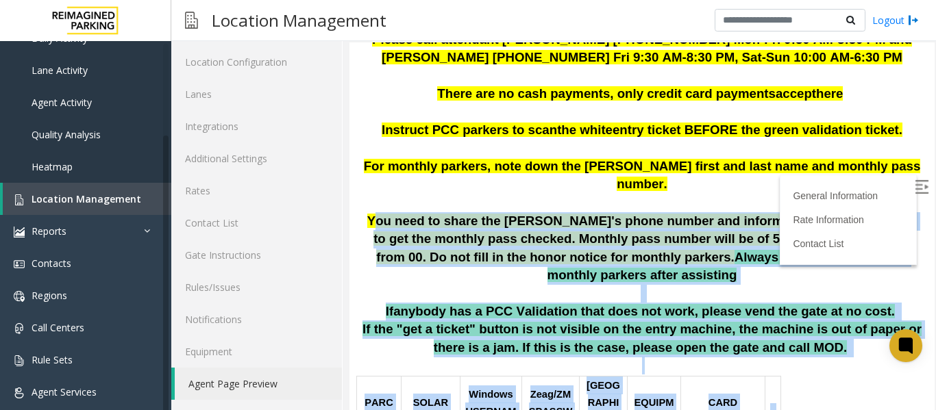
drag, startPoint x: 353, startPoint y: 195, endPoint x: 903, endPoint y: 197, distance: 549.3
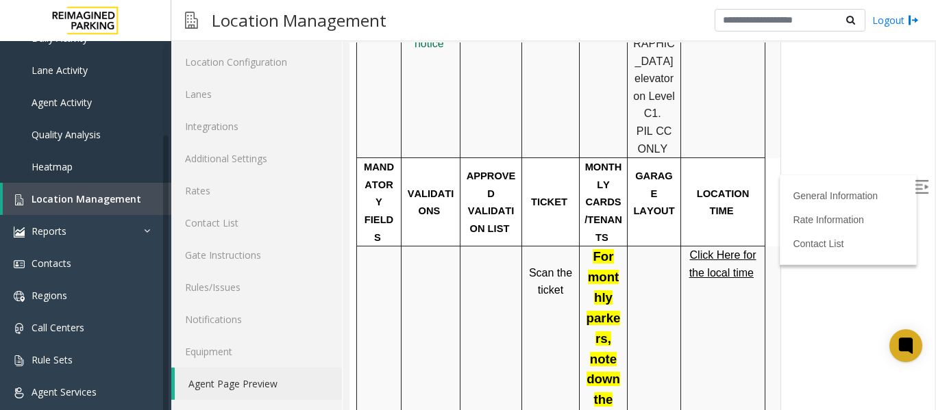
scroll to position [822, 0]
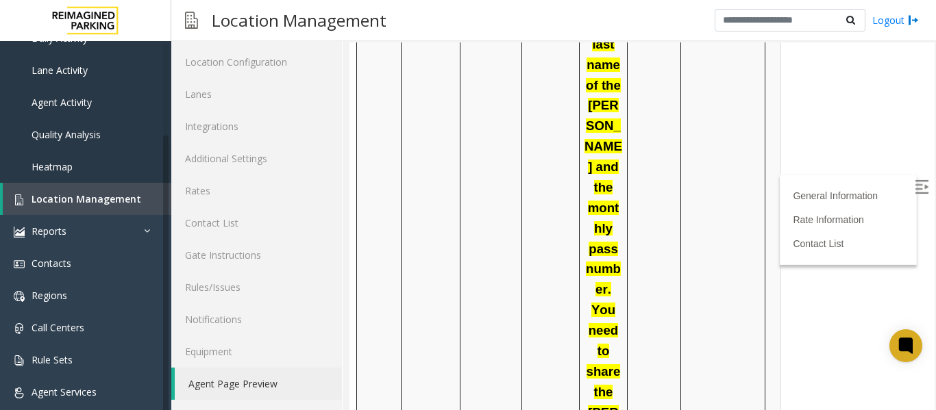
drag, startPoint x: 590, startPoint y: 142, endPoint x: 606, endPoint y: 426, distance: 284.0
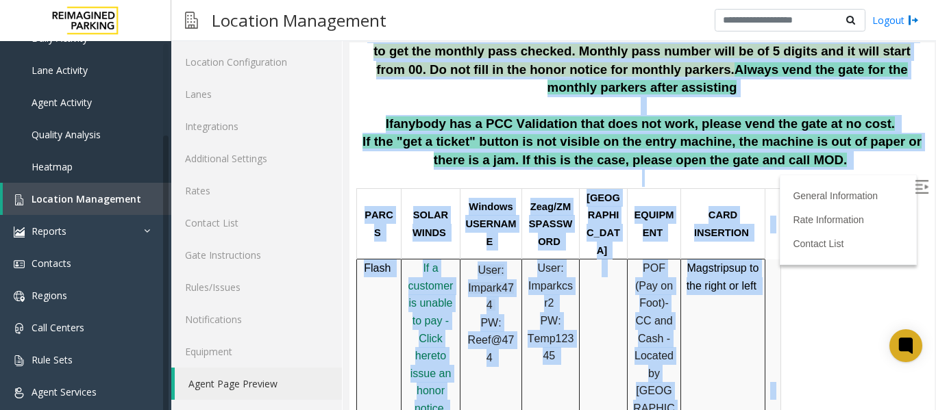
scroll to position [289, 0]
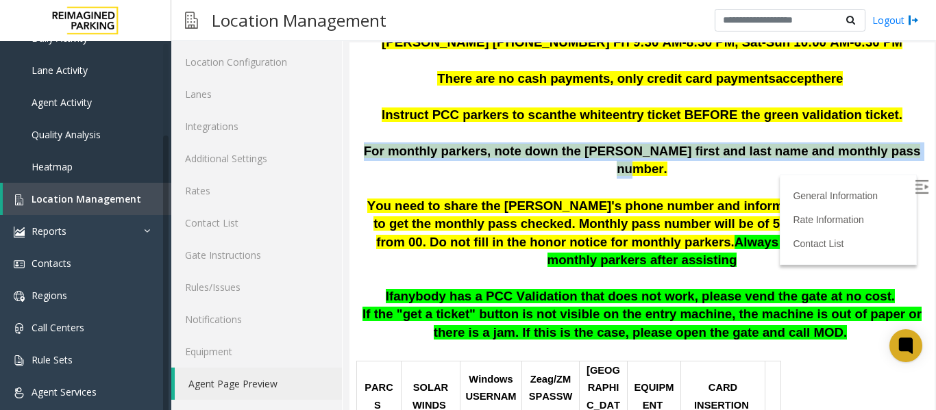
drag, startPoint x: 883, startPoint y: 147, endPoint x: 392, endPoint y: 139, distance: 491.1
click at [392, 142] on p "For monthly parkers, note down the parker's first and last name and monthly pas…" at bounding box center [642, 160] width 564 height 36
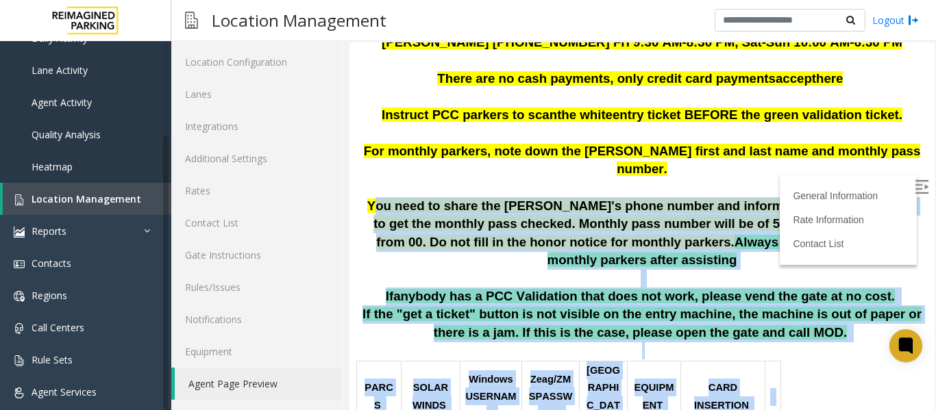
drag, startPoint x: 358, startPoint y: 179, endPoint x: 892, endPoint y: 180, distance: 534.2
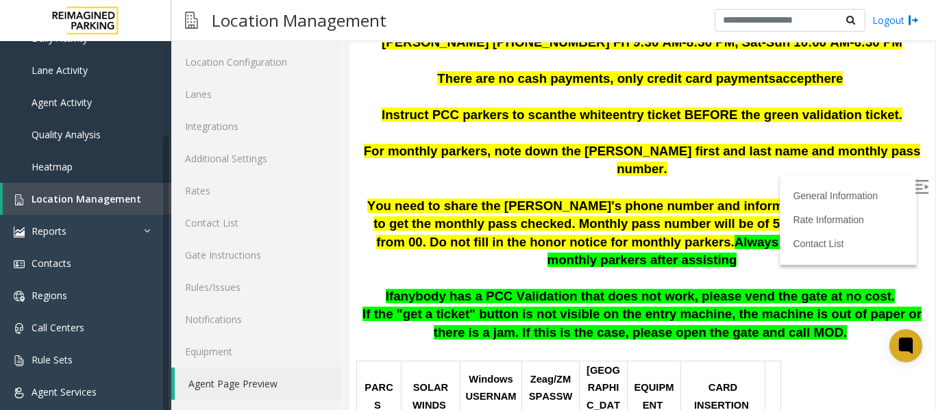
click at [887, 124] on p at bounding box center [642, 133] width 564 height 18
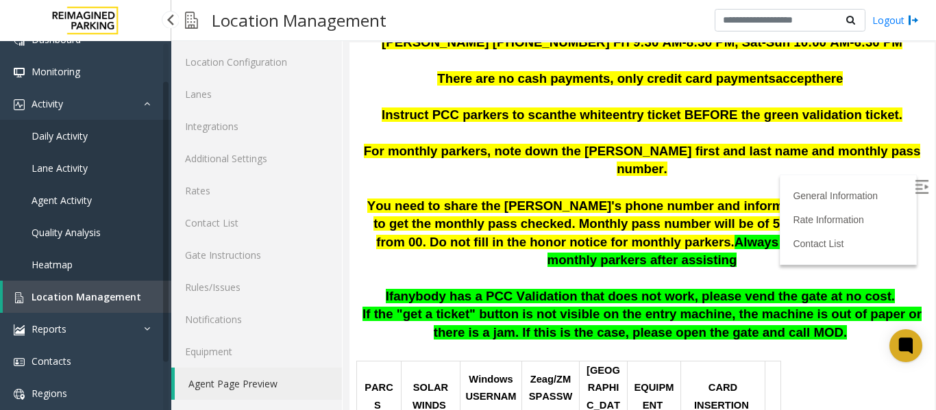
scroll to position [0, 0]
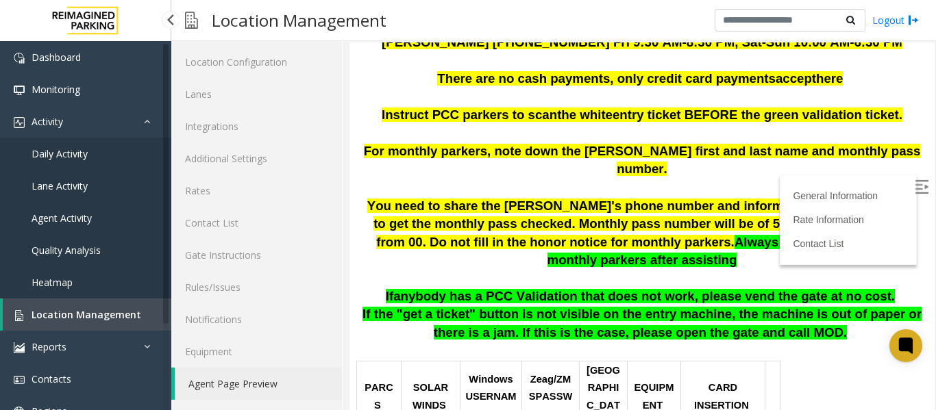
click at [62, 156] on span "Daily Activity" at bounding box center [60, 153] width 56 height 13
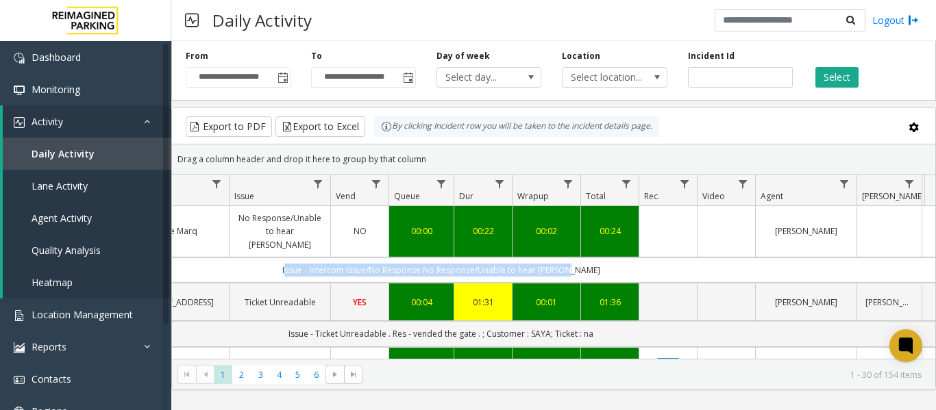
scroll to position [0, 504]
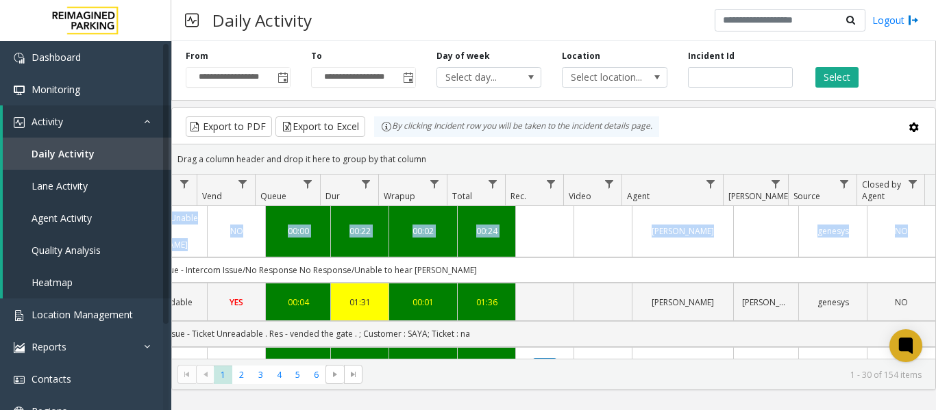
drag, startPoint x: 599, startPoint y: 247, endPoint x: 947, endPoint y: 247, distance: 347.9
click at [935, 247] on html "**********" at bounding box center [468, 205] width 936 height 410
click at [574, 258] on td "Issue - Intercom Issue/No Response No Response/Unable to hear [PERSON_NAME]" at bounding box center [317, 270] width 1235 height 25
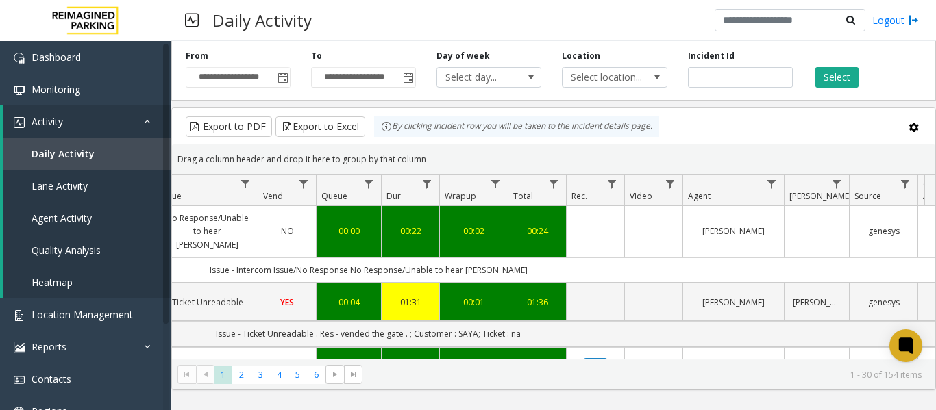
scroll to position [0, 381]
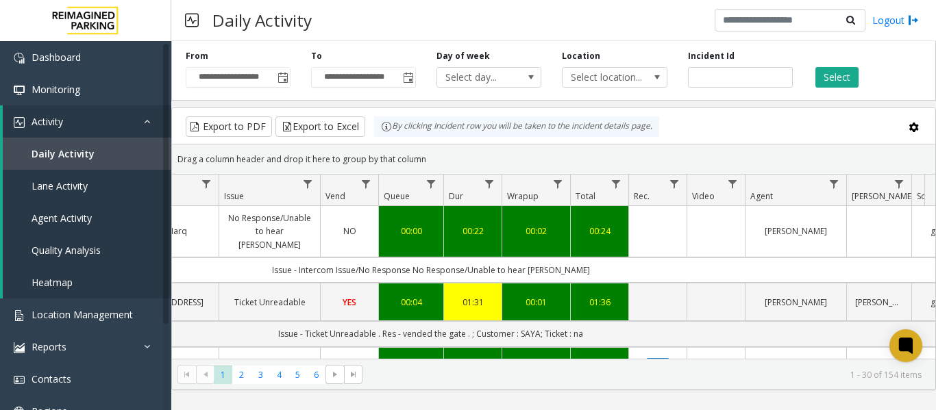
drag, startPoint x: 601, startPoint y: 321, endPoint x: 181, endPoint y: 338, distance: 420.9
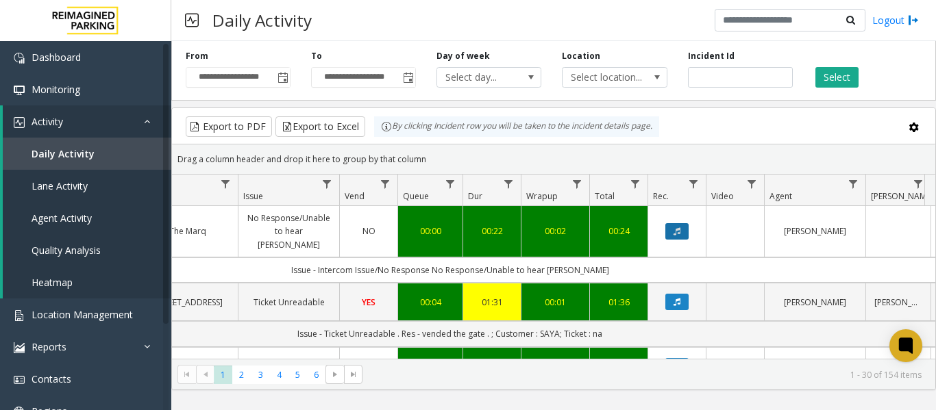
click at [674, 227] on icon "Data table" at bounding box center [676, 231] width 7 height 8
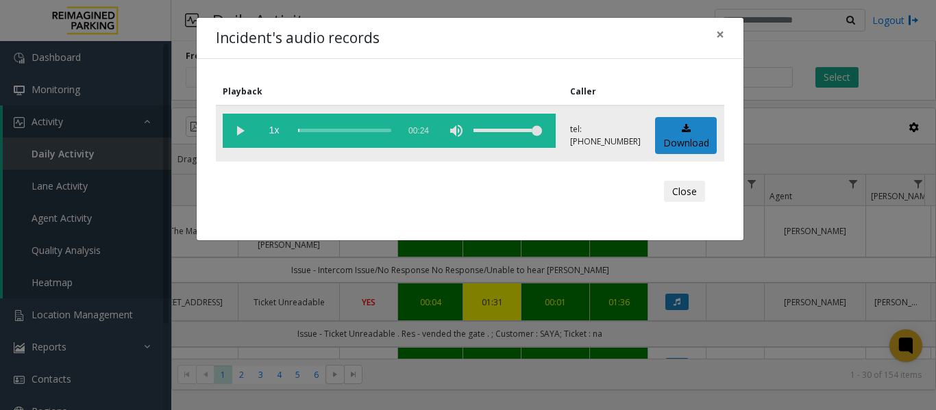
click at [241, 136] on vg-play-pause at bounding box center [240, 131] width 34 height 34
click at [231, 132] on vg-play-pause at bounding box center [240, 131] width 34 height 34
click at [716, 39] on span "×" at bounding box center [720, 34] width 8 height 19
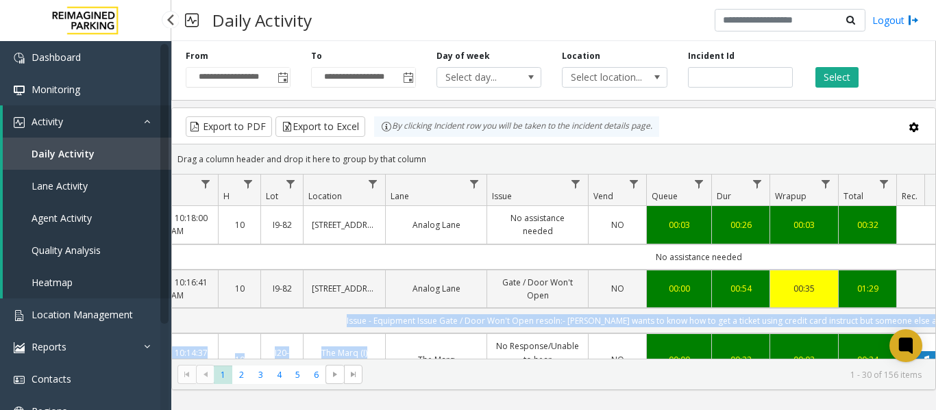
scroll to position [0, 0]
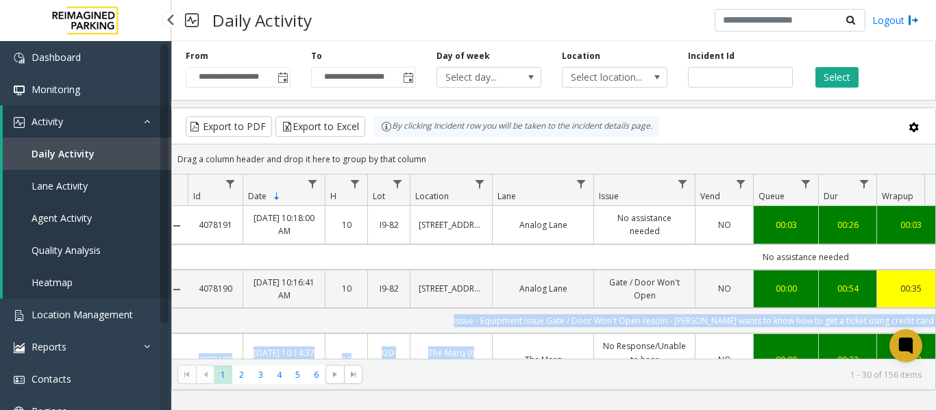
drag, startPoint x: 710, startPoint y: 248, endPoint x: 171, endPoint y: 256, distance: 539.8
click at [171, 256] on app-root "**********" at bounding box center [468, 205] width 936 height 410
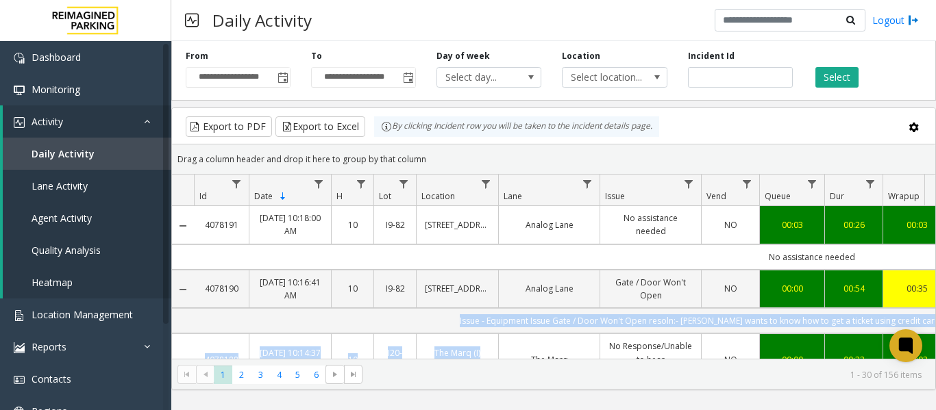
click at [653, 16] on div "Daily Activity Logout" at bounding box center [553, 20] width 764 height 41
click at [872, 42] on div "**********" at bounding box center [553, 68] width 764 height 65
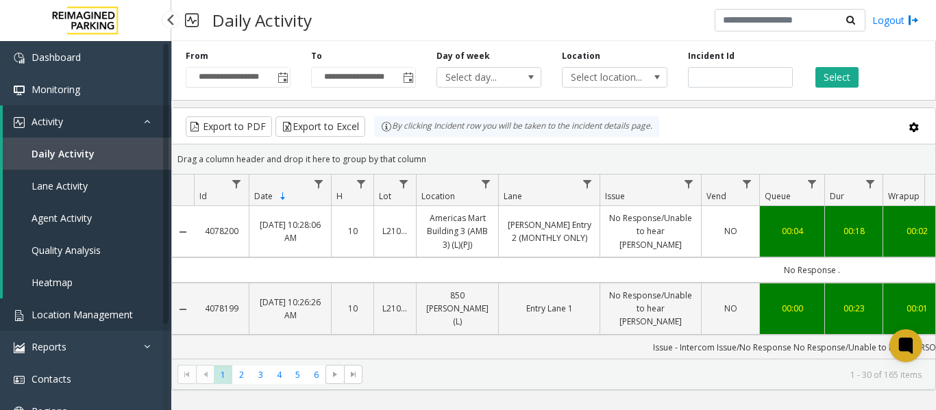
click at [110, 318] on span "Location Management" at bounding box center [82, 314] width 101 height 13
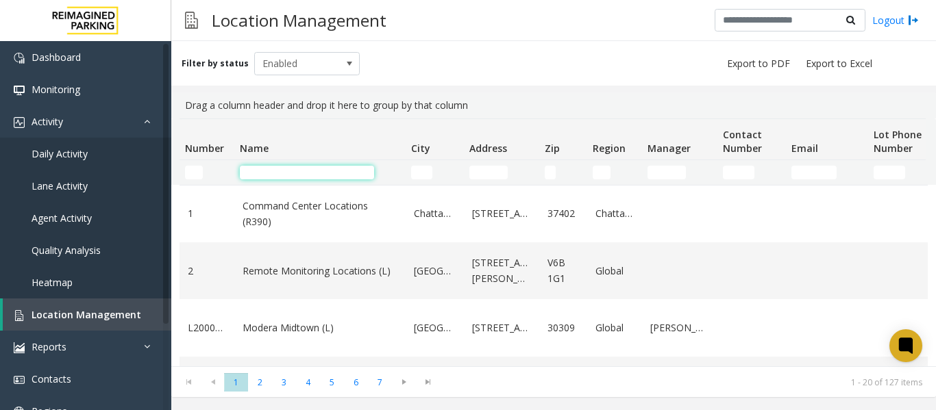
click at [279, 170] on input "Name Filter" at bounding box center [307, 173] width 134 height 14
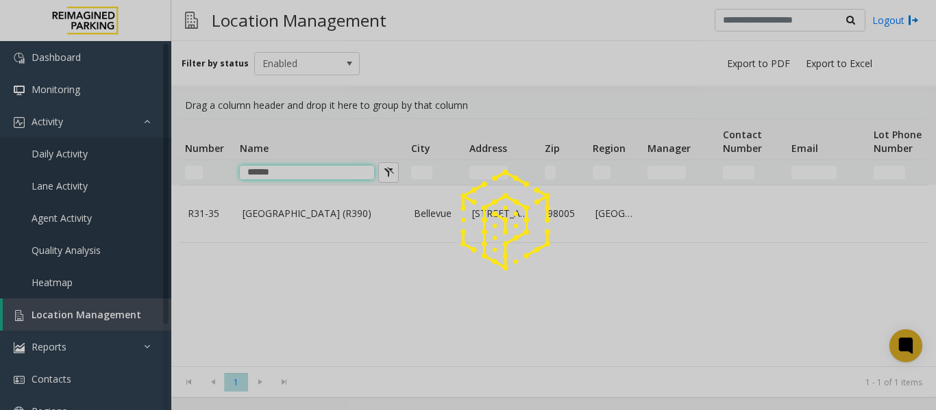
type input "******"
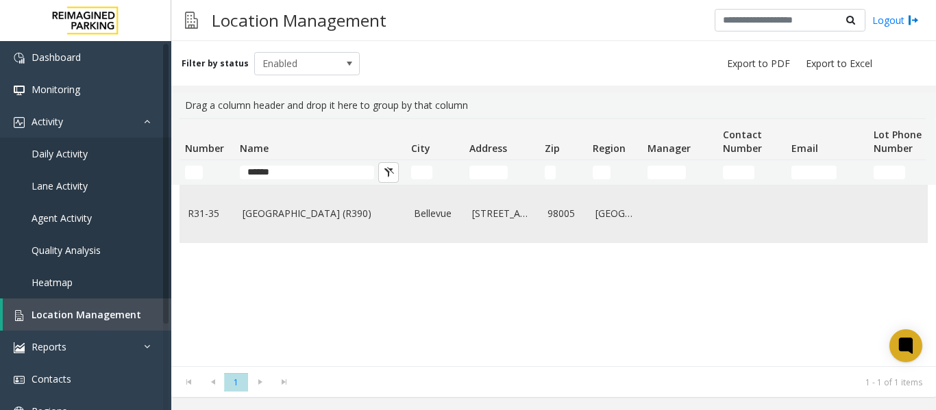
click at [299, 217] on link "[GEOGRAPHIC_DATA] (R390)" at bounding box center [319, 213] width 155 height 15
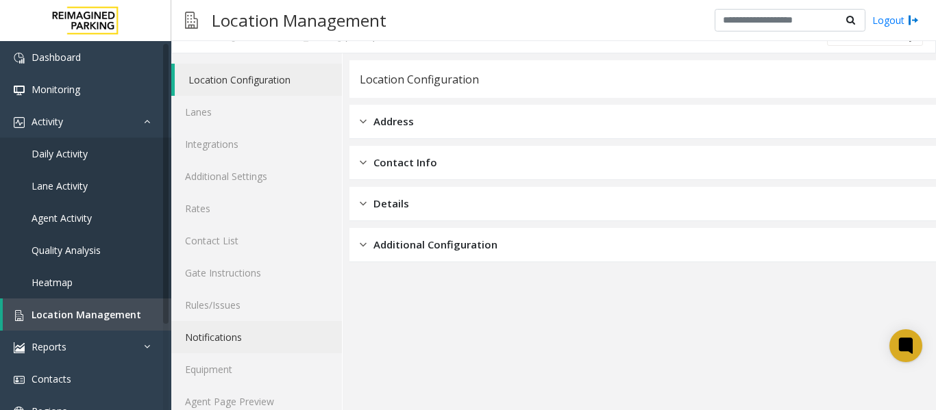
scroll to position [41, 0]
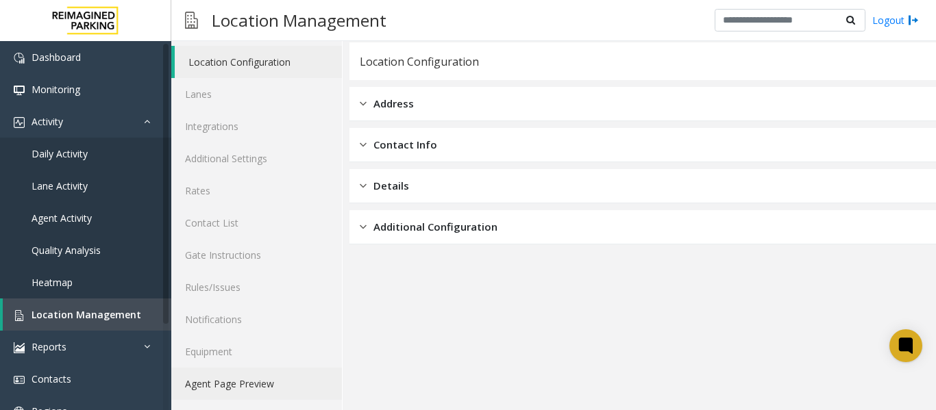
click at [222, 383] on link "Agent Page Preview" at bounding box center [256, 384] width 171 height 32
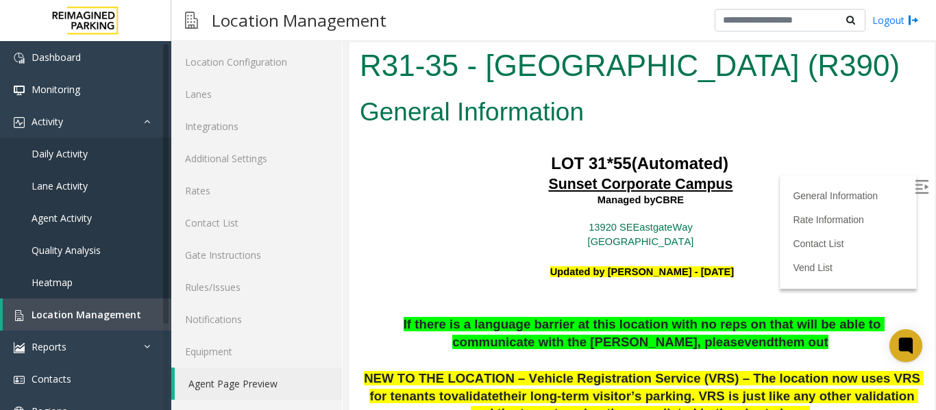
scroll to position [137, 0]
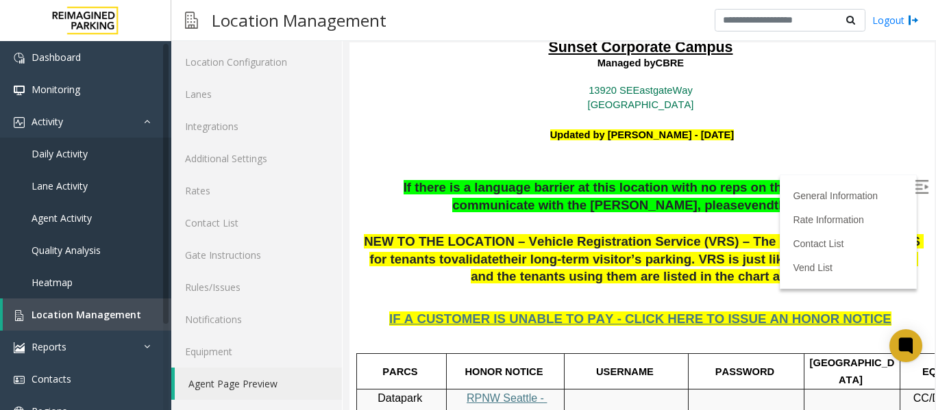
click at [914, 183] on img at bounding box center [921, 187] width 14 height 14
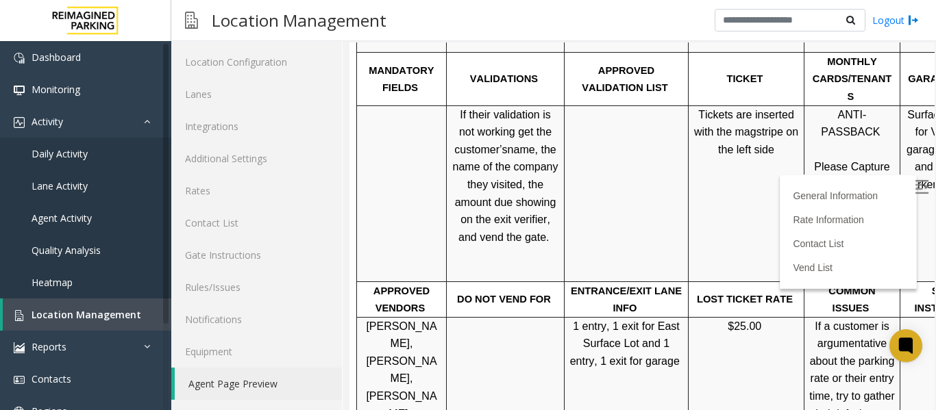
scroll to position [548, 0]
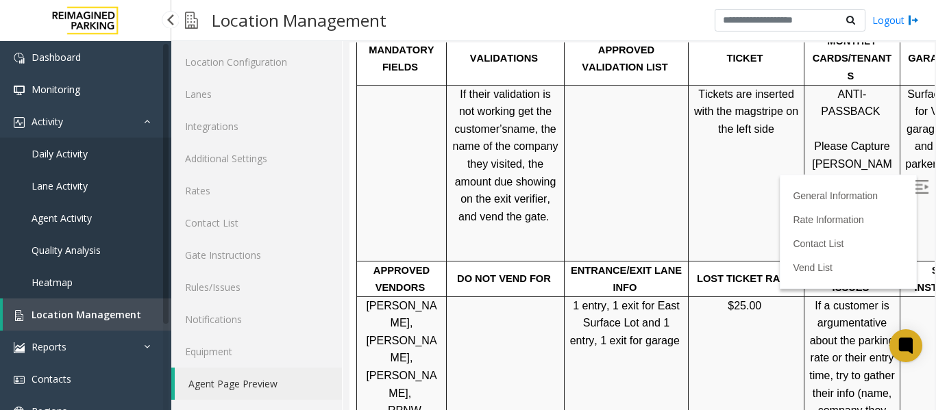
click at [101, 314] on span "Location Management" at bounding box center [87, 314] width 110 height 13
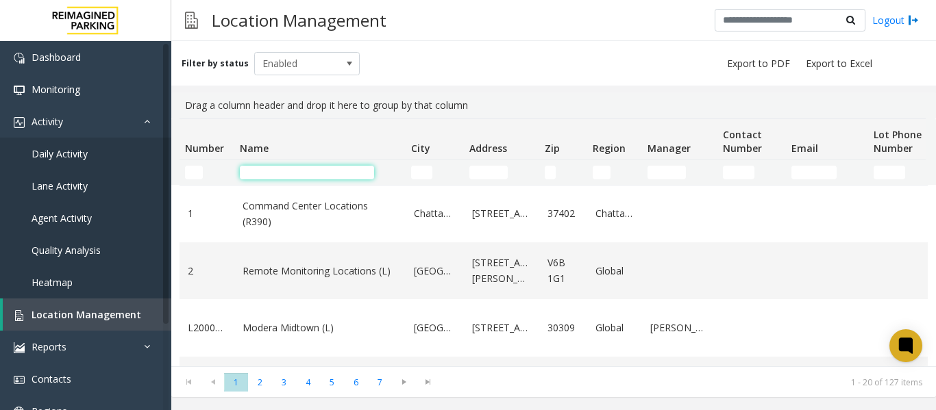
click at [274, 173] on input "Name Filter" at bounding box center [307, 173] width 134 height 14
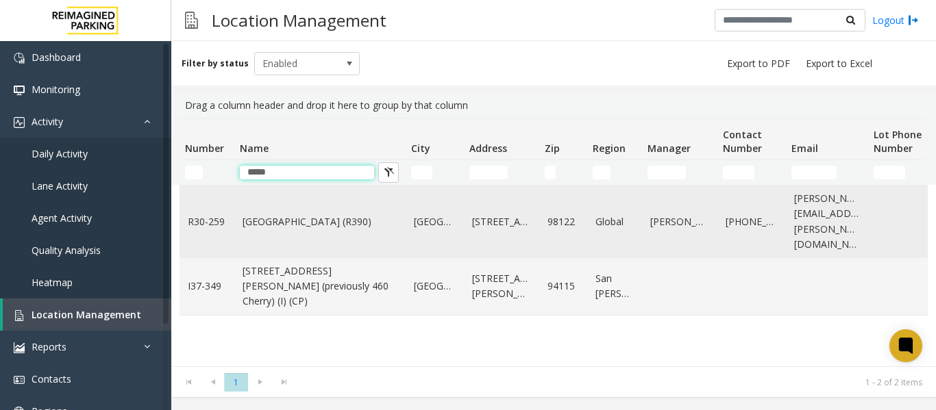
type input "*****"
click at [283, 220] on link "[GEOGRAPHIC_DATA] (R390)" at bounding box center [319, 221] width 155 height 15
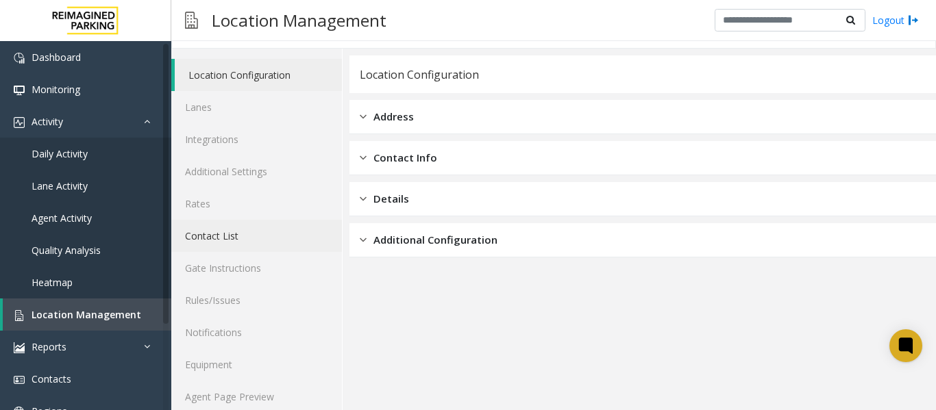
scroll to position [41, 0]
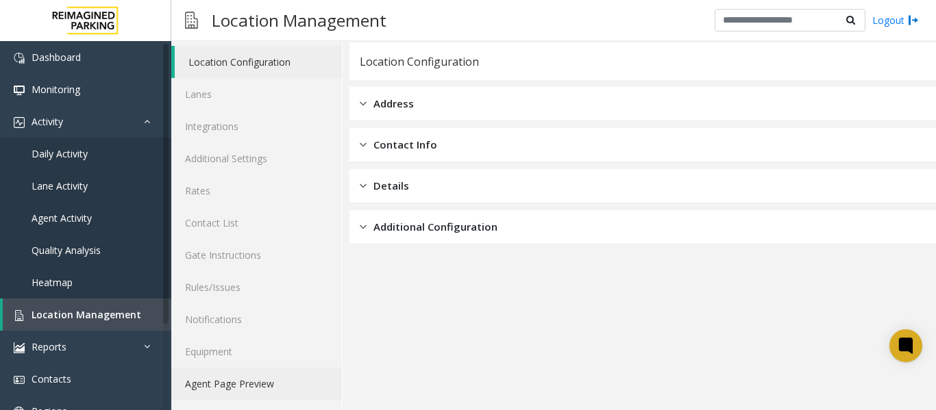
click at [271, 382] on link "Agent Page Preview" at bounding box center [256, 384] width 171 height 32
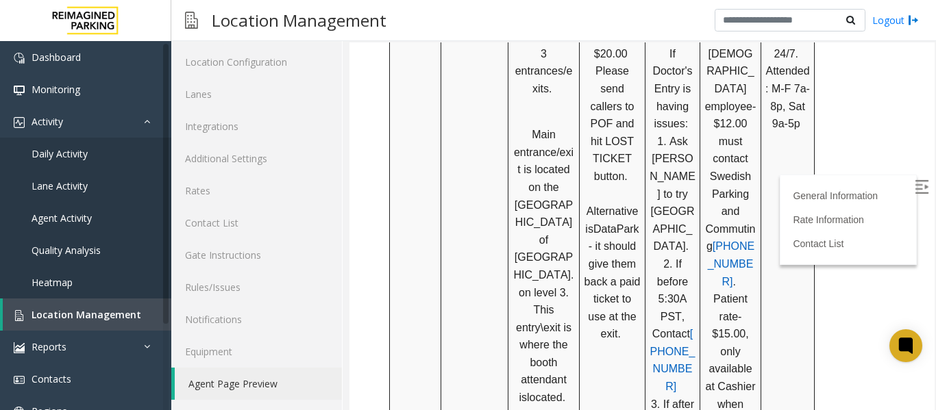
scroll to position [1233, 0]
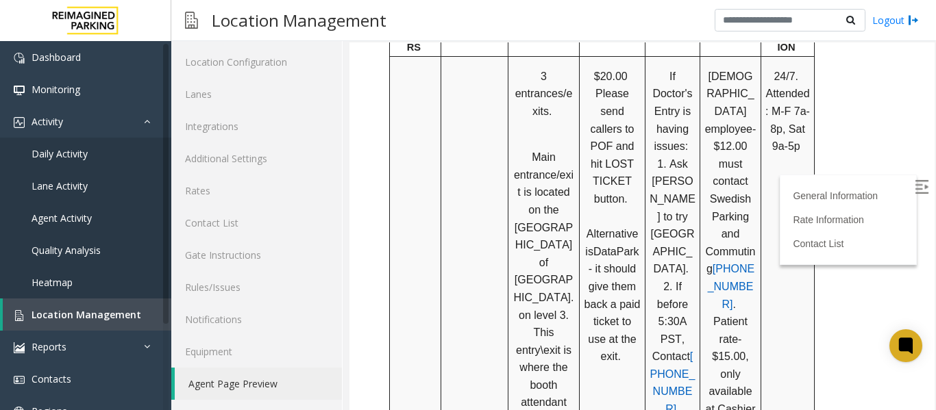
click at [914, 186] on img at bounding box center [921, 187] width 14 height 14
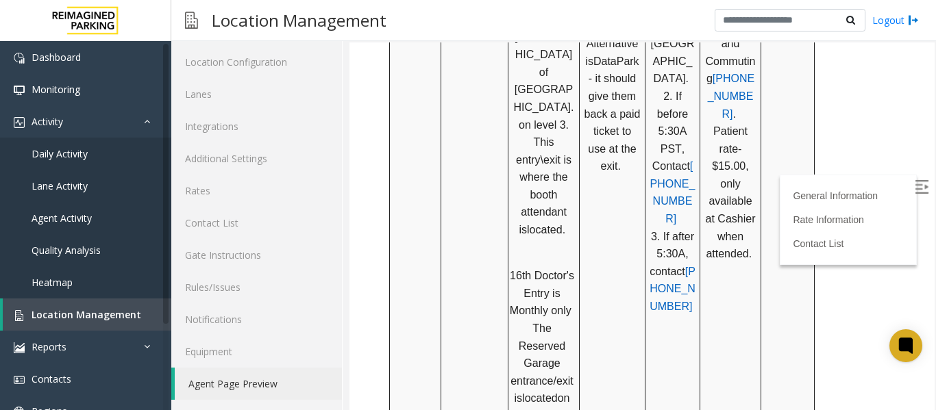
scroll to position [1507, 0]
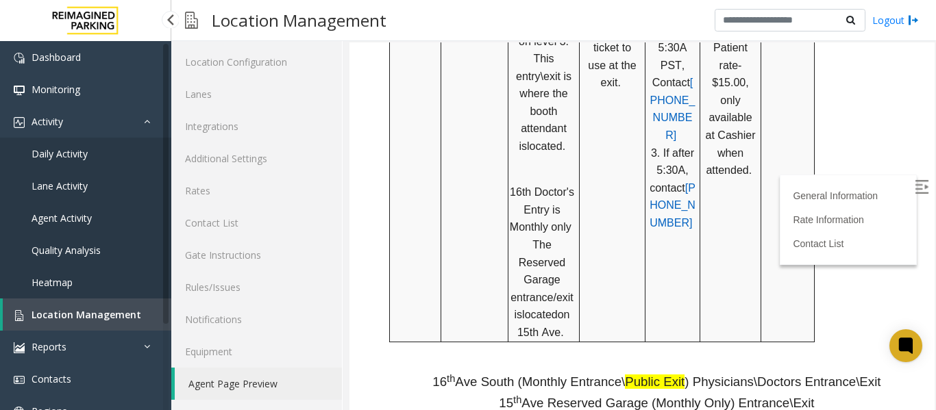
click at [47, 155] on span "Daily Activity" at bounding box center [60, 153] width 56 height 13
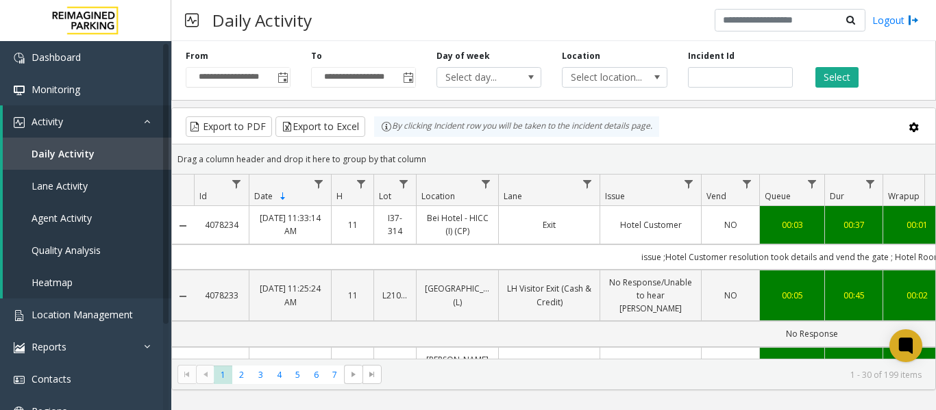
click at [514, 15] on div "Daily Activity Logout" at bounding box center [553, 20] width 764 height 41
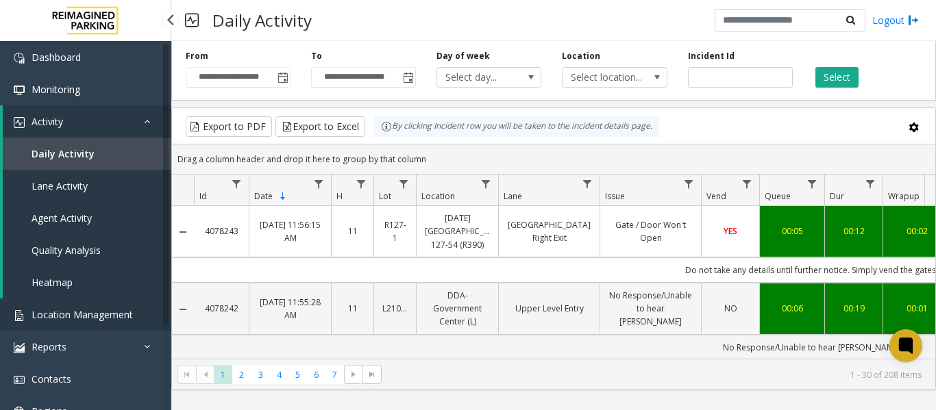
click at [108, 320] on span "Location Management" at bounding box center [82, 314] width 101 height 13
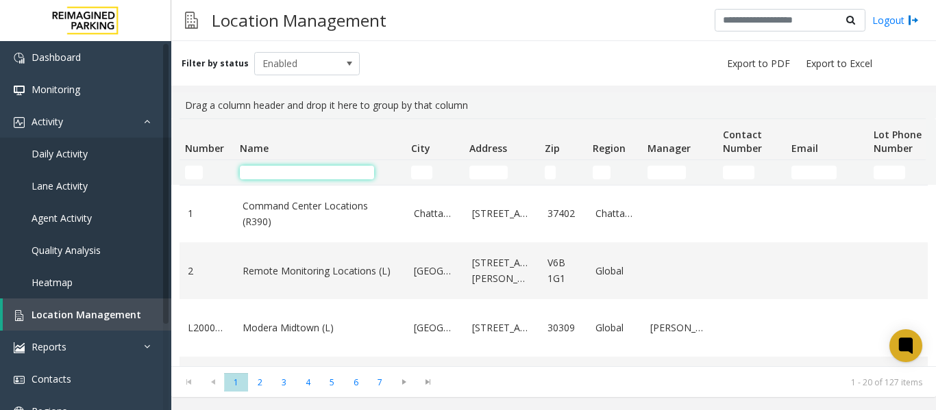
click at [259, 171] on input "Name Filter" at bounding box center [307, 173] width 134 height 14
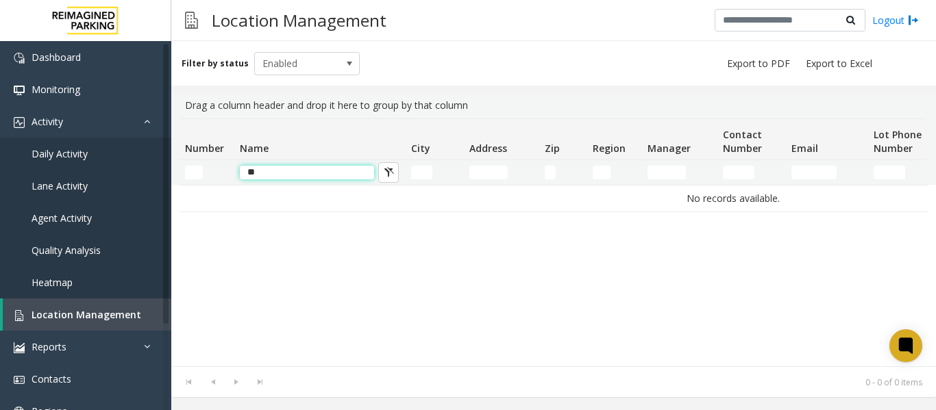
type input "*"
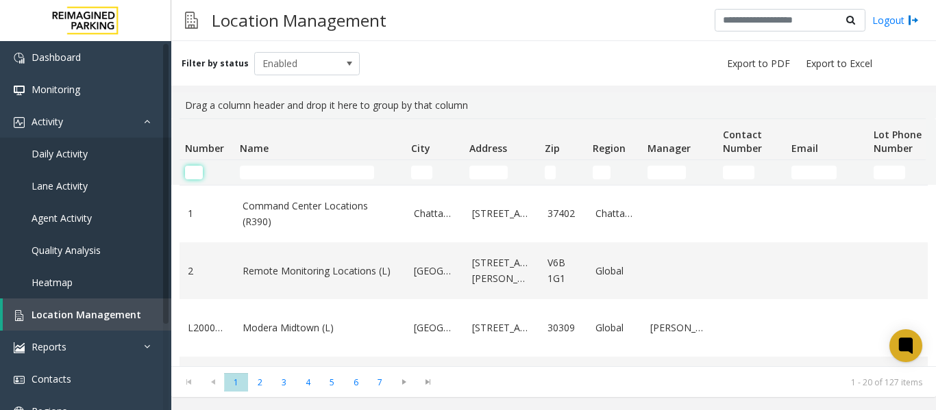
click at [197, 168] on input "Number Filter" at bounding box center [194, 173] width 18 height 14
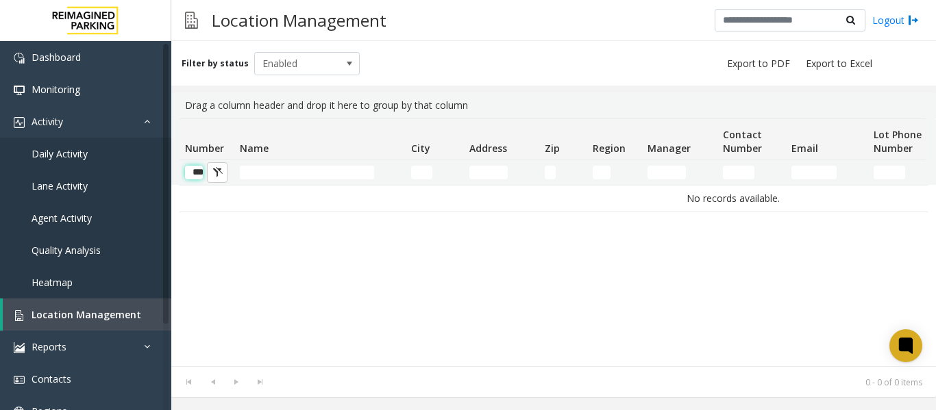
click at [196, 167] on input "***" at bounding box center [194, 173] width 18 height 14
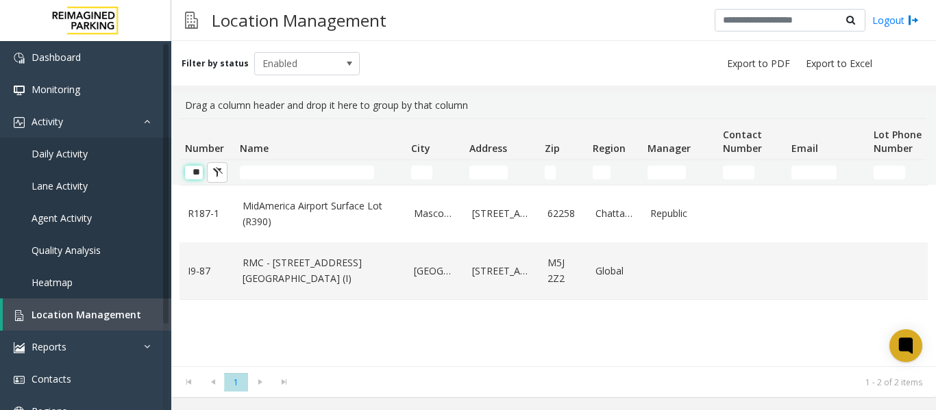
scroll to position [0, 1]
type input "*"
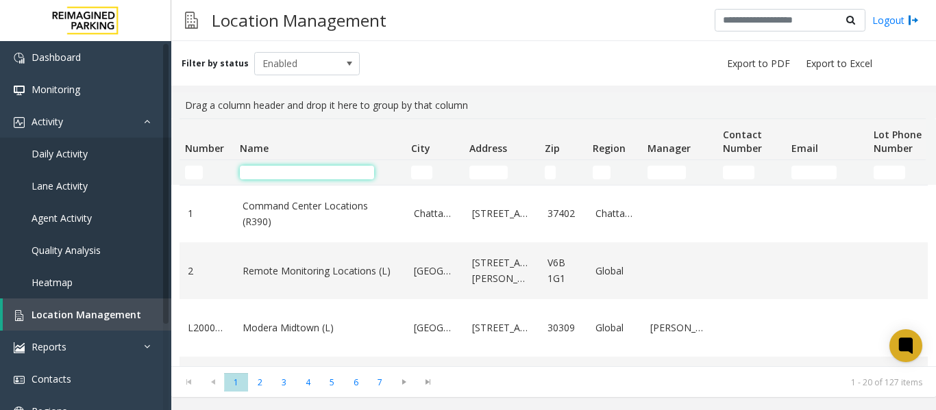
click at [268, 168] on input "Name Filter" at bounding box center [307, 173] width 134 height 14
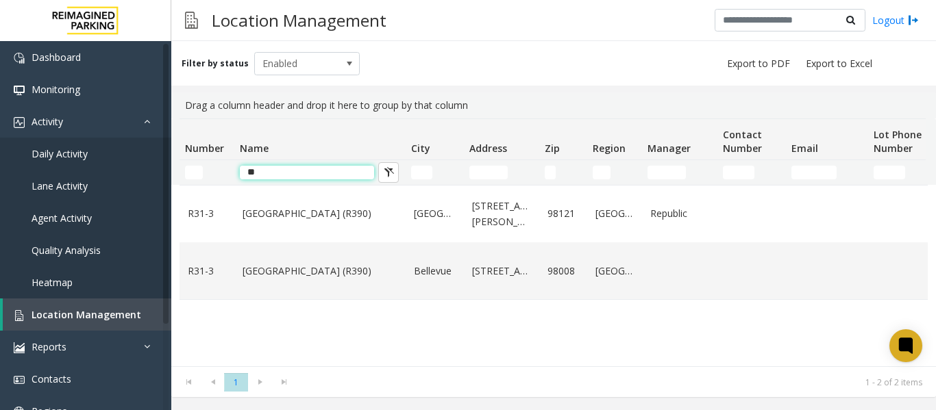
type input "*"
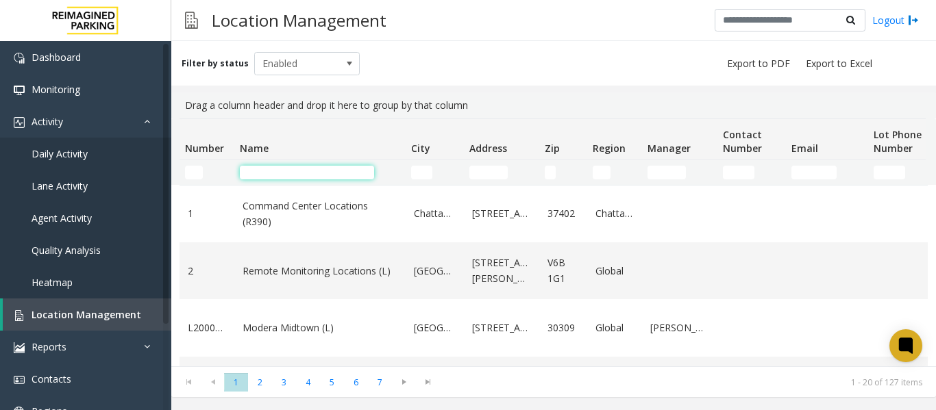
click at [260, 178] on input "Name Filter" at bounding box center [307, 173] width 134 height 14
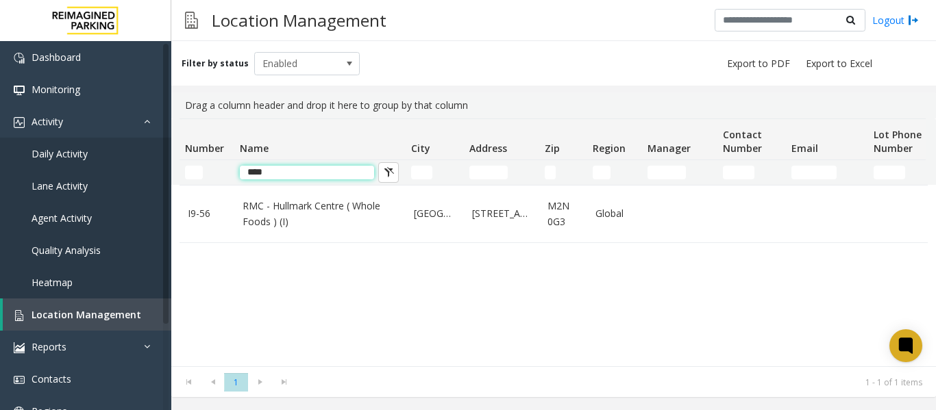
click at [300, 171] on input "****" at bounding box center [307, 173] width 134 height 14
type input "*"
click at [316, 173] on input "*****" at bounding box center [307, 173] width 134 height 14
type input "*"
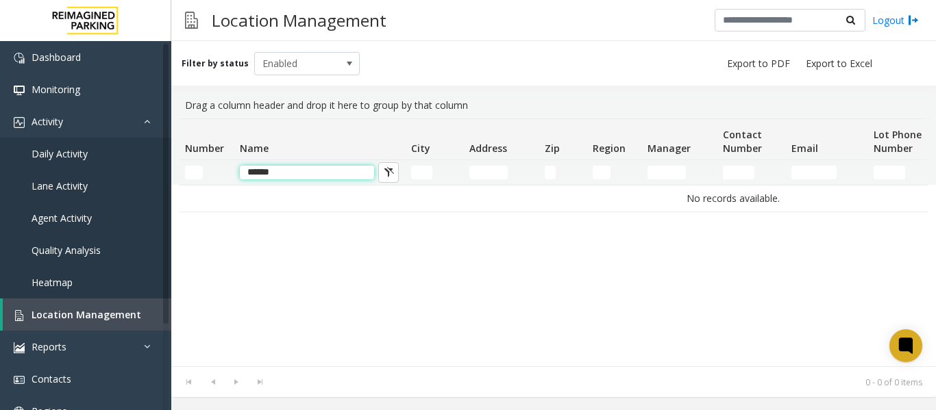
click at [336, 179] on input "******" at bounding box center [307, 173] width 134 height 14
click at [328, 172] on input "******" at bounding box center [307, 173] width 134 height 14
type input "*"
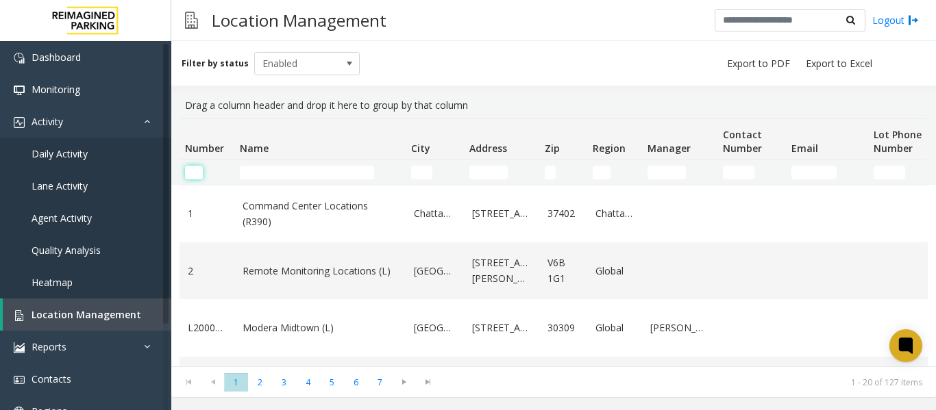
click at [194, 167] on input "Number Filter" at bounding box center [194, 173] width 18 height 14
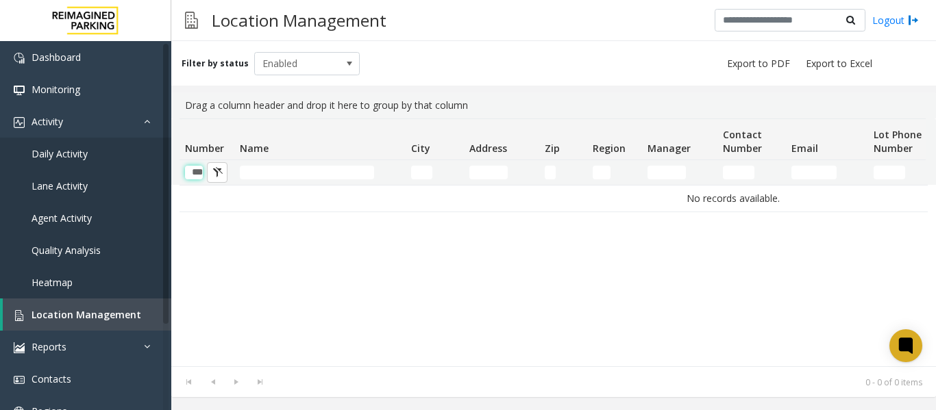
type input "***"
click at [479, 173] on input "Address Filter" at bounding box center [488, 173] width 38 height 14
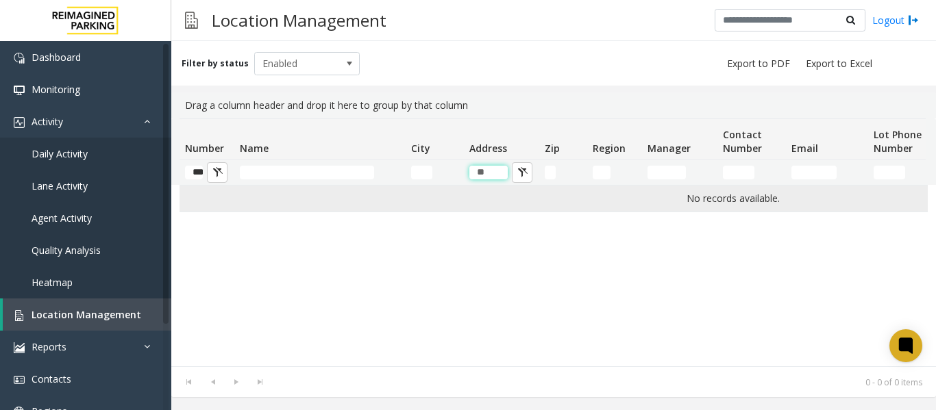
type input "*"
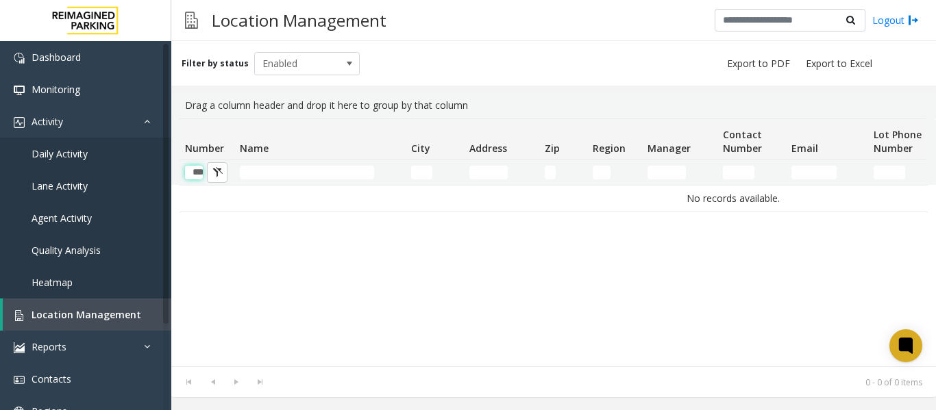
click at [199, 171] on input "***" at bounding box center [194, 173] width 18 height 14
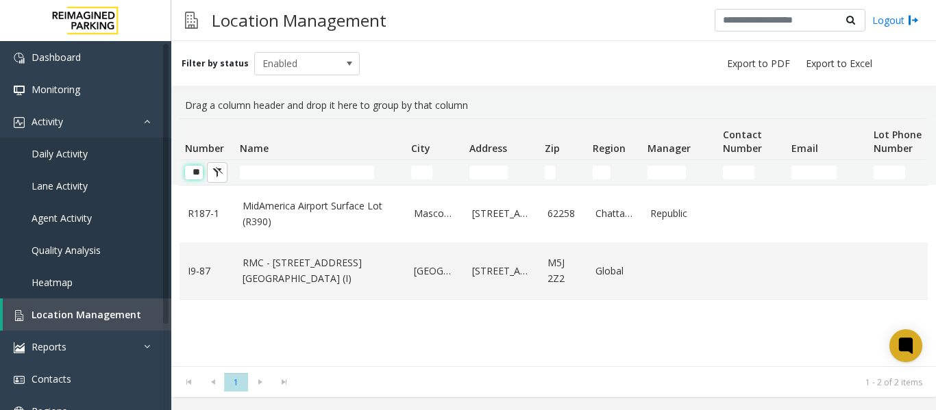
click at [201, 170] on input "**" at bounding box center [194, 173] width 18 height 14
type input "*"
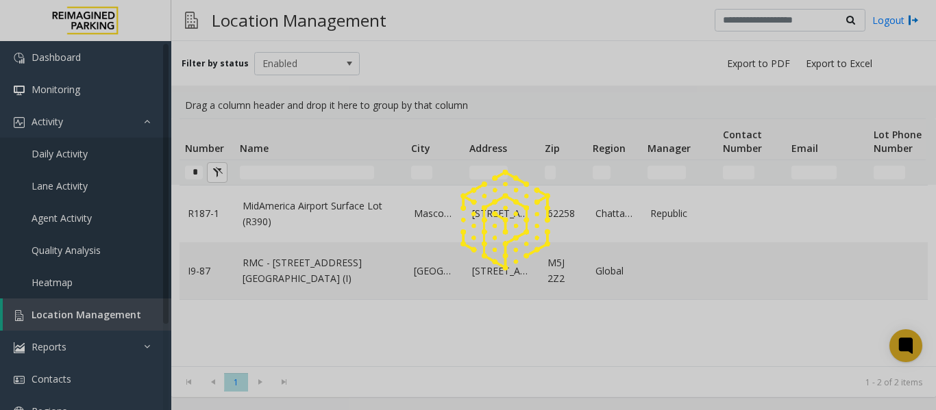
click at [201, 170] on div at bounding box center [468, 205] width 936 height 410
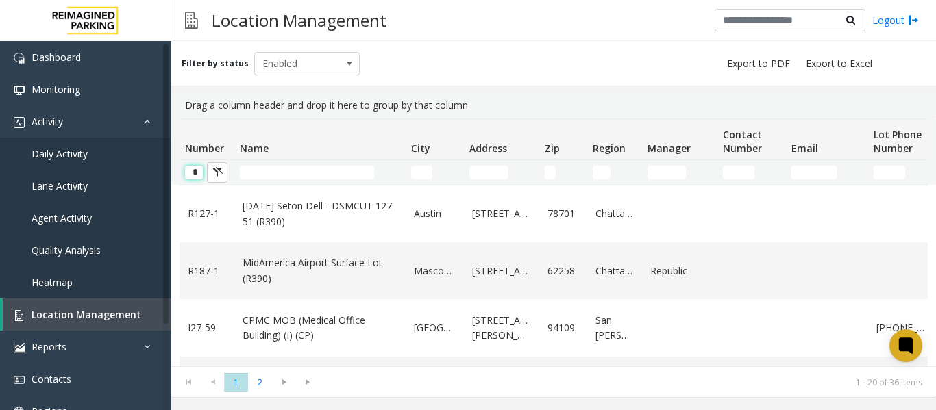
click at [201, 171] on input "*" at bounding box center [194, 173] width 18 height 14
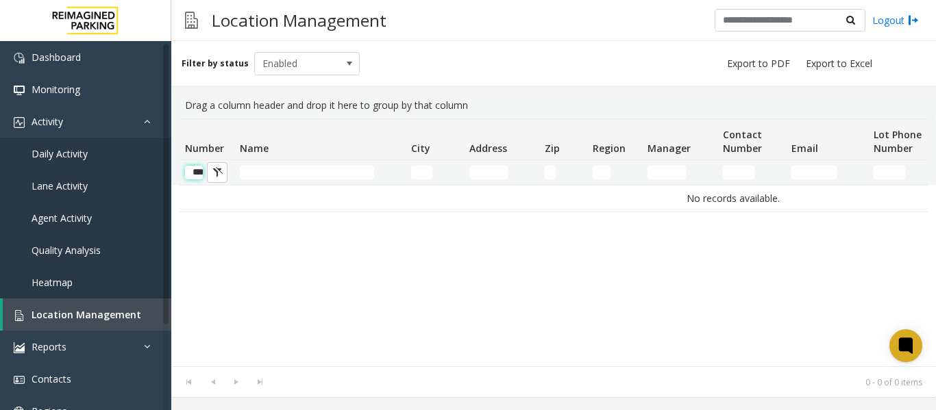
click at [199, 171] on input "***" at bounding box center [194, 173] width 18 height 14
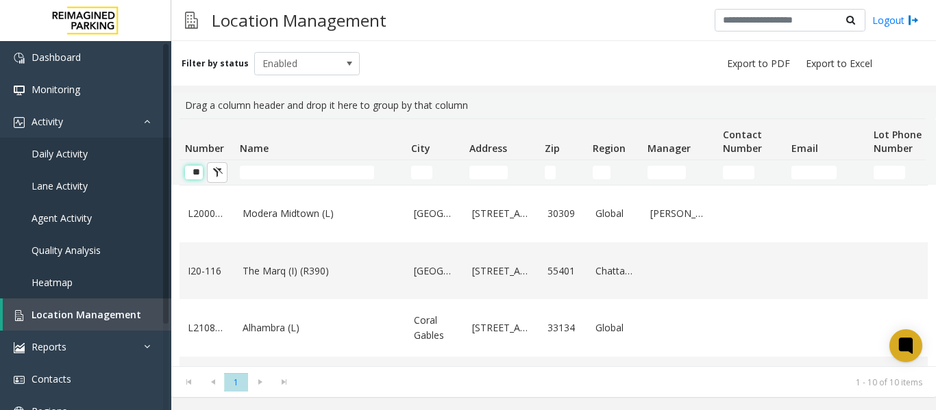
click at [201, 173] on input "**" at bounding box center [194, 173] width 18 height 14
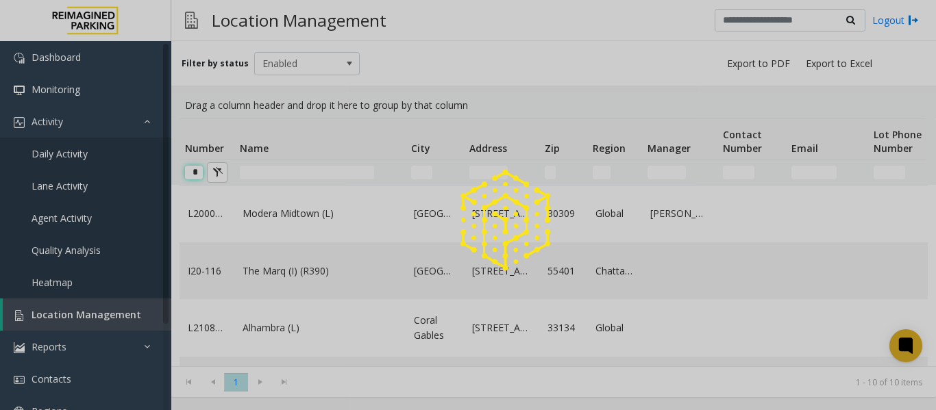
type input "*"
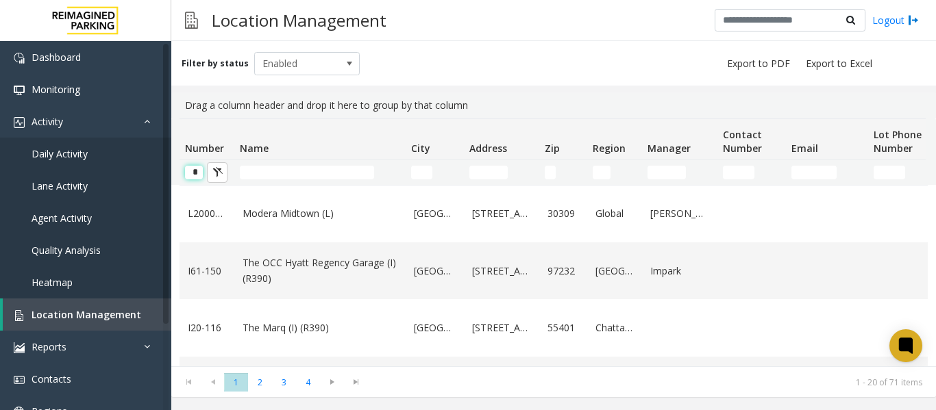
click at [197, 174] on input "*" at bounding box center [194, 173] width 18 height 14
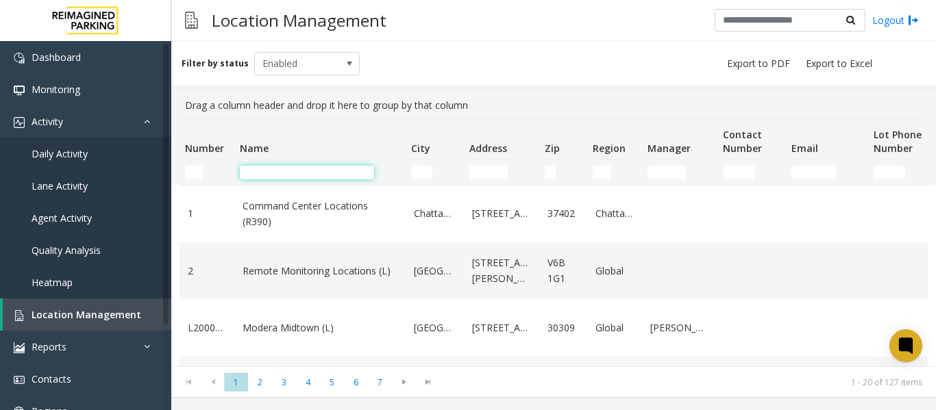
click at [268, 170] on input "Name Filter" at bounding box center [307, 173] width 134 height 14
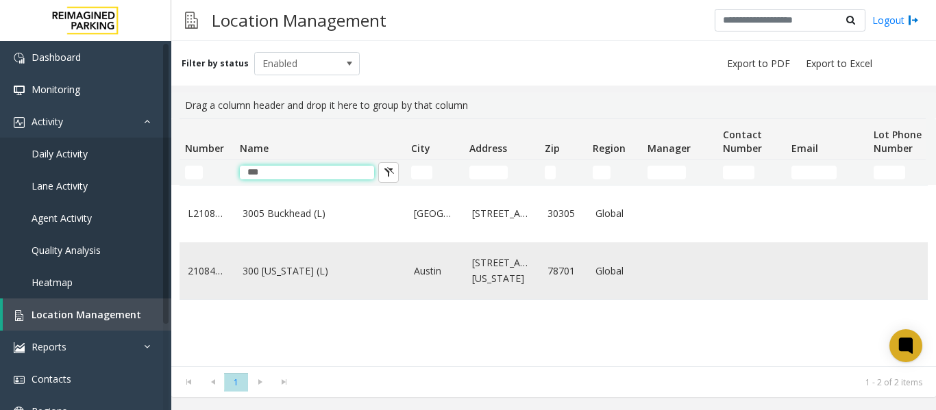
type input "***"
click at [285, 279] on link "300 [US_STATE] (L)" at bounding box center [319, 271] width 155 height 15
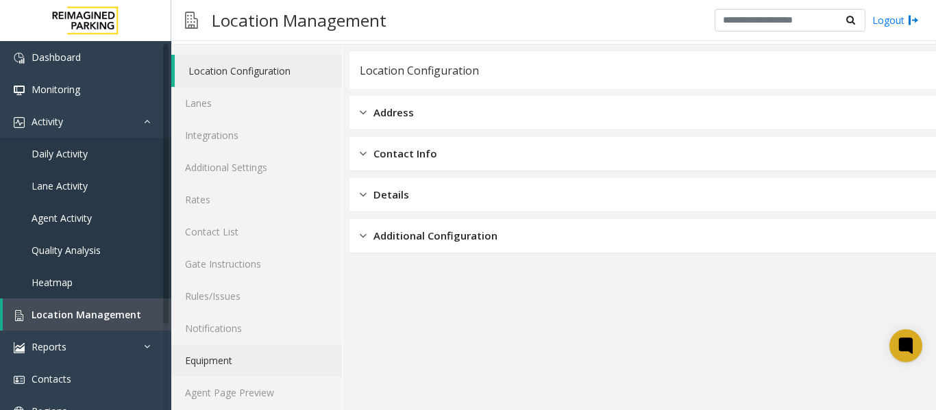
scroll to position [41, 0]
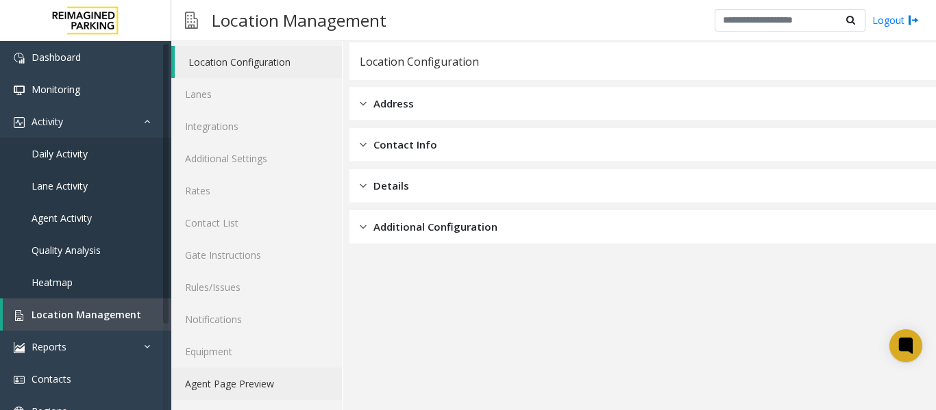
click at [247, 379] on link "Agent Page Preview" at bounding box center [256, 384] width 171 height 32
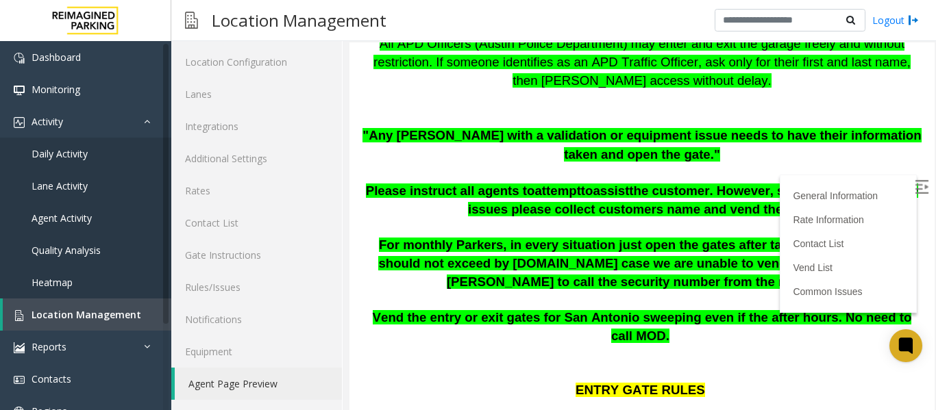
click at [914, 187] on img at bounding box center [921, 187] width 14 height 14
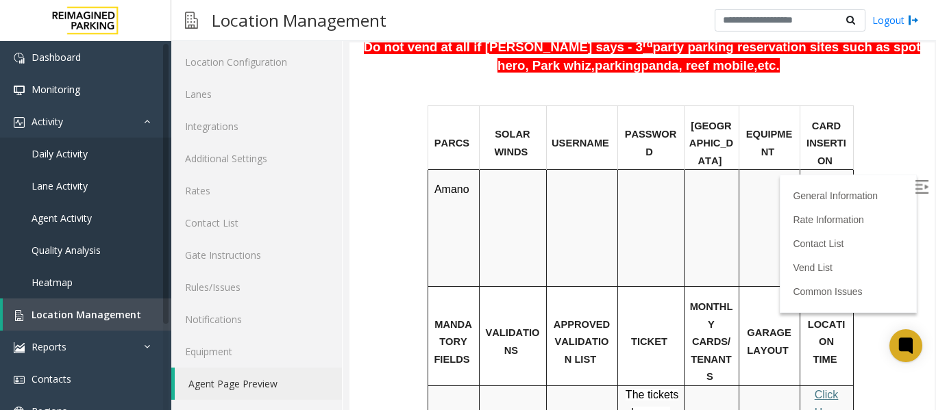
scroll to position [890, 0]
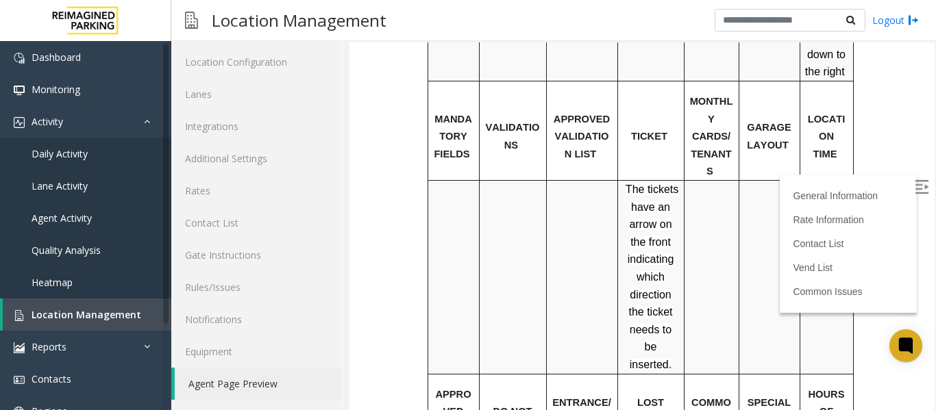
click at [821, 184] on span "Click Here for the local time" at bounding box center [825, 225] width 31 height 82
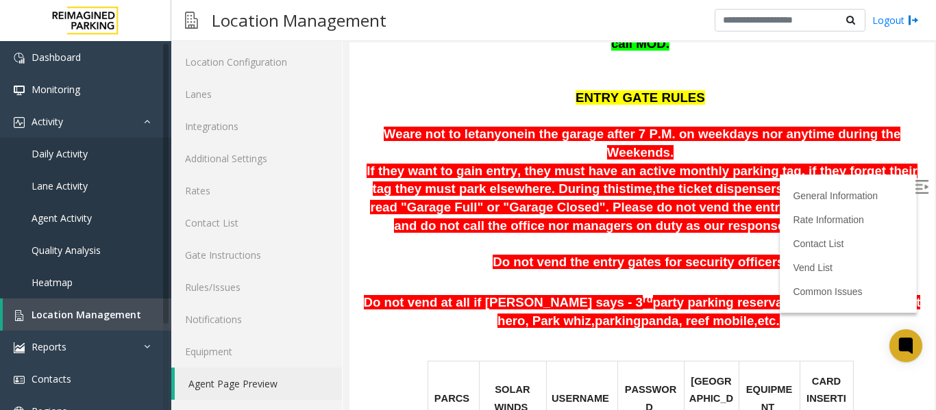
scroll to position [411, 0]
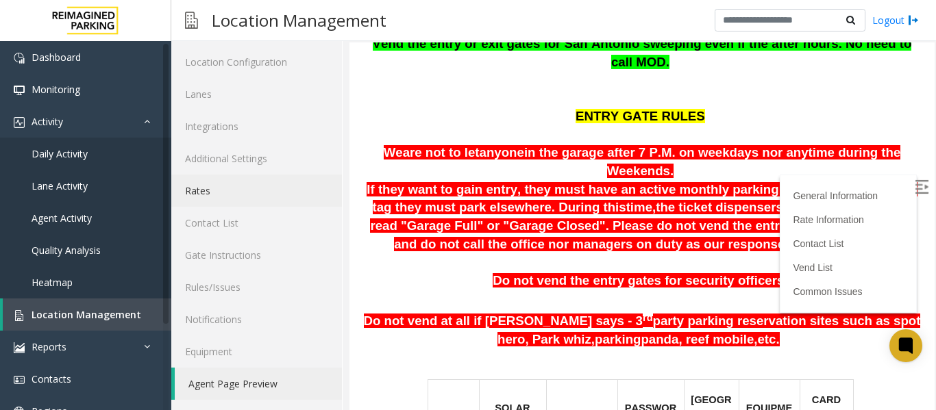
click at [223, 188] on link "Rates" at bounding box center [256, 191] width 171 height 32
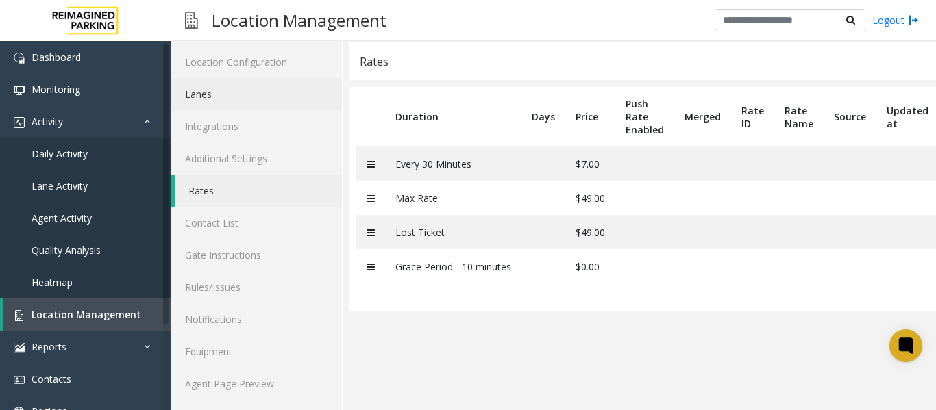
click at [222, 89] on link "Lanes" at bounding box center [256, 94] width 171 height 32
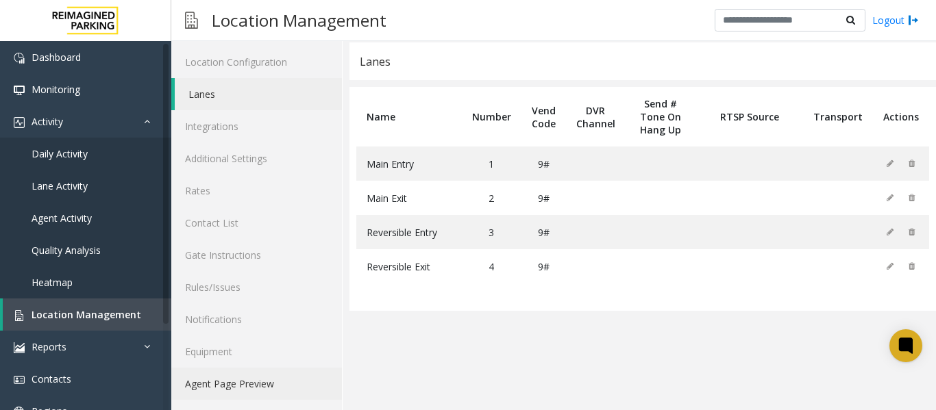
click at [236, 379] on link "Agent Page Preview" at bounding box center [256, 384] width 171 height 32
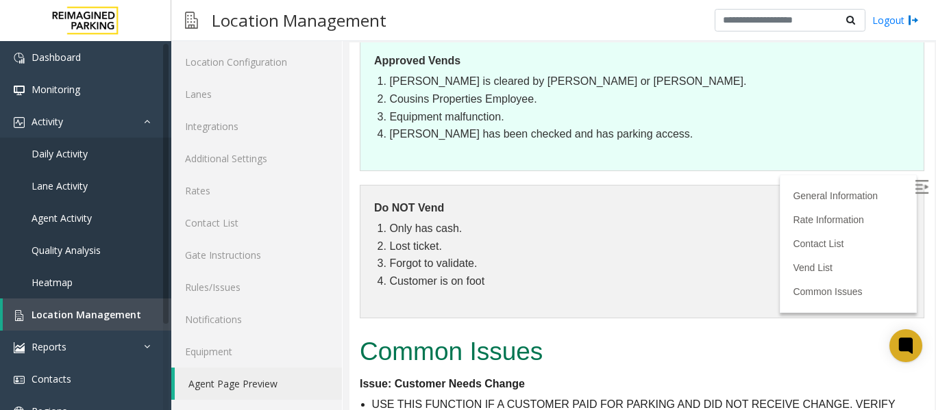
scroll to position [2253, 0]
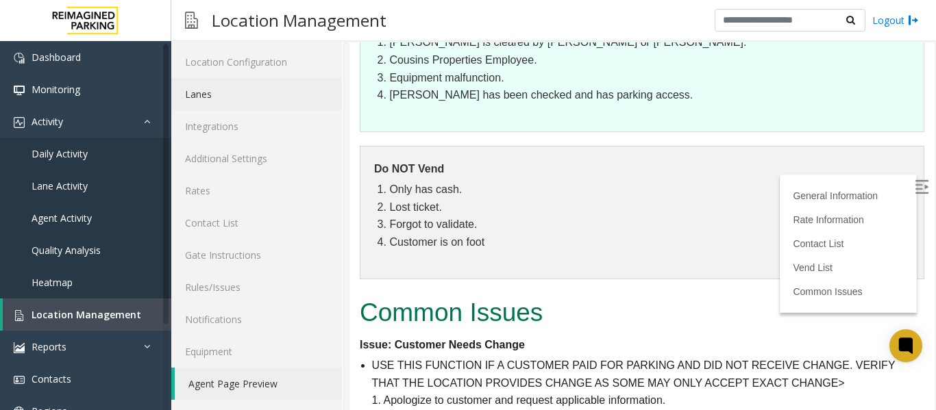
click at [218, 90] on link "Lanes" at bounding box center [256, 94] width 171 height 32
